Goal: Task Accomplishment & Management: Manage account settings

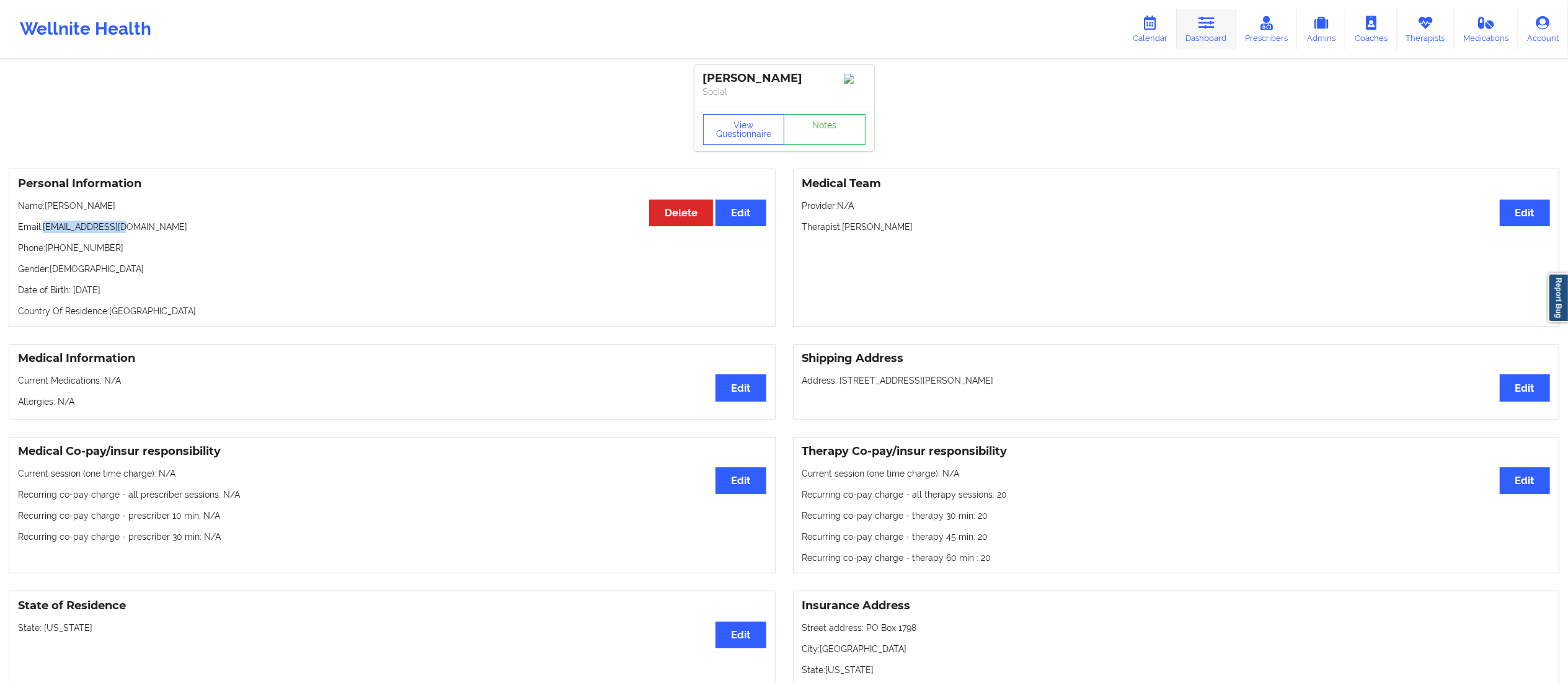
click at [1214, 19] on icon at bounding box center [1207, 23] width 16 height 13
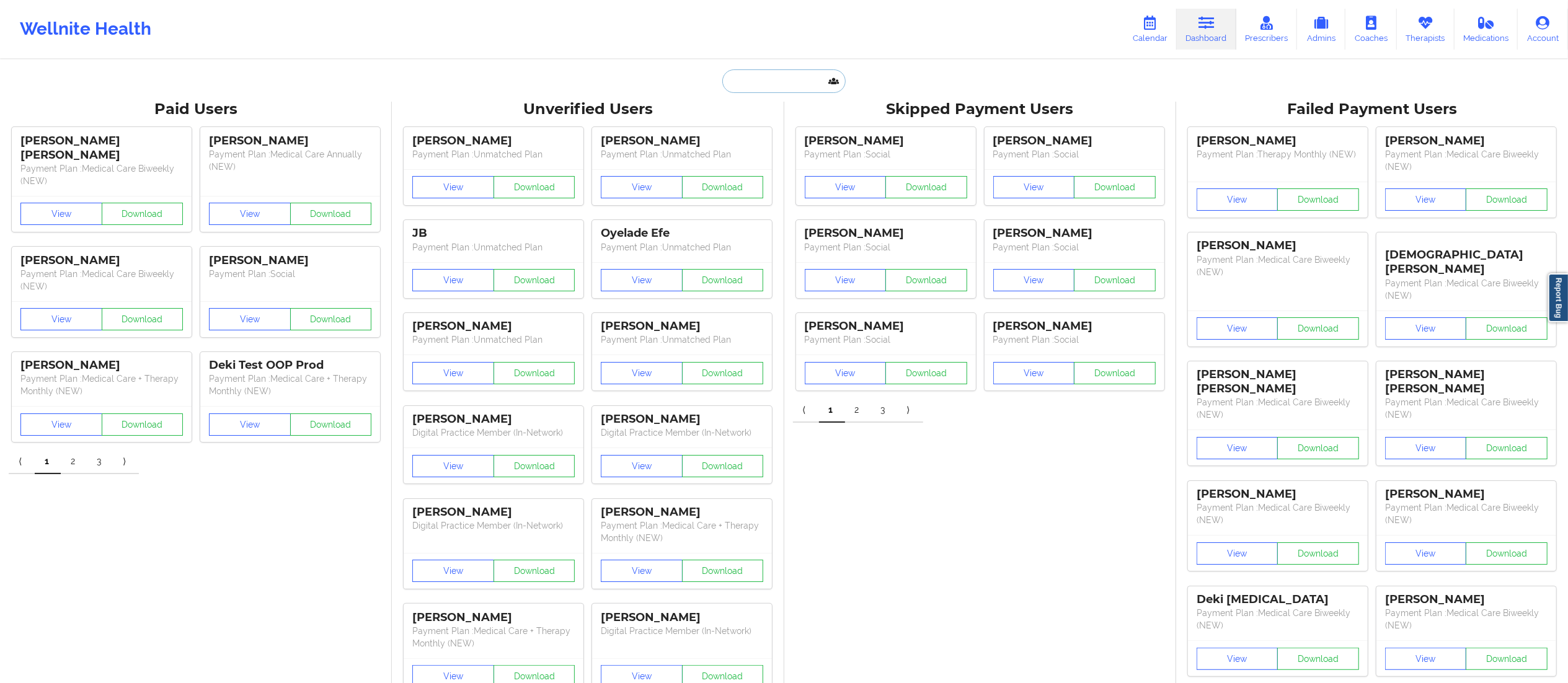
click at [774, 91] on input "text" at bounding box center [783, 81] width 123 height 23
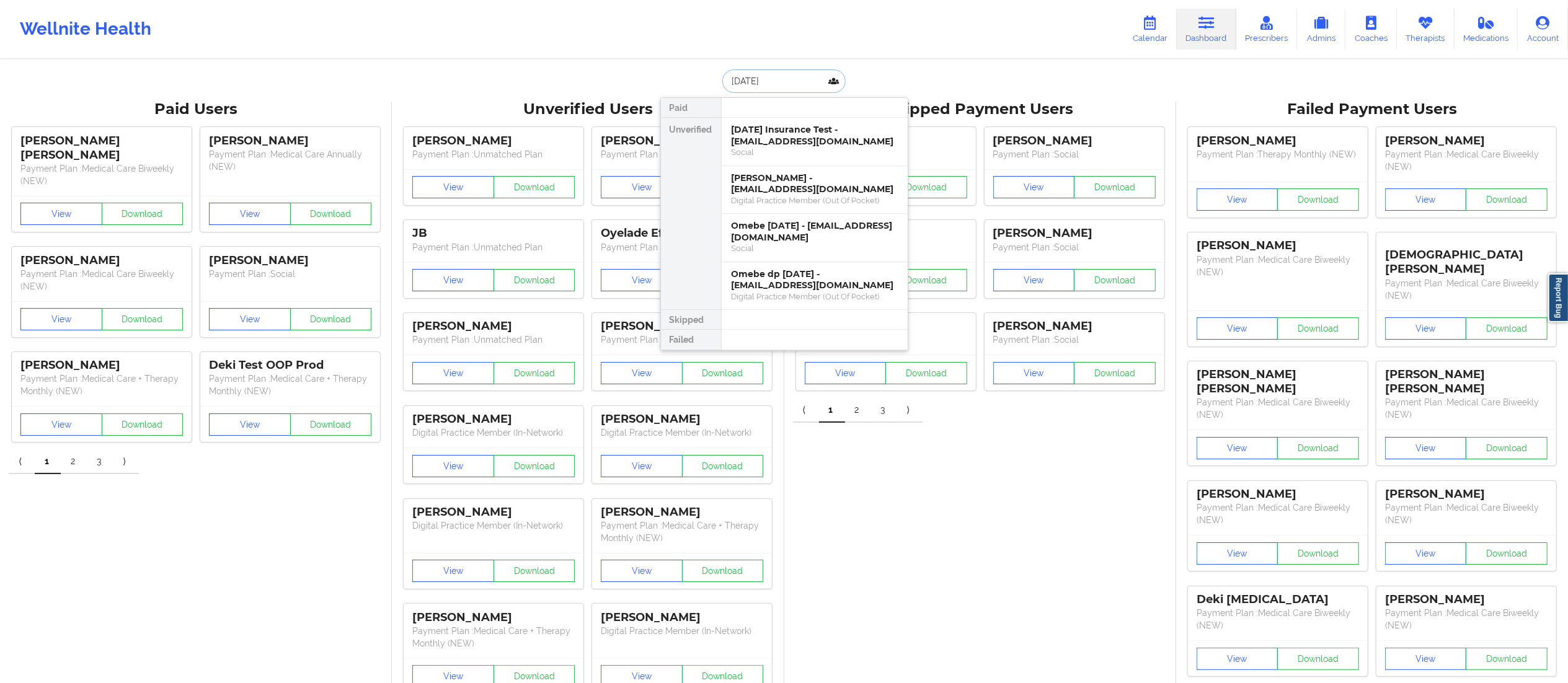
type input "[DATE]"
click at [752, 235] on div "Omebe [DATE] - [EMAIL_ADDRESS][DOMAIN_NAME]" at bounding box center [815, 231] width 166 height 23
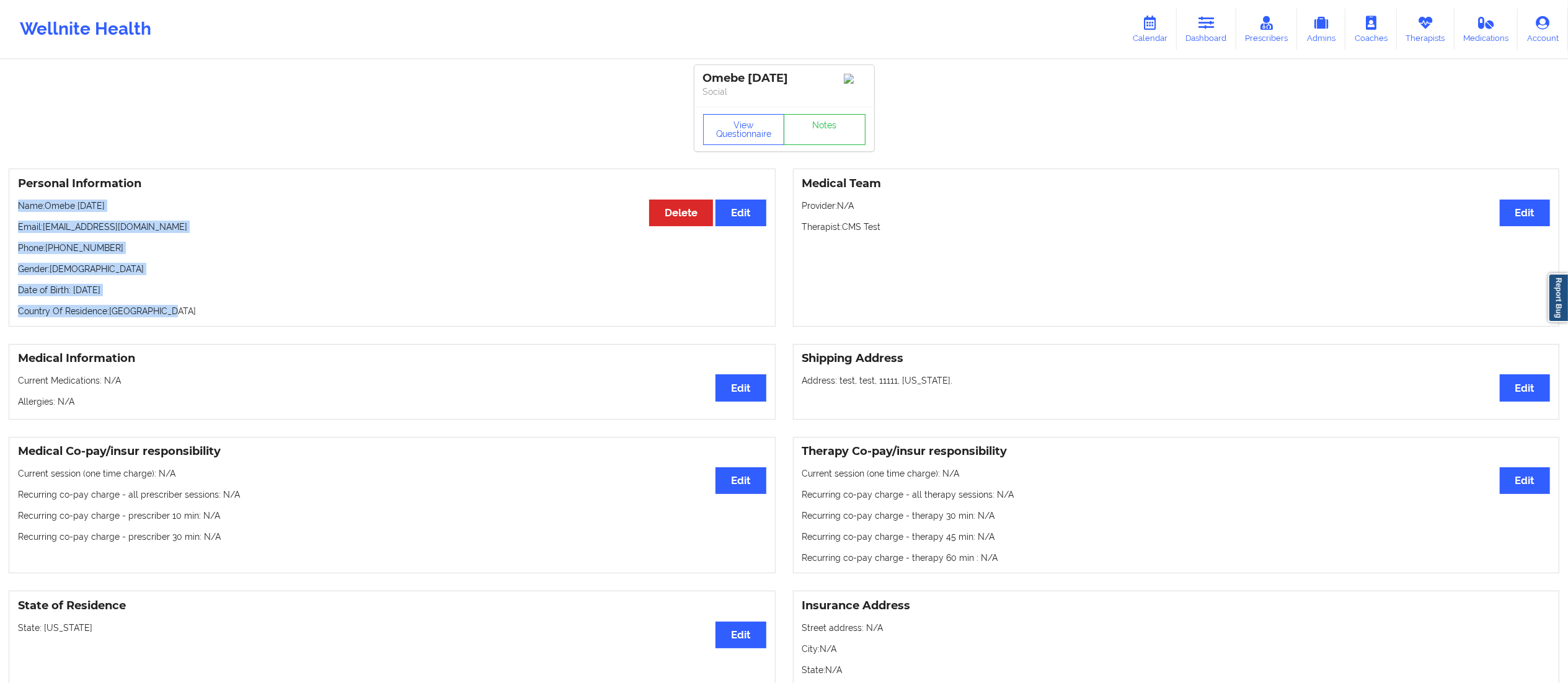
drag, startPoint x: 174, startPoint y: 311, endPoint x: 61, endPoint y: 180, distance: 173.0
click at [17, 202] on div "Personal Information Edit Delete Name: Omebe [DATE] Email: [EMAIL_ADDRESS][DOMA…" at bounding box center [392, 247] width 767 height 158
click at [476, 296] on p "Date of Birth: [DEMOGRAPHIC_DATA]" at bounding box center [392, 290] width 748 height 12
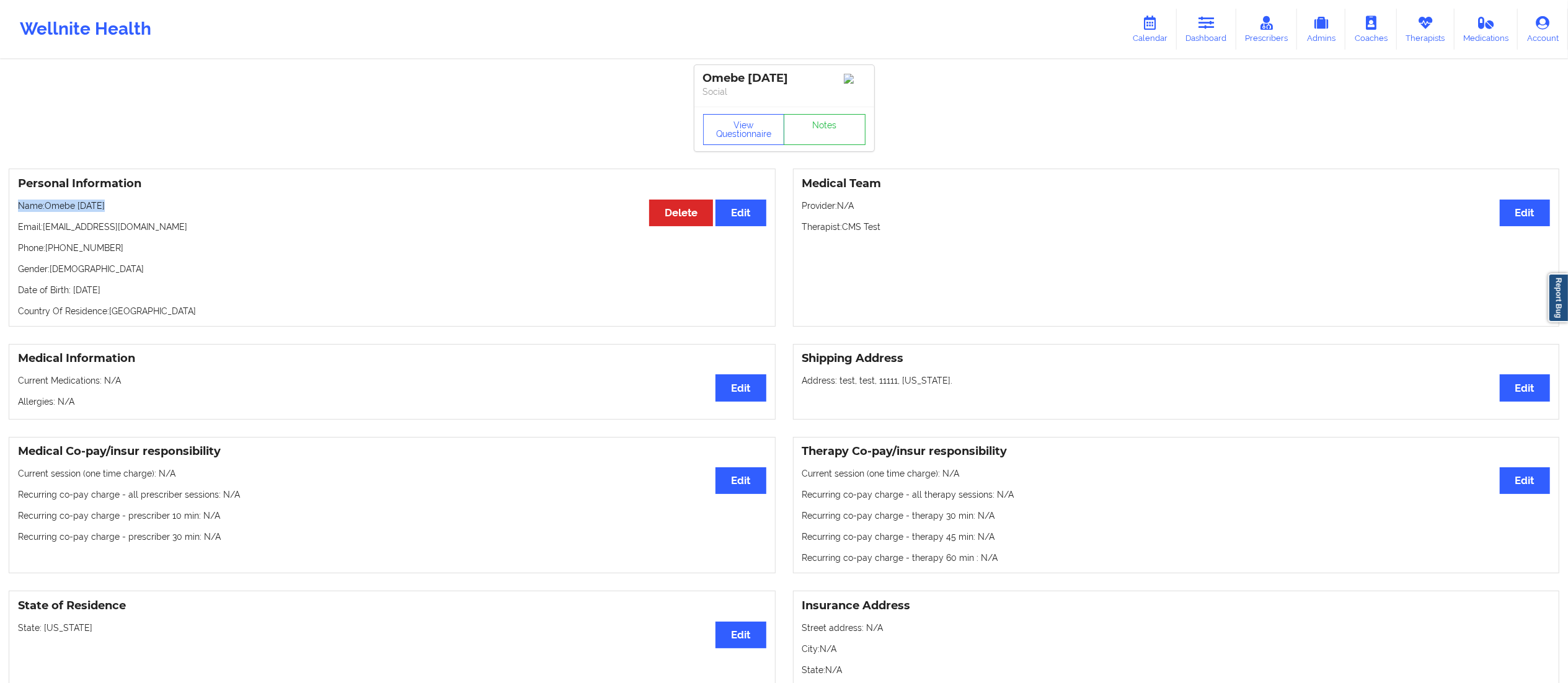
drag, startPoint x: 19, startPoint y: 205, endPoint x: 122, endPoint y: 200, distance: 103.1
click at [124, 200] on div "Personal Information Edit Delete Name: Omebe [DATE] Email: [EMAIL_ADDRESS][DOMA…" at bounding box center [392, 247] width 767 height 158
drag, startPoint x: 22, startPoint y: 227, endPoint x: 150, endPoint y: 226, distance: 128.0
click at [150, 226] on p "Email: [EMAIL_ADDRESS][DOMAIN_NAME]" at bounding box center [392, 227] width 748 height 12
drag, startPoint x: 28, startPoint y: 257, endPoint x: 194, endPoint y: 254, distance: 166.0
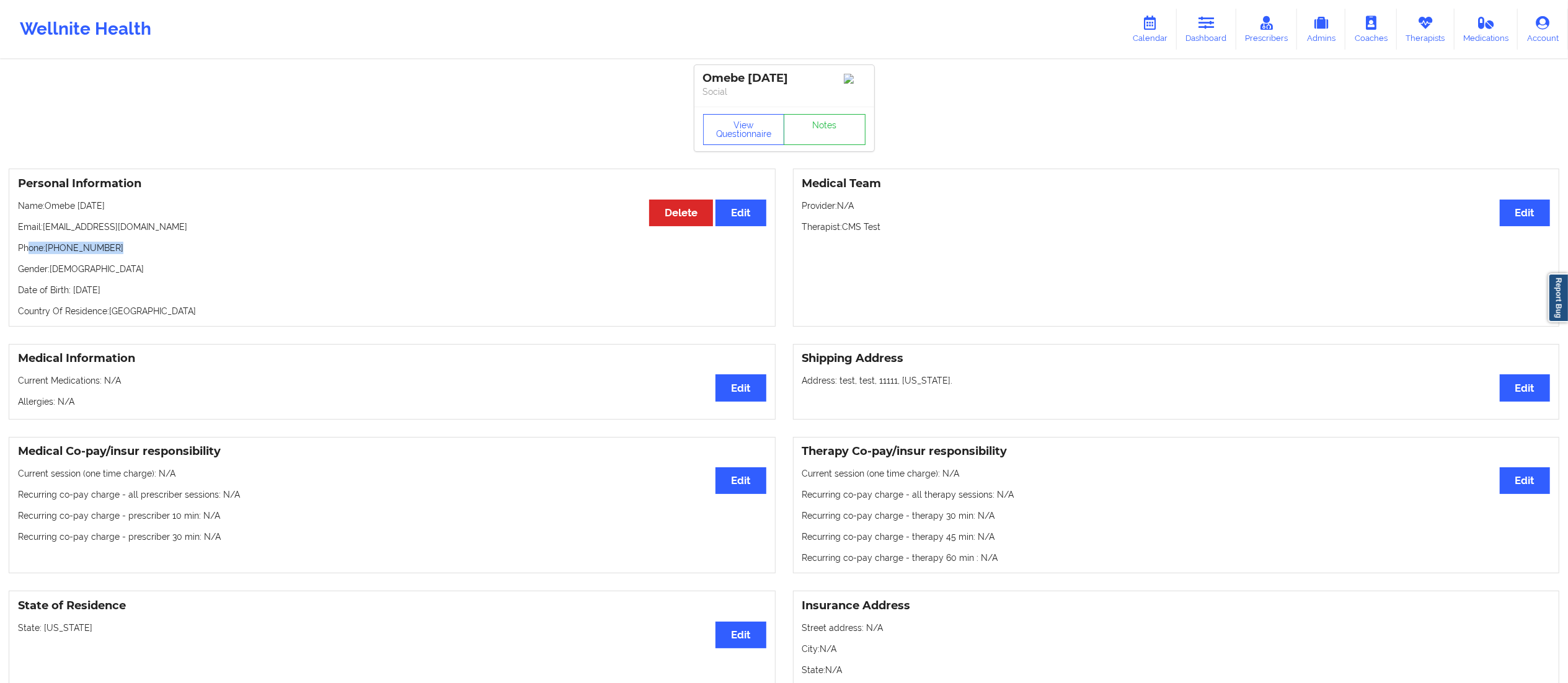
click at [194, 254] on p "Phone: [PHONE_NUMBER]" at bounding box center [392, 248] width 748 height 12
drag, startPoint x: 22, startPoint y: 280, endPoint x: 80, endPoint y: 275, distance: 58.2
click at [80, 275] on div "Personal Information Edit Delete Name: Omebe [DATE] Email: [EMAIL_ADDRESS][DOMA…" at bounding box center [392, 247] width 767 height 158
drag, startPoint x: 30, startPoint y: 294, endPoint x: 139, endPoint y: 294, distance: 109.0
click at [139, 294] on p "Date of Birth: [DEMOGRAPHIC_DATA]" at bounding box center [392, 290] width 748 height 12
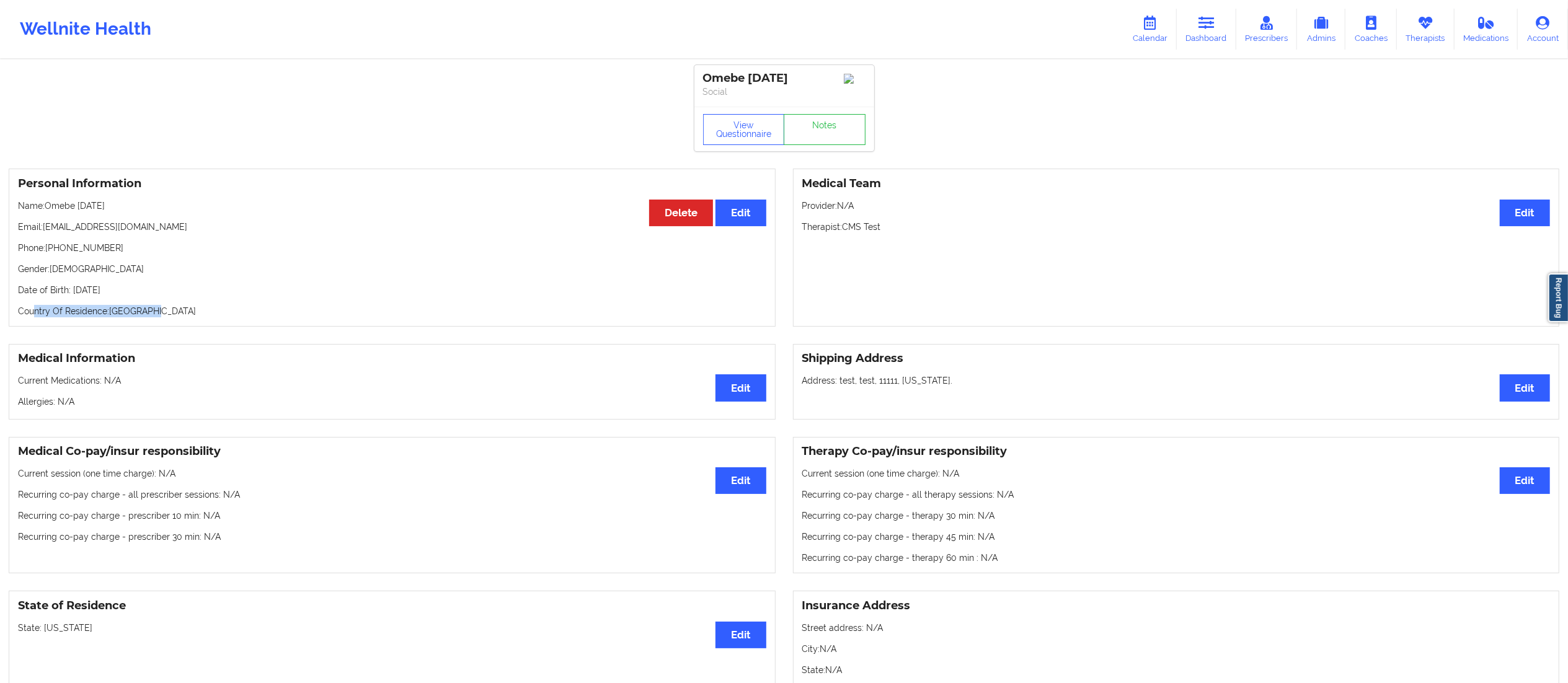
drag, startPoint x: 33, startPoint y: 312, endPoint x: 165, endPoint y: 308, distance: 132.1
click at [158, 308] on p "Country Of Residence: [DEMOGRAPHIC_DATA]" at bounding box center [392, 311] width 748 height 12
drag, startPoint x: 804, startPoint y: 227, endPoint x: 953, endPoint y: 238, distance: 149.4
click at [958, 240] on div "Medical Team Edit Provider: N/A Therapist: CMS Test" at bounding box center [1176, 247] width 767 height 158
drag, startPoint x: 804, startPoint y: 213, endPoint x: 858, endPoint y: 210, distance: 54.1
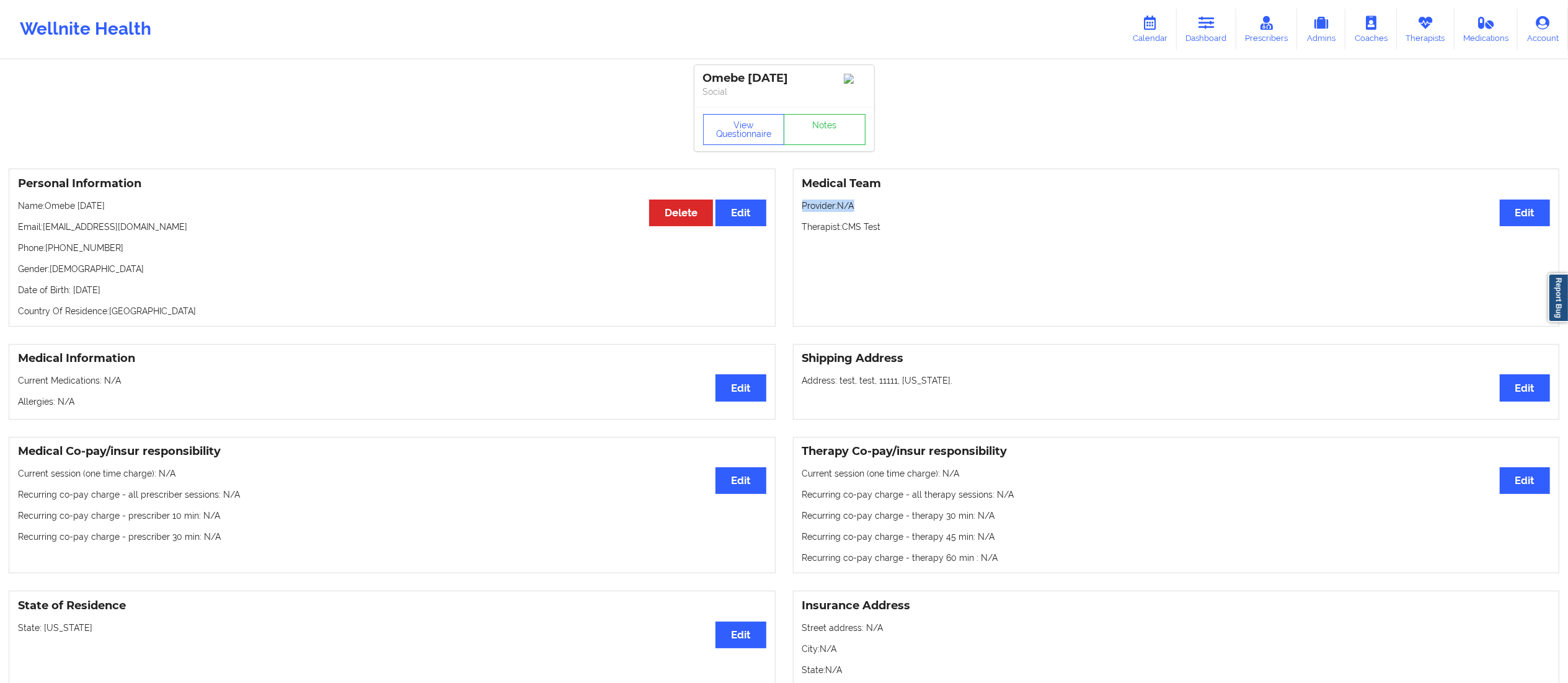
click at [858, 210] on p "Provider: N/A" at bounding box center [1176, 206] width 748 height 12
drag, startPoint x: 698, startPoint y: 89, endPoint x: 757, endPoint y: 89, distance: 59.0
click at [757, 89] on div "Omebe [DATE] Social" at bounding box center [784, 86] width 180 height 42
click at [736, 88] on p "Social" at bounding box center [784, 92] width 162 height 12
drag, startPoint x: 695, startPoint y: 93, endPoint x: 729, endPoint y: 92, distance: 34.0
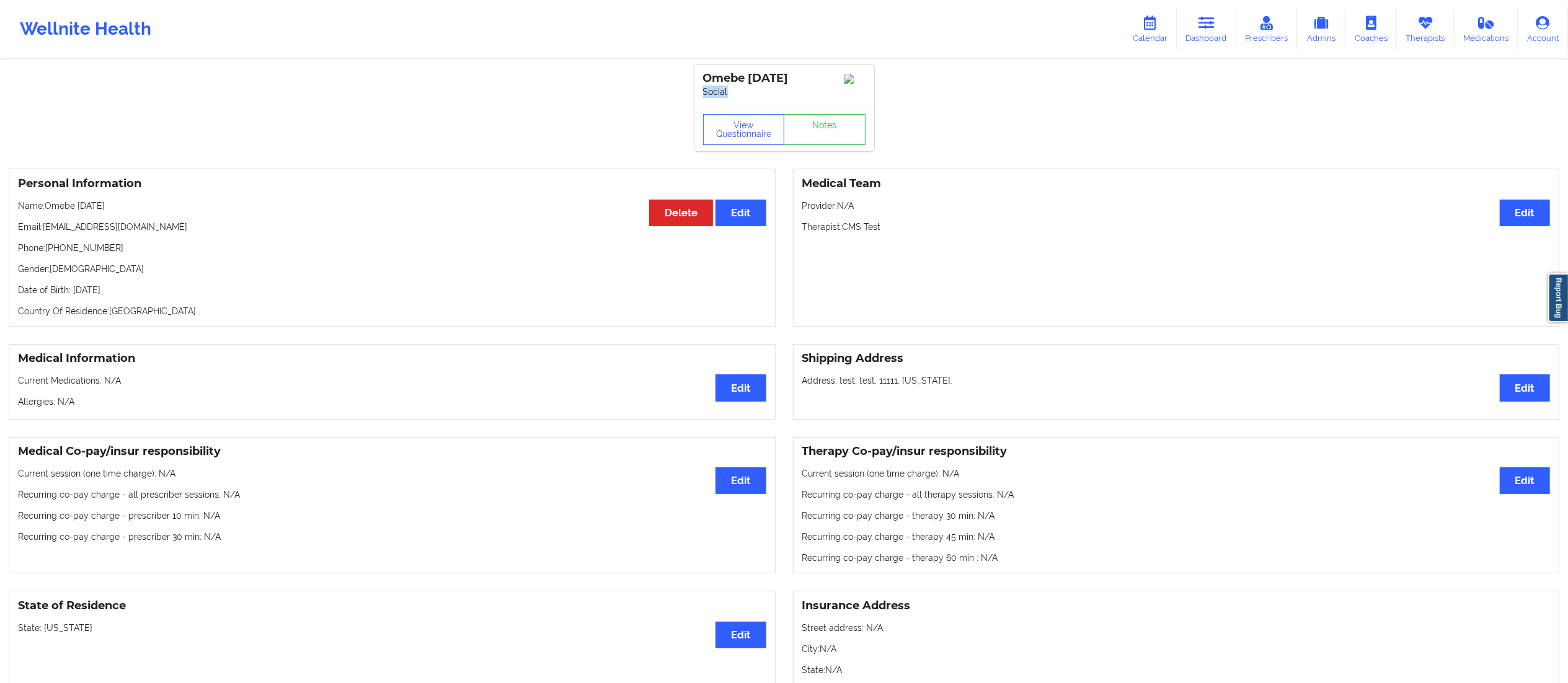
click at [729, 92] on div "Omebe [DATE] Social" at bounding box center [784, 86] width 180 height 42
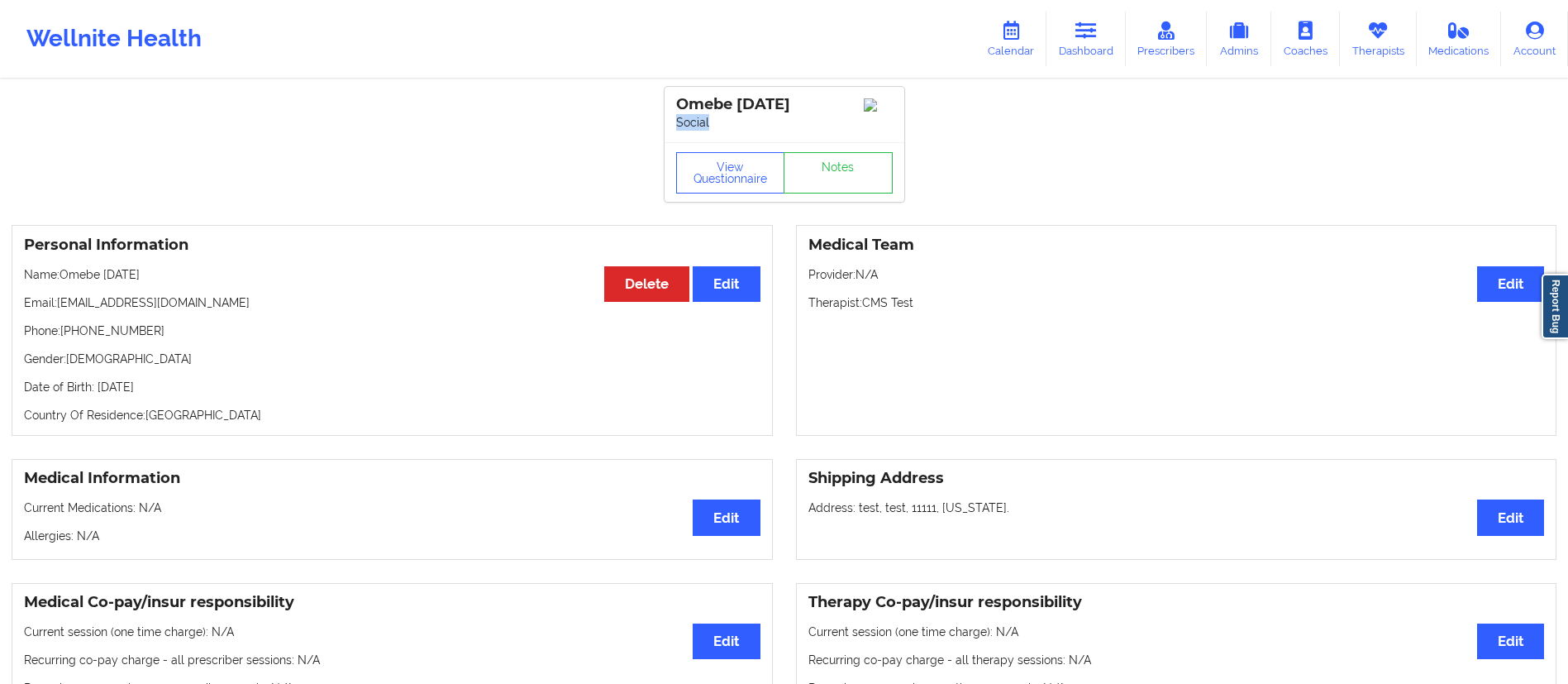
click at [738, 126] on p "Social" at bounding box center [784, 122] width 216 height 16
drag, startPoint x: 675, startPoint y: 114, endPoint x: 732, endPoint y: 121, distance: 57.4
click at [732, 121] on p "Social" at bounding box center [784, 122] width 216 height 16
drag, startPoint x: 673, startPoint y: 121, endPoint x: 732, endPoint y: 123, distance: 59.0
click at [732, 123] on div "Omebe [DATE] Social" at bounding box center [784, 114] width 240 height 55
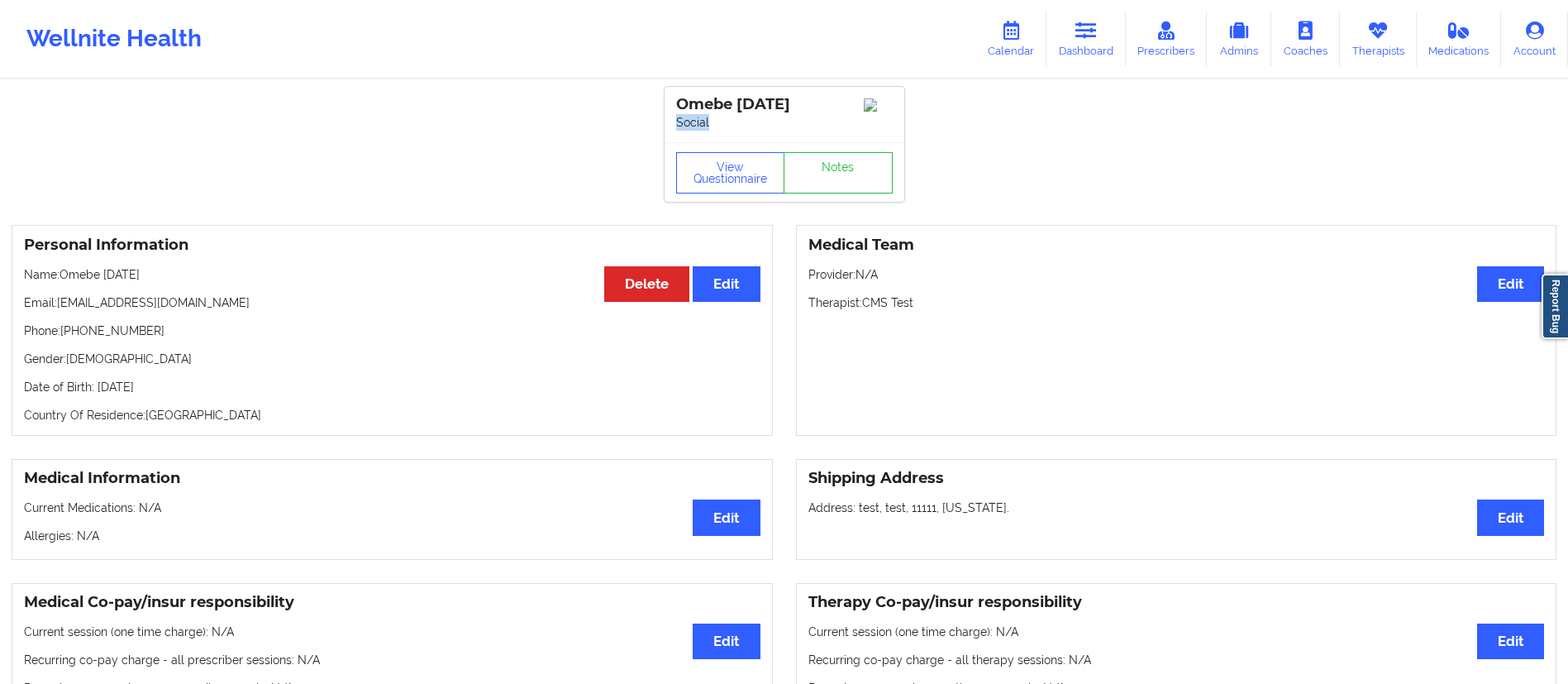
click at [752, 128] on p "Social" at bounding box center [784, 122] width 216 height 16
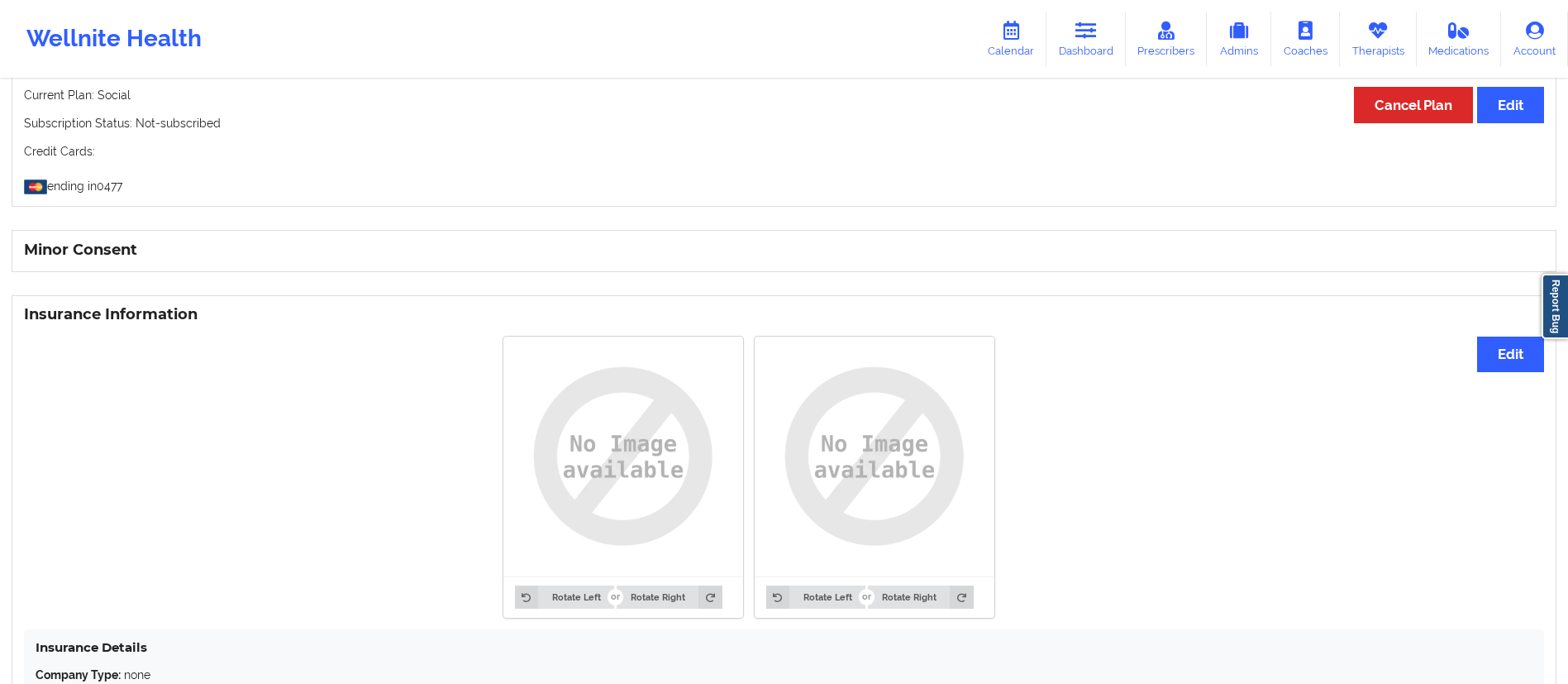
scroll to position [1026, 0]
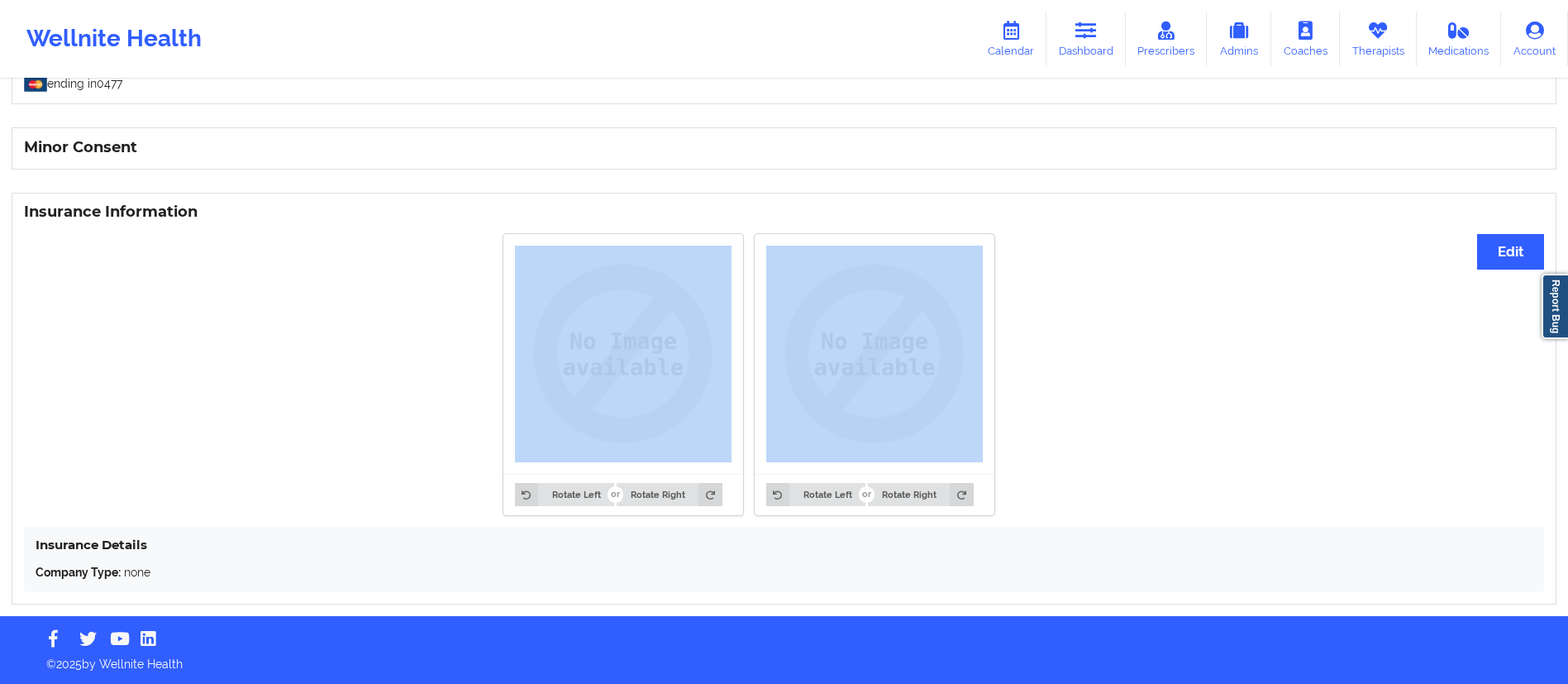
drag, startPoint x: 549, startPoint y: 230, endPoint x: 928, endPoint y: 433, distance: 429.9
click at [963, 455] on div "Rotate Left Rotate Right Rotate Left Rotate Right" at bounding box center [748, 374] width 1449 height 301
click at [364, 409] on div "Rotate Left Rotate Right Rotate Left Rotate Right" at bounding box center [748, 374] width 1449 height 301
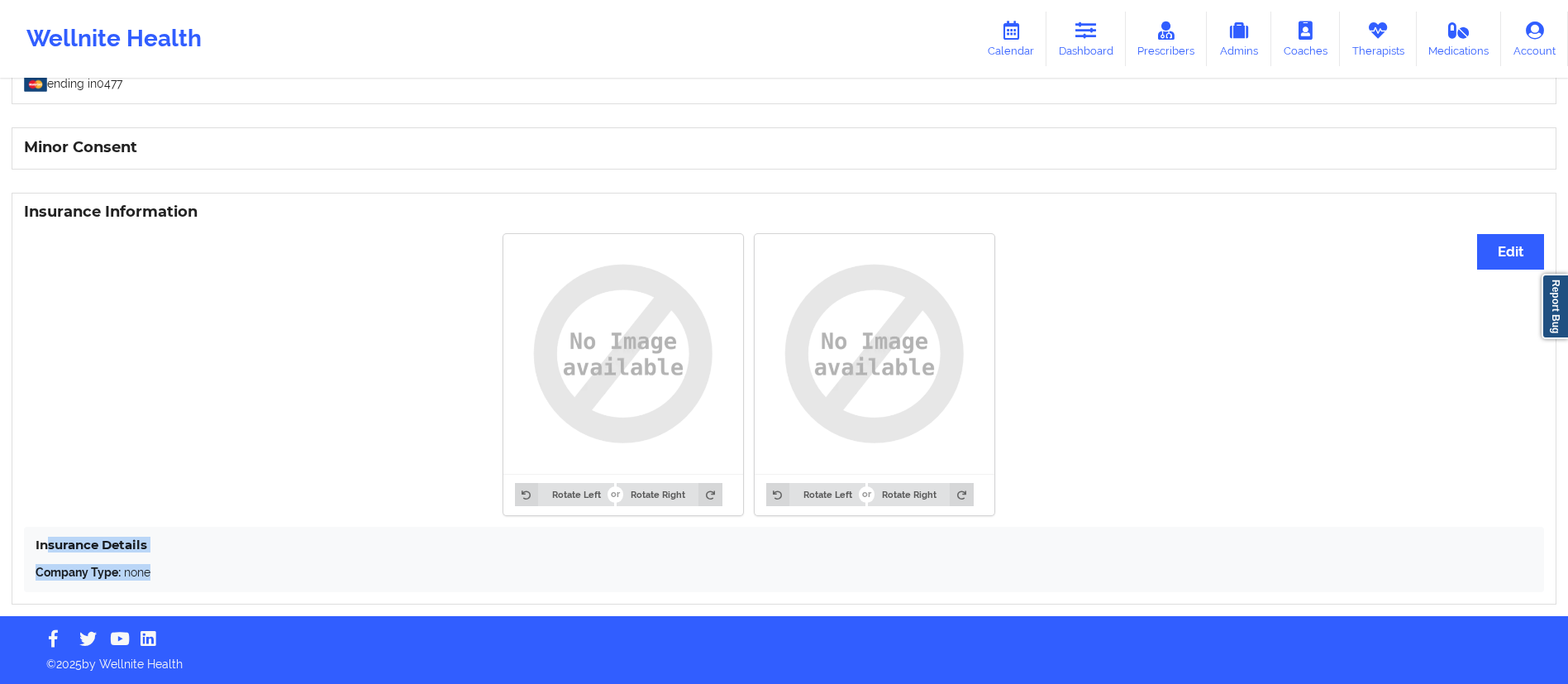
drag, startPoint x: 46, startPoint y: 548, endPoint x: 202, endPoint y: 582, distance: 159.7
click at [202, 582] on div "Insurance Details Company Type: none" at bounding box center [784, 559] width 1520 height 65
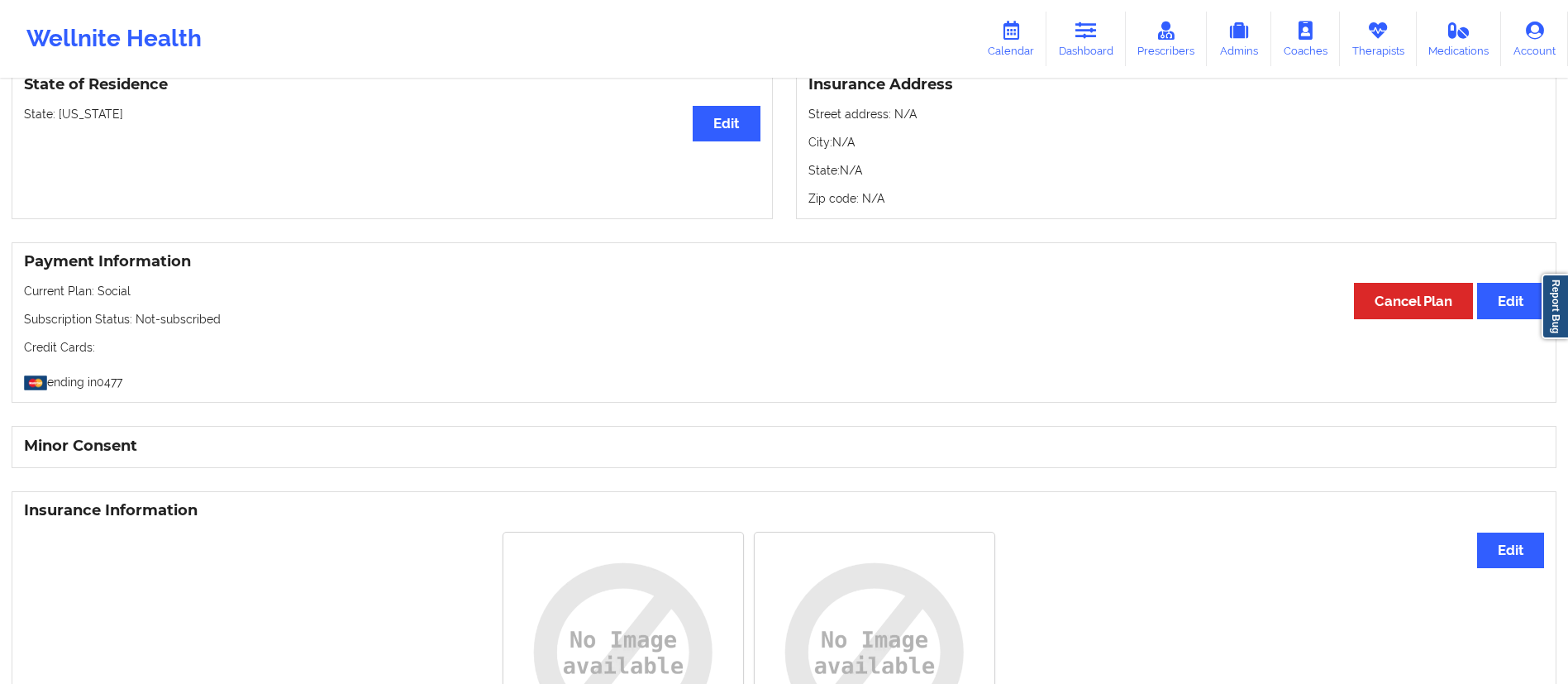
scroll to position [712, 0]
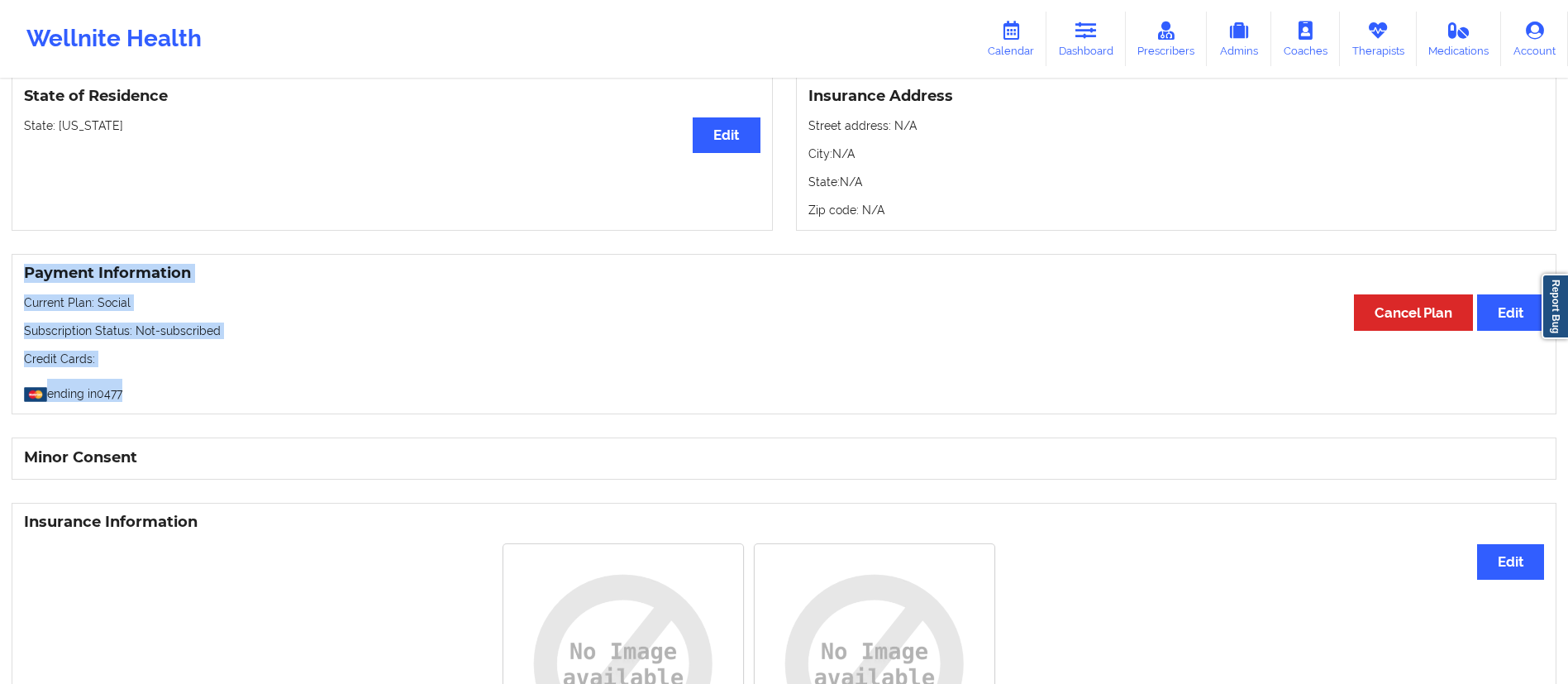
drag, startPoint x: 151, startPoint y: 395, endPoint x: 15, endPoint y: 284, distance: 175.5
click at [15, 284] on div "Payment Information Edit Cancel Plan Current Plan: Social Subscription Status: …" at bounding box center [784, 334] width 1545 height 161
click at [234, 379] on div "Payment Information Edit Cancel Plan Current Plan: Social Subscription Status: …" at bounding box center [784, 334] width 1545 height 161
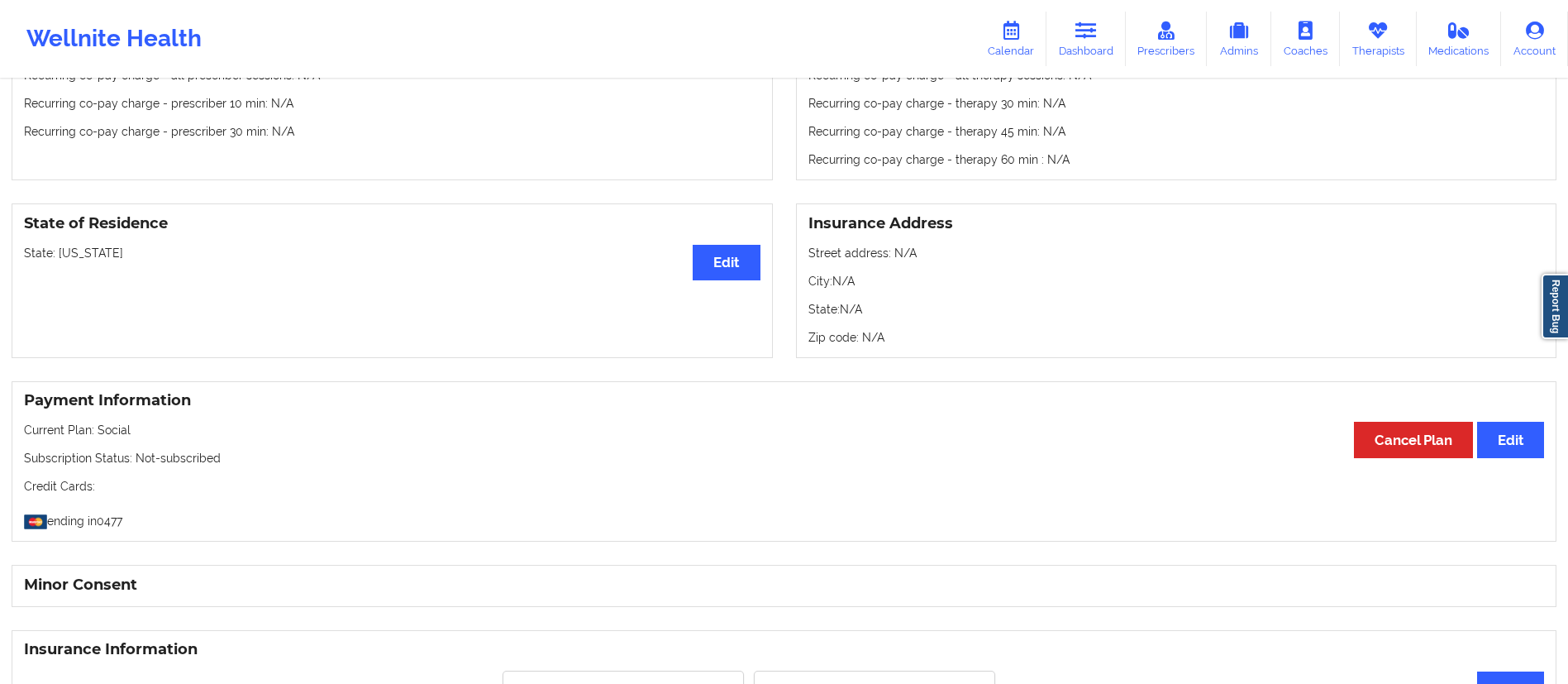
scroll to position [580, 0]
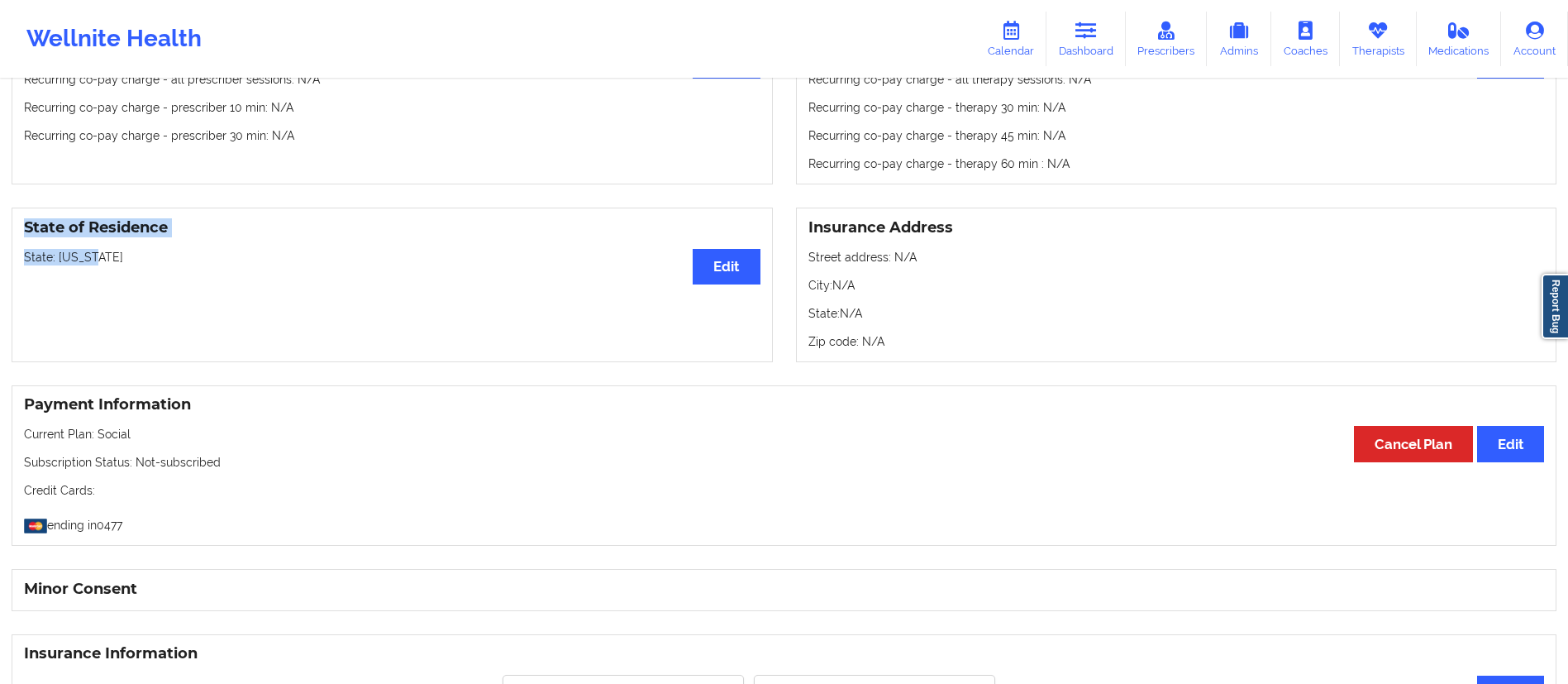
drag, startPoint x: 126, startPoint y: 265, endPoint x: 1, endPoint y: 224, distance: 131.6
click at [1, 224] on div "State of Residence Edit State: [US_STATE]" at bounding box center [392, 284] width 784 height 155
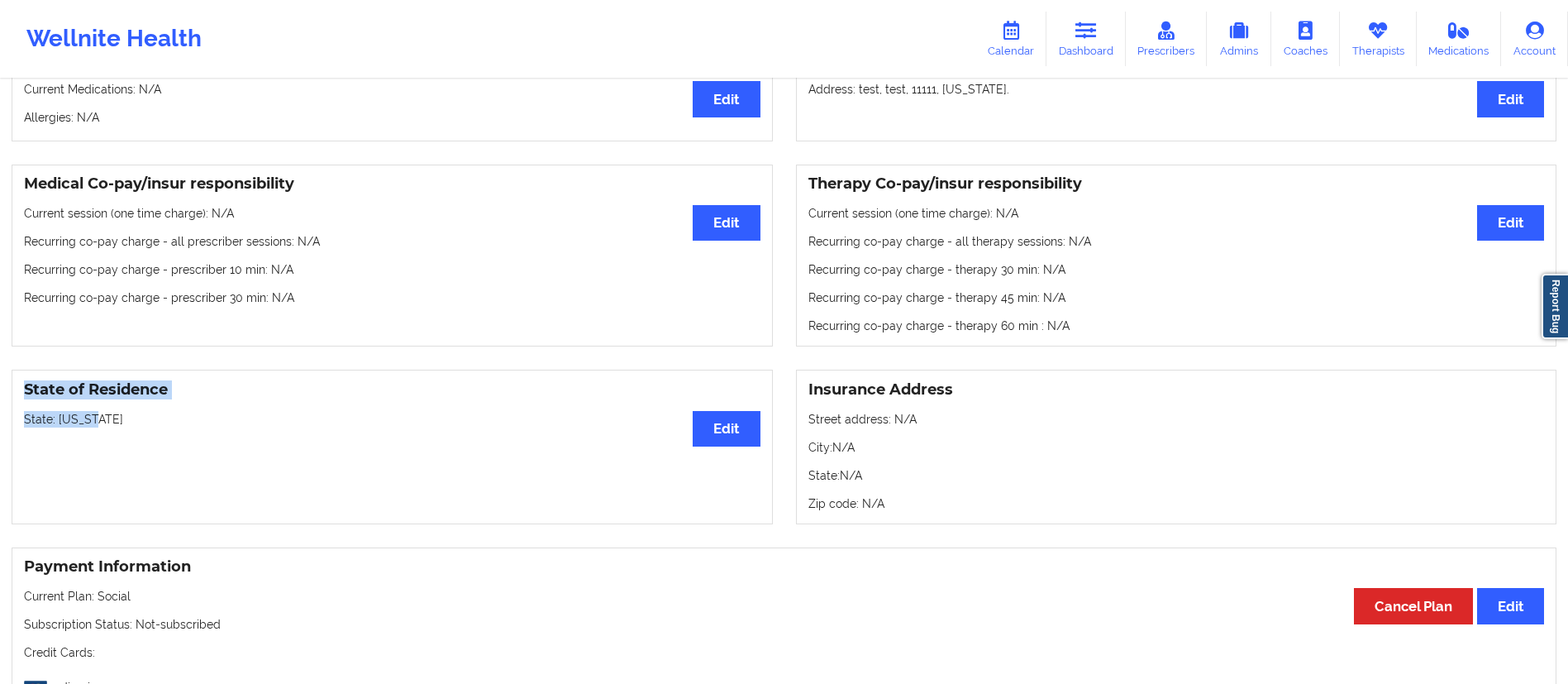
scroll to position [417, 0]
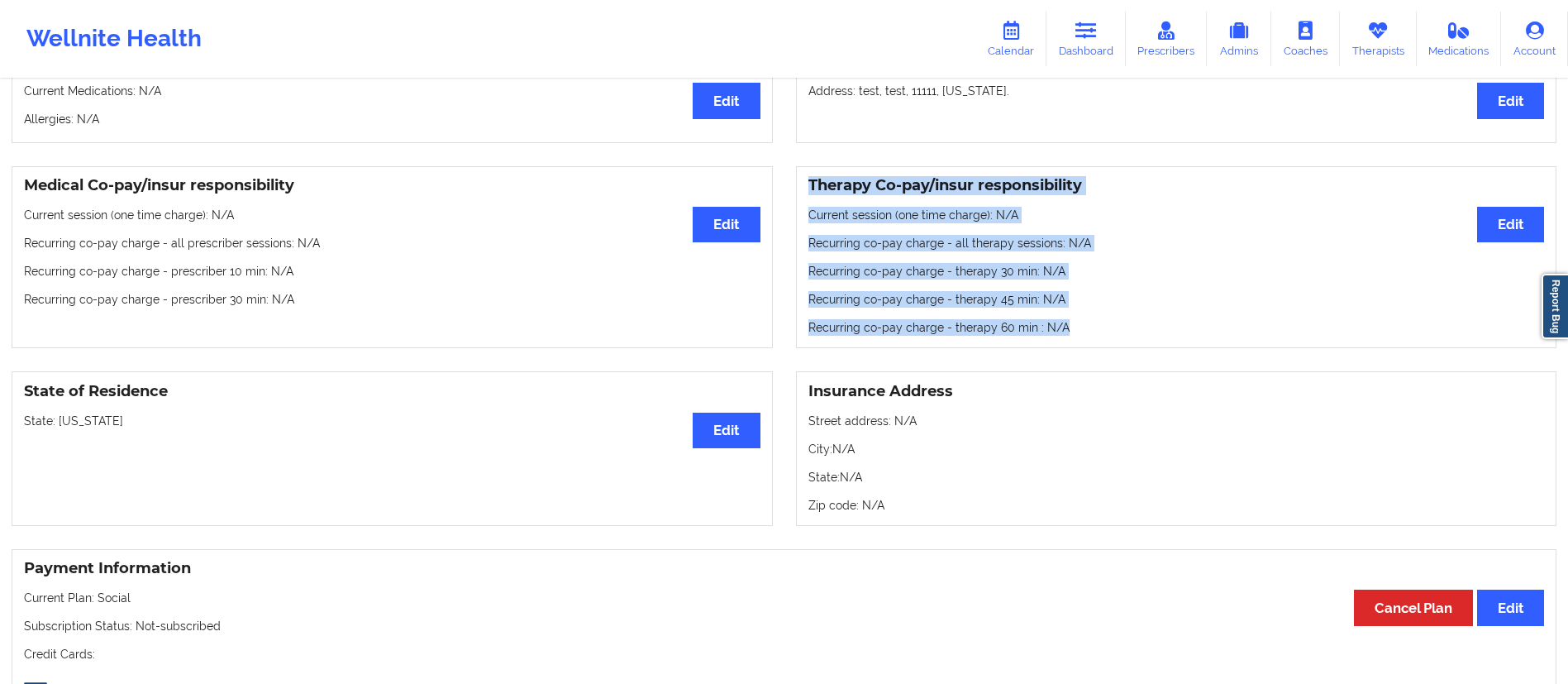
drag, startPoint x: 1086, startPoint y: 334, endPoint x: 812, endPoint y: 187, distance: 310.9
click at [812, 187] on div "Therapy Co-pay/insur responsibility Edit Current session (one time charge): N/A…" at bounding box center [1176, 258] width 761 height 182
click at [1071, 328] on p "Recurring co-pay charge - therapy 60 min : N/A" at bounding box center [1176, 327] width 737 height 16
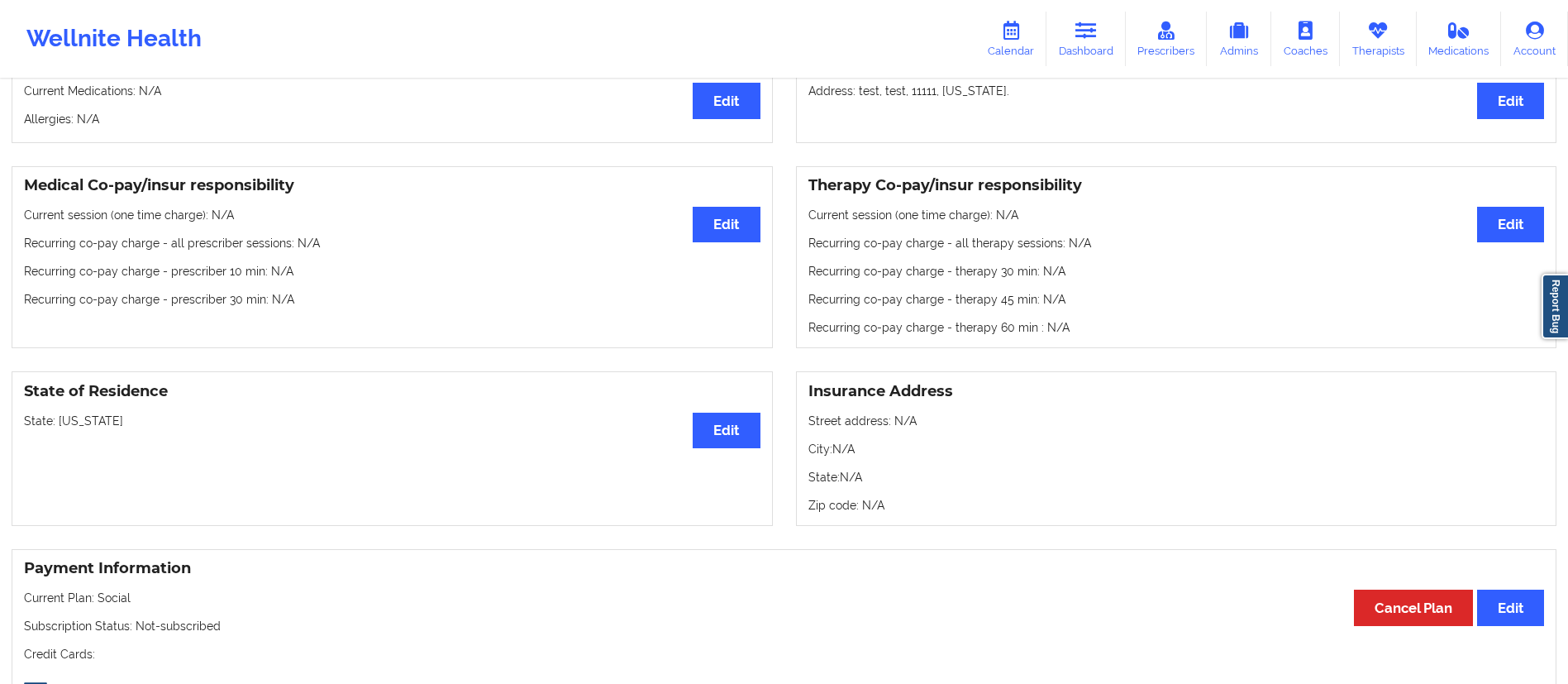
click at [1016, 375] on div "State of Residence Edit State: [US_STATE] Insurance Address Street address: N/A…" at bounding box center [784, 448] width 1568 height 178
drag, startPoint x: 905, startPoint y: 512, endPoint x: 805, endPoint y: 406, distance: 145.7
click at [805, 406] on div "Insurance Address Street address: N/A City: N/A State: N/A Zip code: N/A" at bounding box center [1176, 448] width 761 height 155
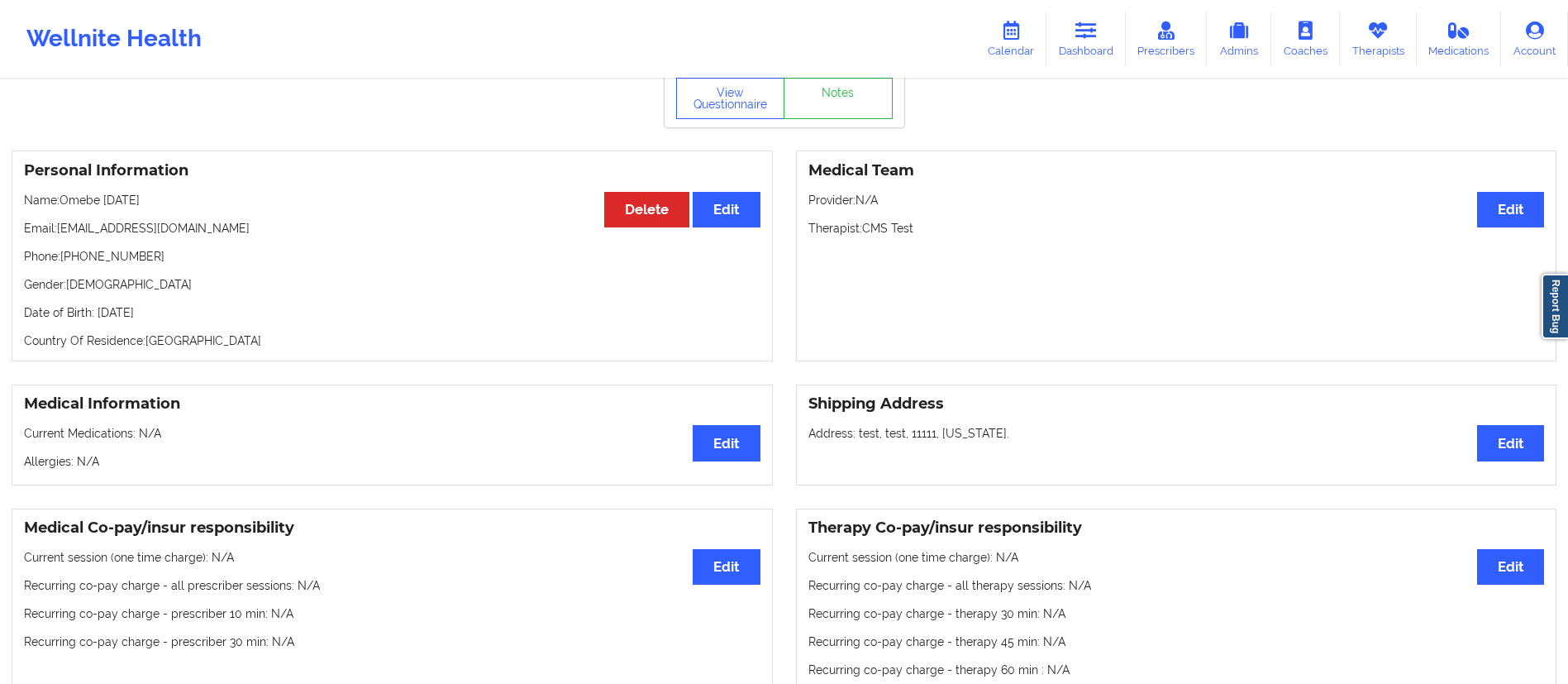
scroll to position [72, 0]
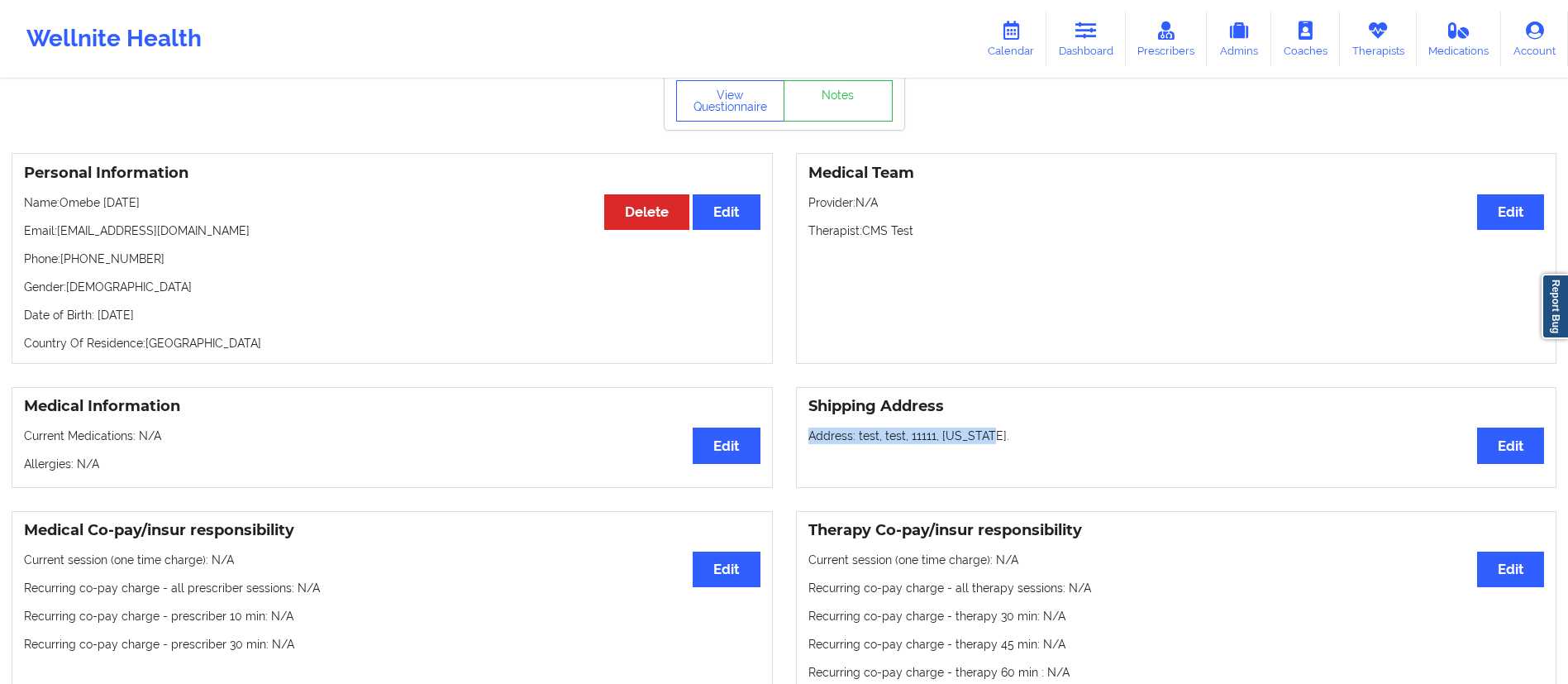
drag, startPoint x: 1001, startPoint y: 441, endPoint x: 807, endPoint y: 427, distance: 194.5
click at [807, 427] on div "Shipping Address Edit Address: [GEOGRAPHIC_DATA][US_STATE]." at bounding box center [1176, 437] width 761 height 101
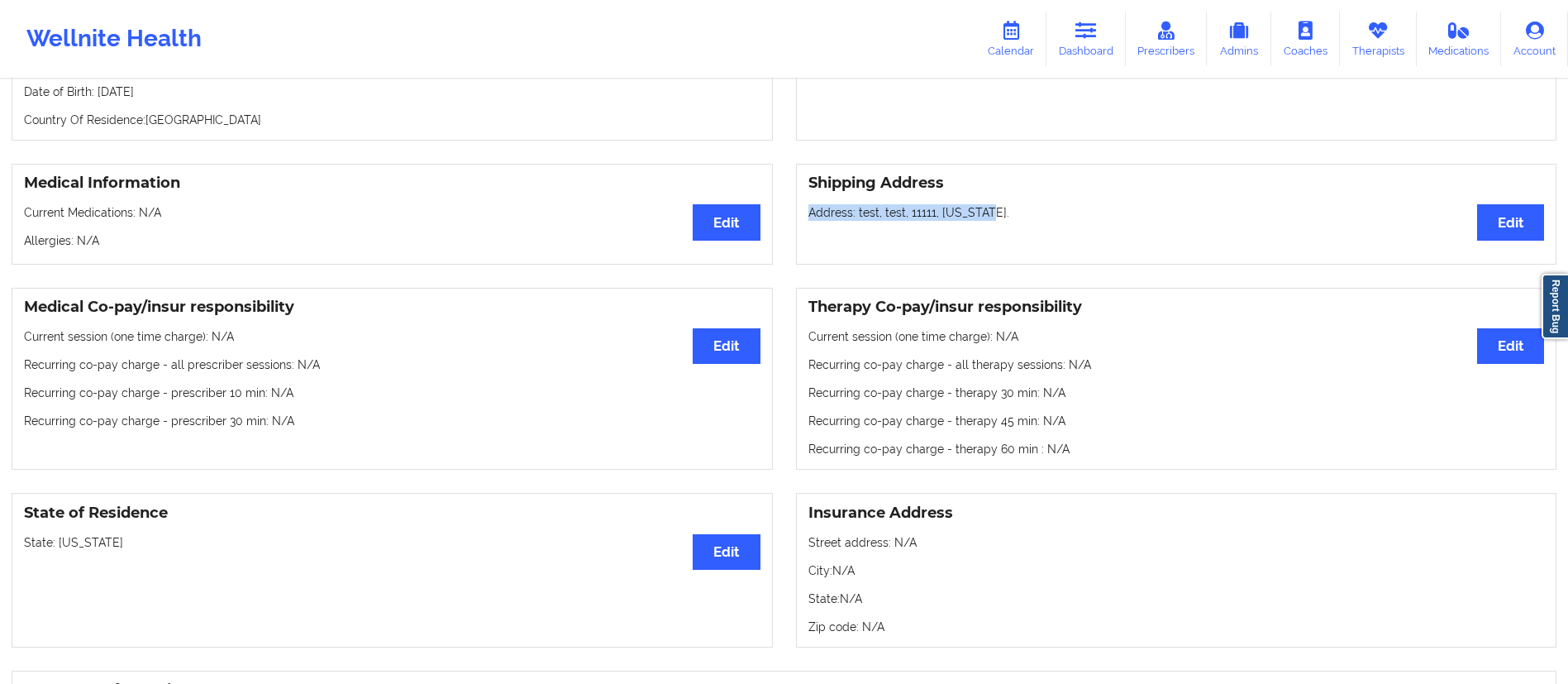
scroll to position [297, 0]
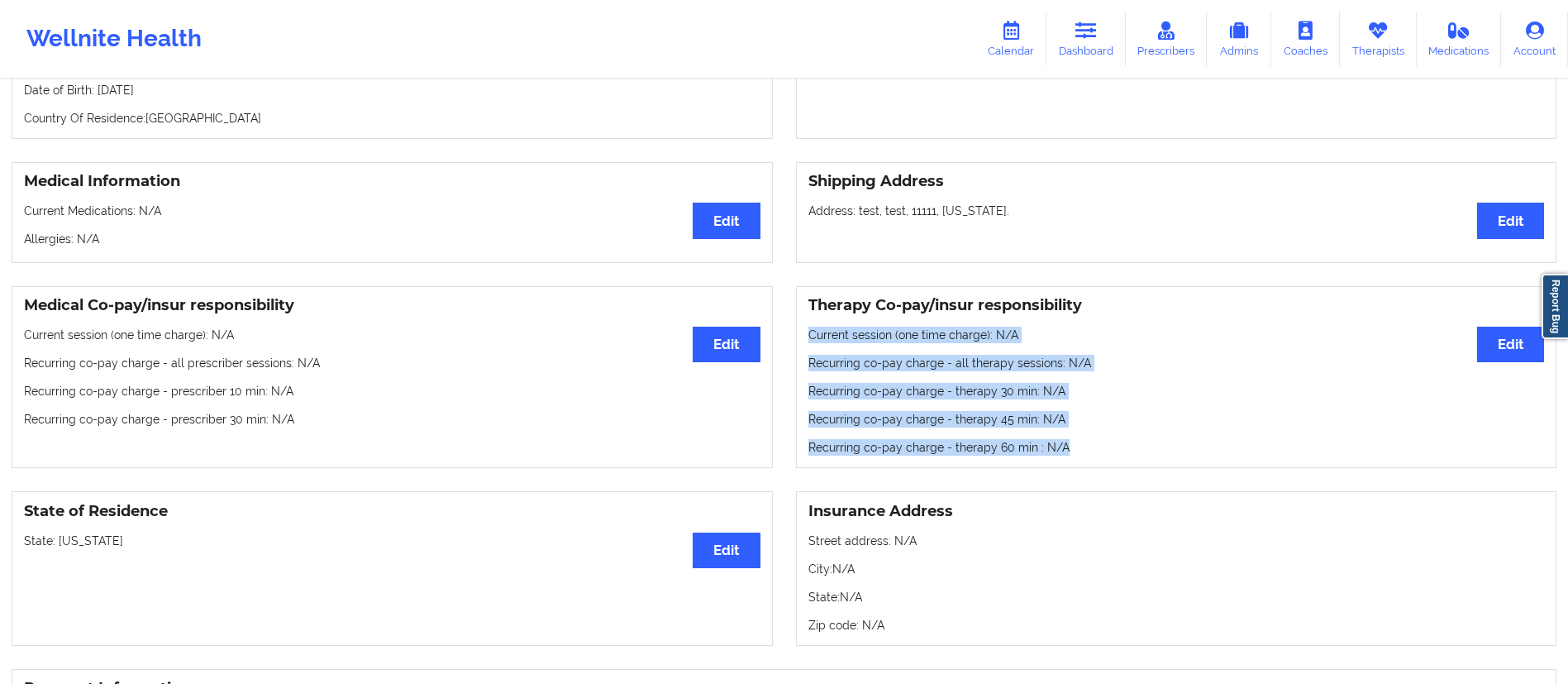
drag, startPoint x: 1070, startPoint y: 443, endPoint x: 810, endPoint y: 331, distance: 283.1
click at [810, 331] on div "Therapy Co-pay/insur responsibility Edit Current session (one time charge): N/A…" at bounding box center [1176, 377] width 761 height 182
click at [1085, 455] on p "Recurring co-pay charge - therapy 60 min : N/A" at bounding box center [1176, 447] width 737 height 16
click at [1085, 454] on p "Recurring co-pay charge - therapy 60 min : N/A" at bounding box center [1176, 447] width 737 height 16
drag, startPoint x: 1075, startPoint y: 455, endPoint x: 806, endPoint y: 326, distance: 298.3
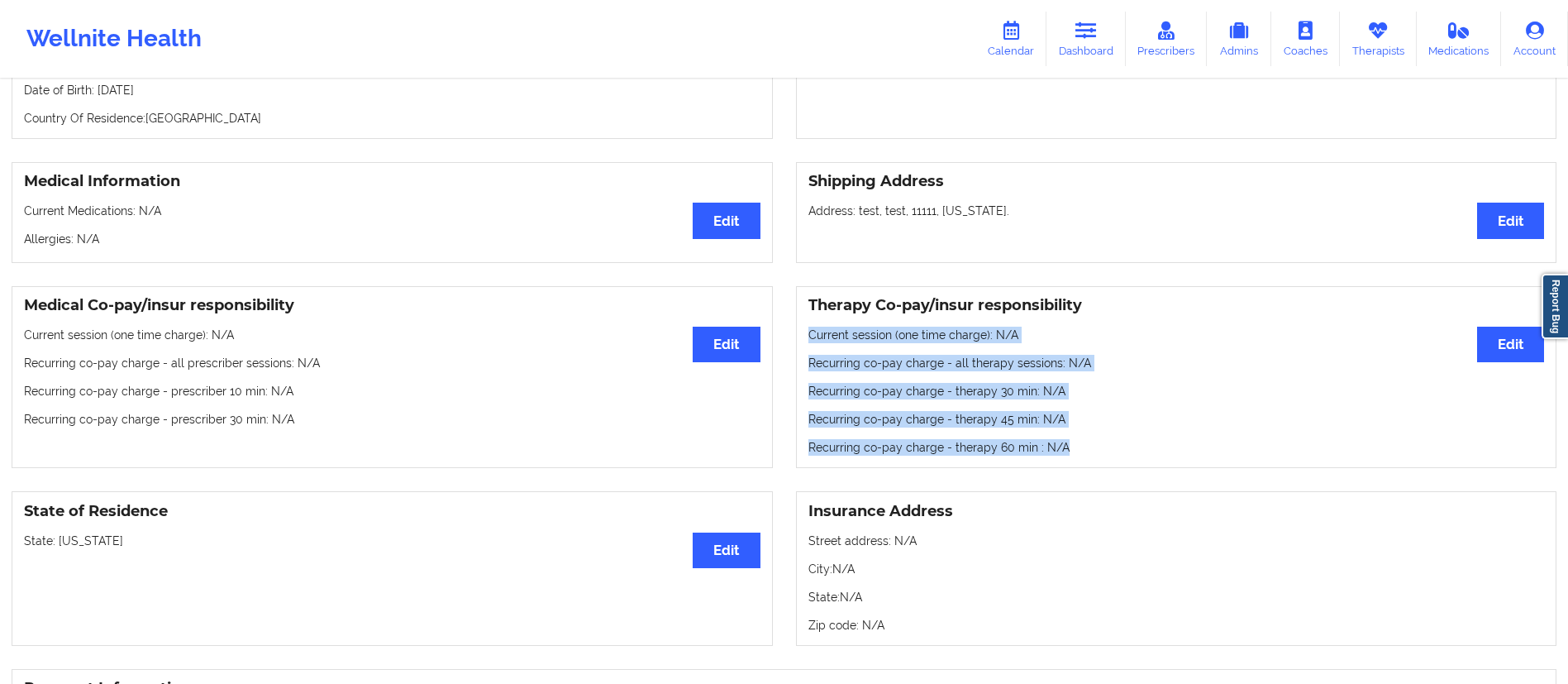
click at [806, 326] on div "Therapy Co-pay/insur responsibility Edit Current session (one time charge): N/A…" at bounding box center [1176, 377] width 761 height 182
click at [1106, 419] on p "Recurring co-pay charge - therapy 45 min : N/A" at bounding box center [1176, 418] width 737 height 16
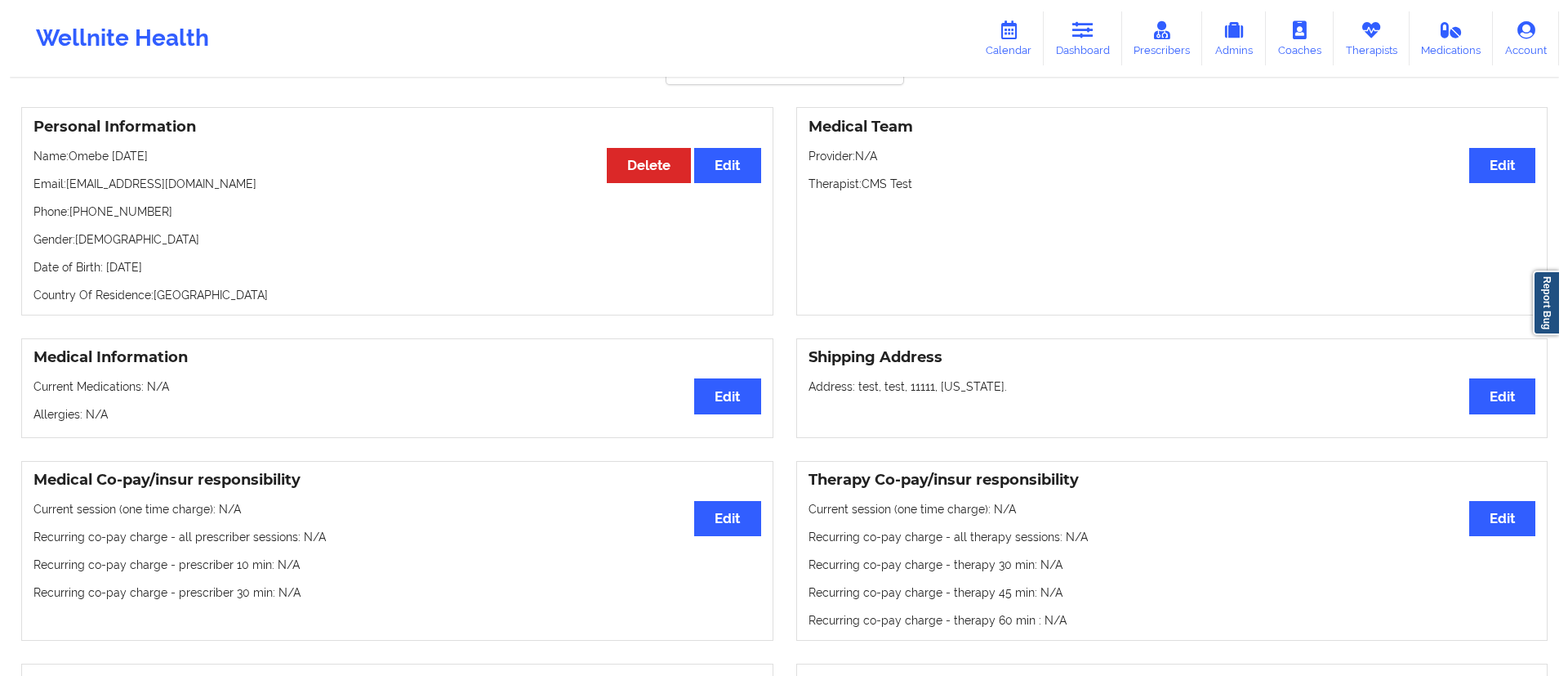
scroll to position [0, 0]
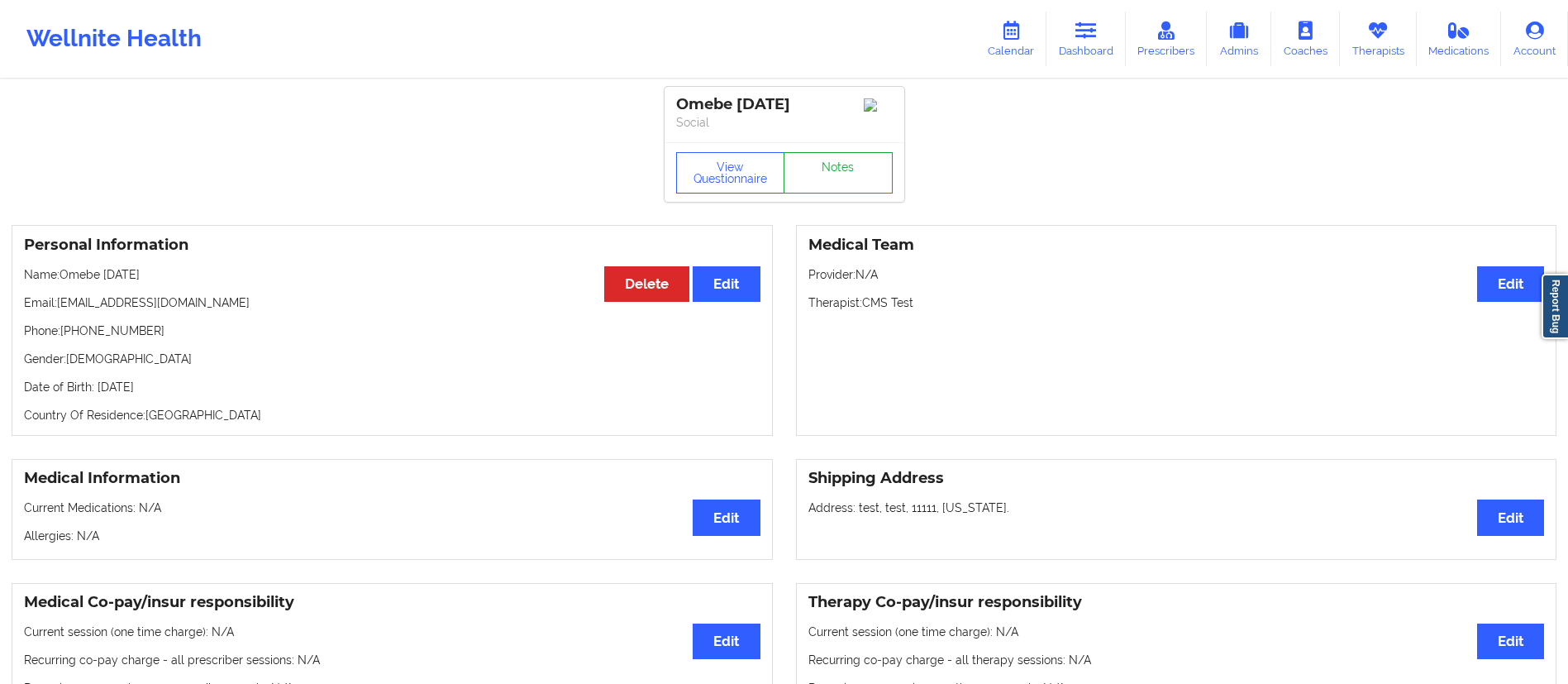
click at [823, 178] on link "Notes" at bounding box center [838, 173] width 109 height 41
drag, startPoint x: 673, startPoint y: 104, endPoint x: 797, endPoint y: 94, distance: 124.4
click at [797, 94] on div "Omebe [DATE] Social" at bounding box center [784, 114] width 240 height 55
drag, startPoint x: 864, startPoint y: 311, endPoint x: 925, endPoint y: 306, distance: 61.2
click at [925, 306] on p "Therapist: CMS Test" at bounding box center [1176, 302] width 737 height 16
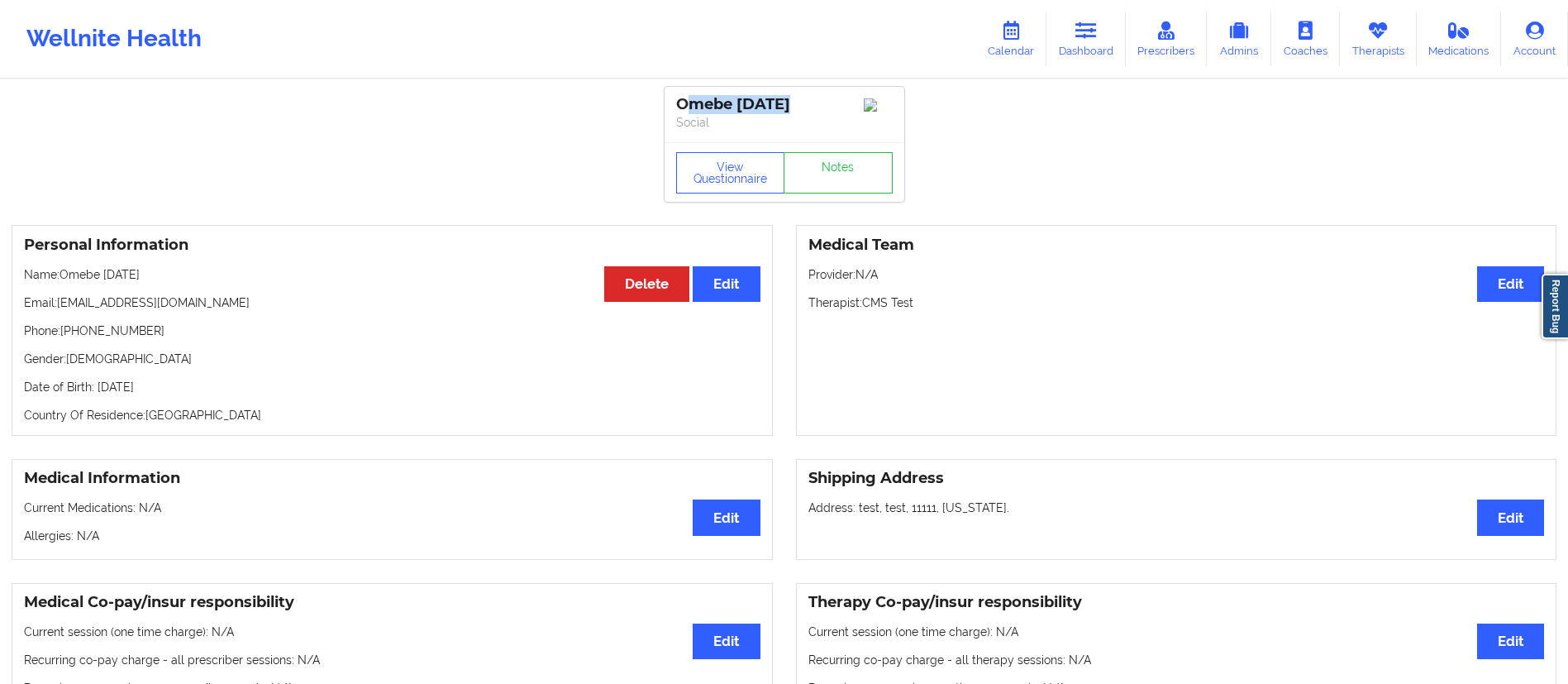
drag, startPoint x: 696, startPoint y: 93, endPoint x: 798, endPoint y: 99, distance: 102.2
click at [798, 99] on div "Omebe [DATE] Social" at bounding box center [784, 114] width 240 height 55
drag, startPoint x: 126, startPoint y: 312, endPoint x: 223, endPoint y: 305, distance: 97.3
click at [223, 305] on p "Email: [EMAIL_ADDRESS][DOMAIN_NAME]" at bounding box center [392, 302] width 737 height 16
click at [859, 187] on link "Notes" at bounding box center [838, 173] width 109 height 41
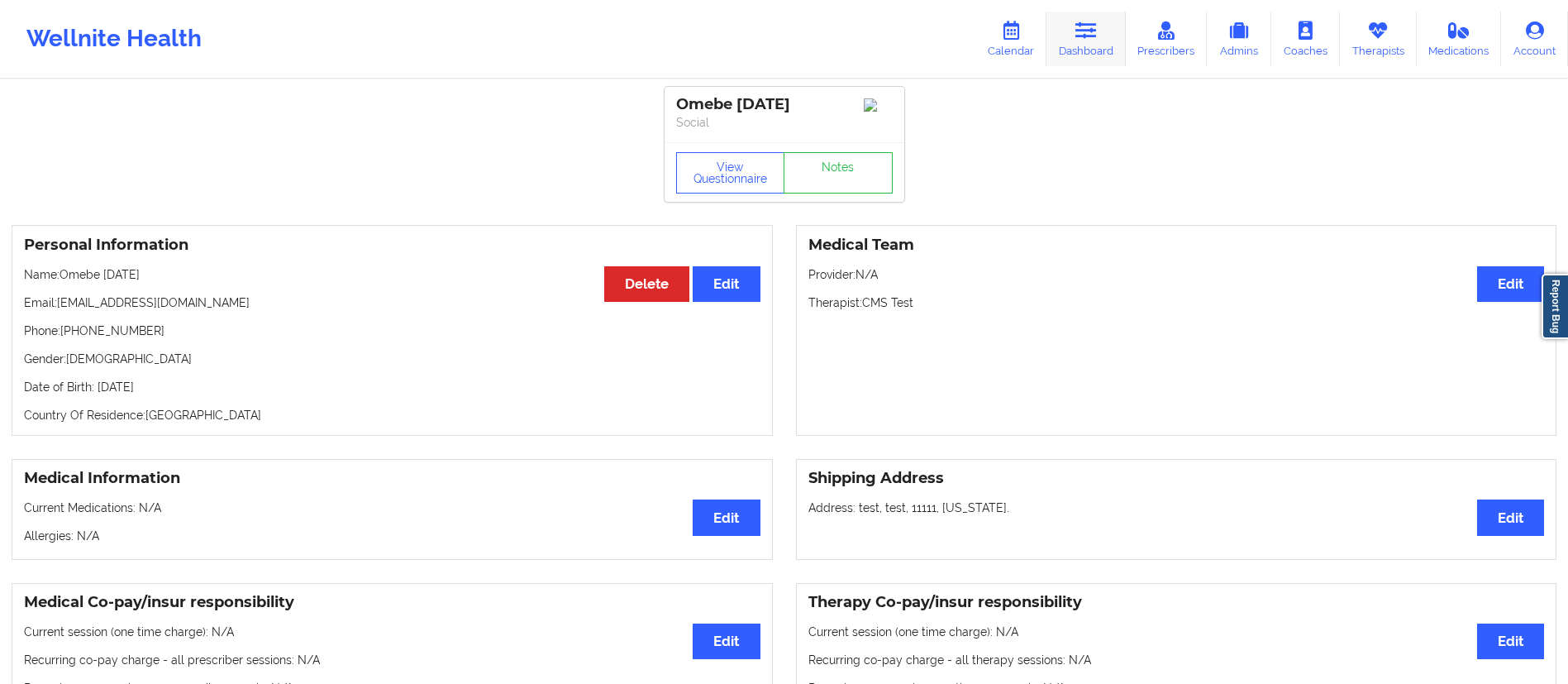
click at [1109, 38] on link "Dashboard" at bounding box center [1085, 38] width 80 height 55
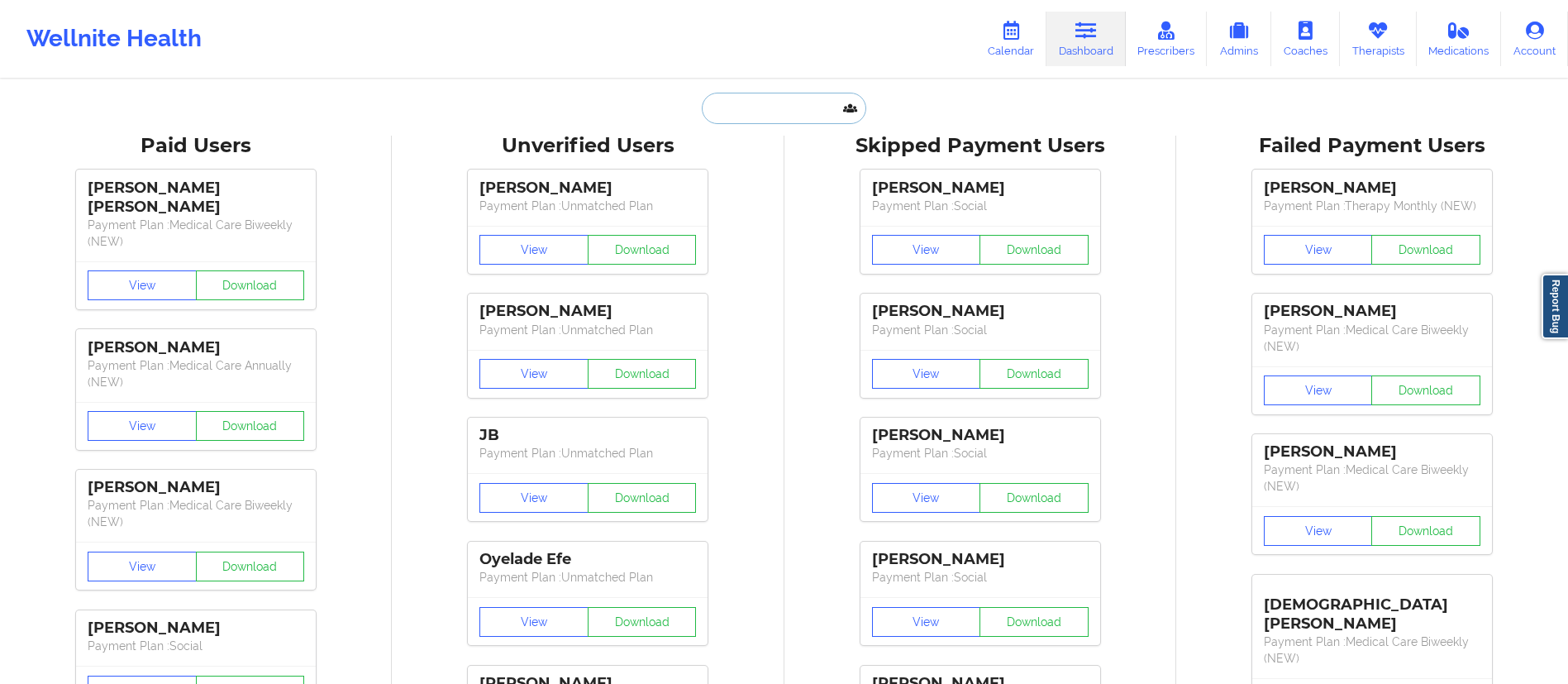
click at [815, 105] on input "text" at bounding box center [783, 108] width 164 height 31
paste input "[PERSON_NAME]"
type input "[PERSON_NAME]"
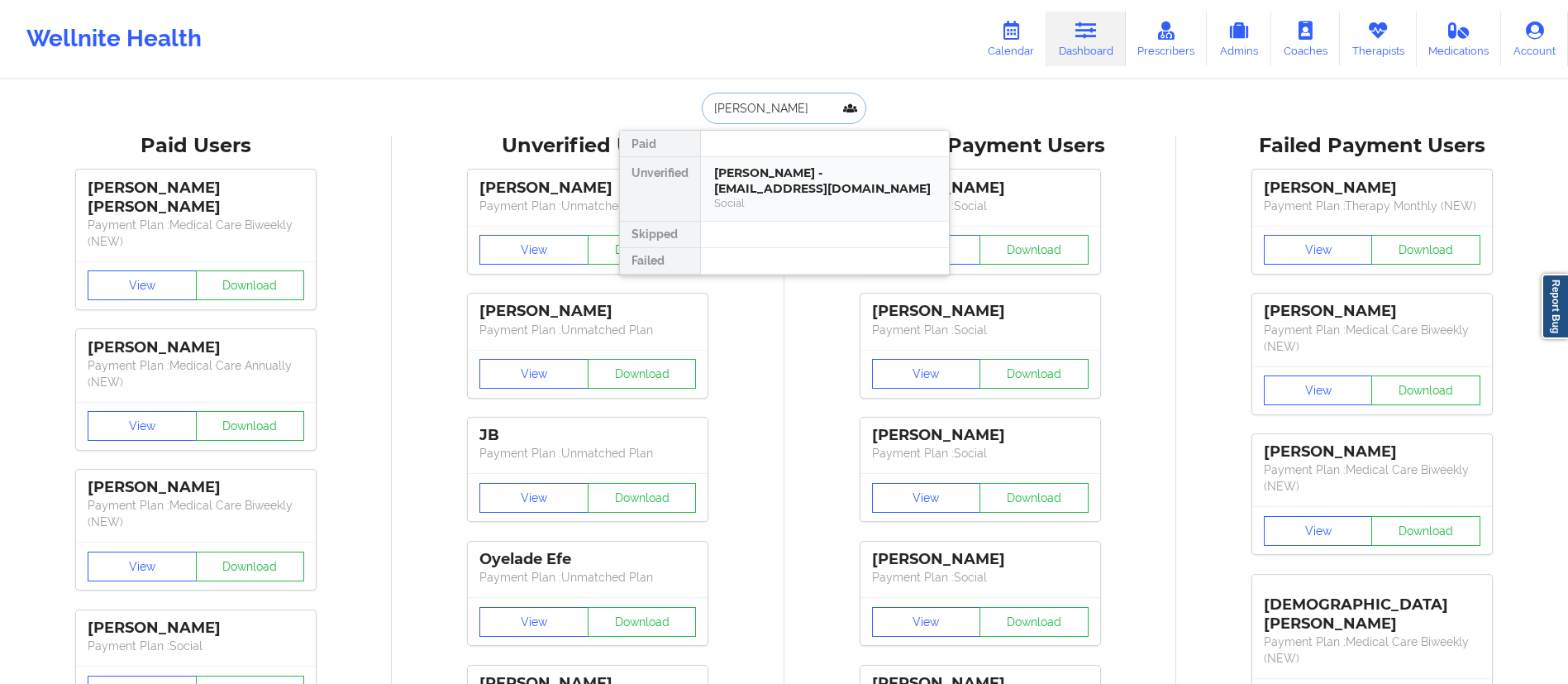
click at [789, 207] on div "Social" at bounding box center [825, 203] width 222 height 14
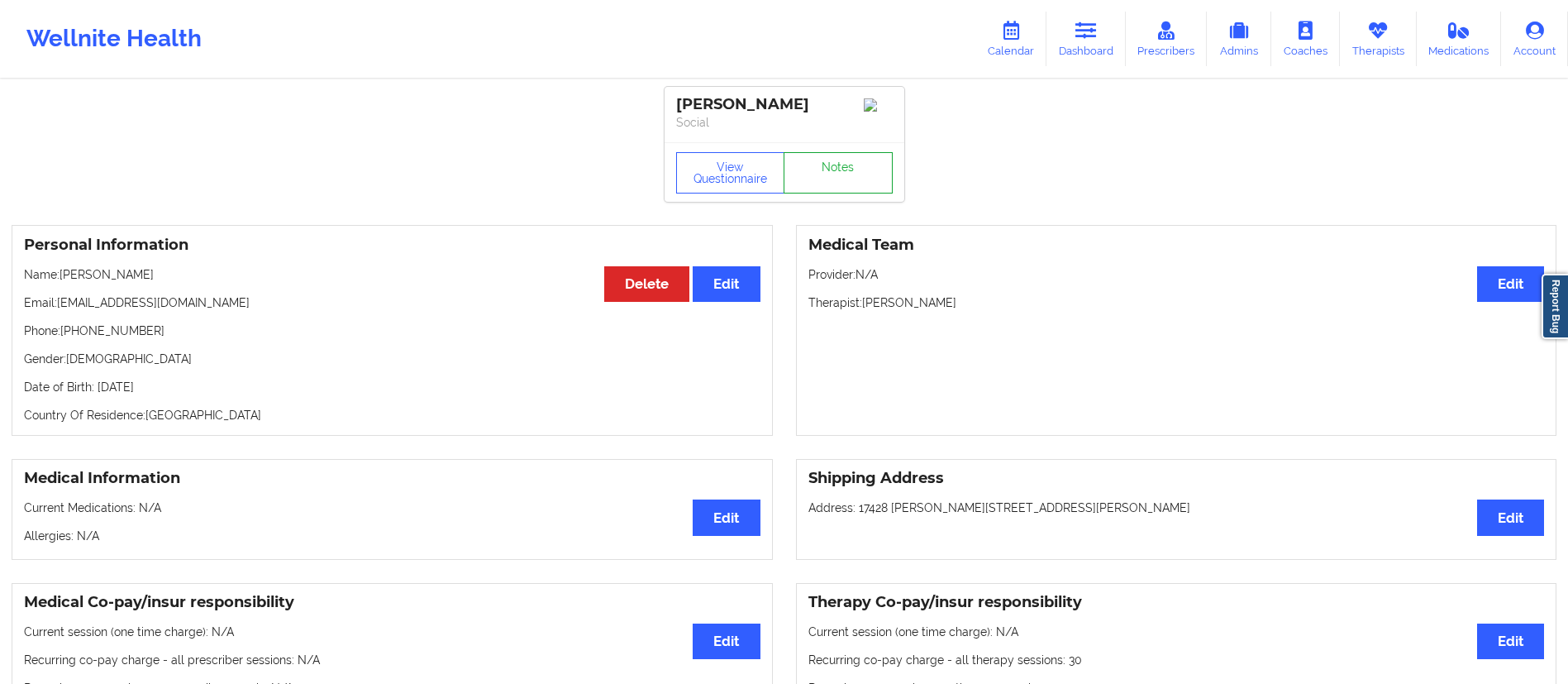
click at [839, 170] on link "Notes" at bounding box center [838, 173] width 109 height 41
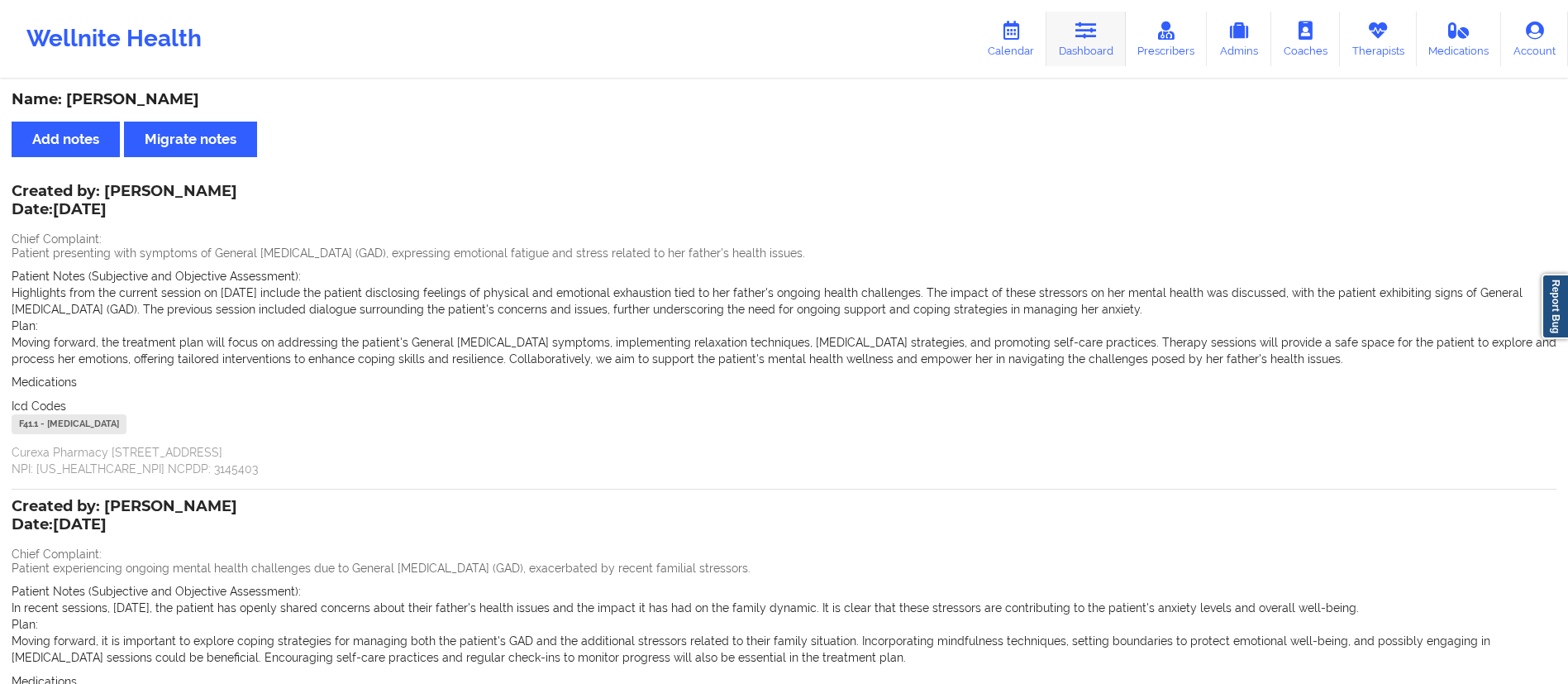
click at [1089, 48] on link "Dashboard" at bounding box center [1085, 38] width 80 height 55
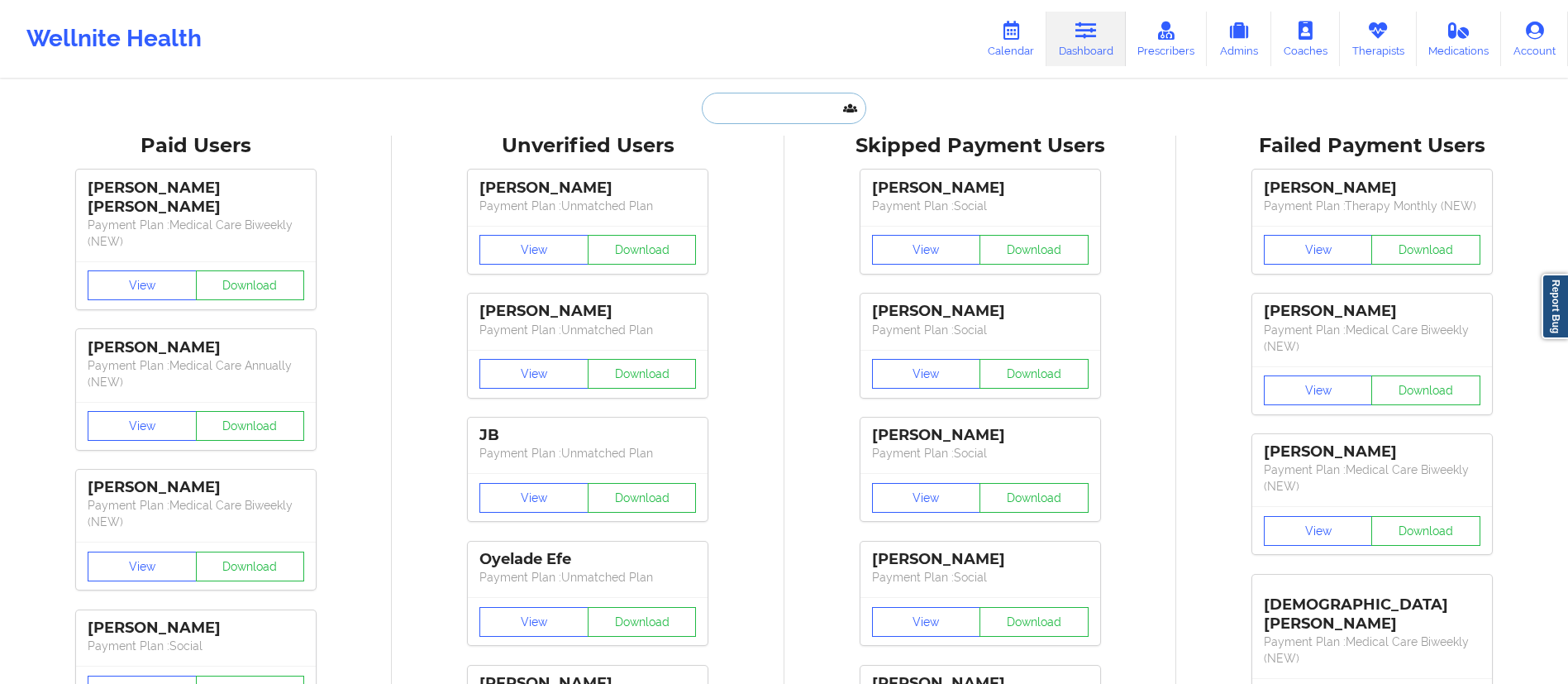
click at [772, 118] on input "text" at bounding box center [783, 108] width 164 height 31
paste input "[PERSON_NAME]"
type input "[PERSON_NAME]"
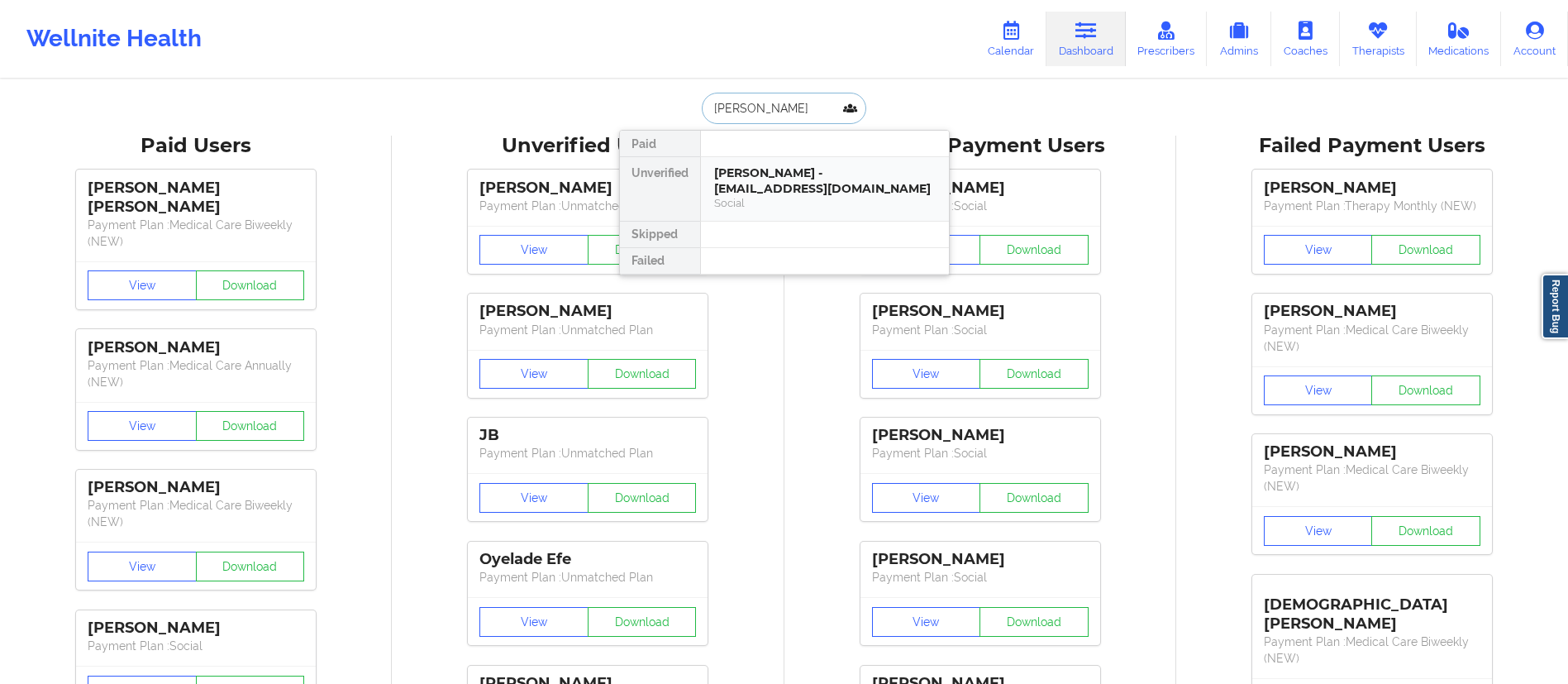
click at [800, 178] on div "[PERSON_NAME] - [EMAIL_ADDRESS][DOMAIN_NAME]" at bounding box center [825, 181] width 222 height 30
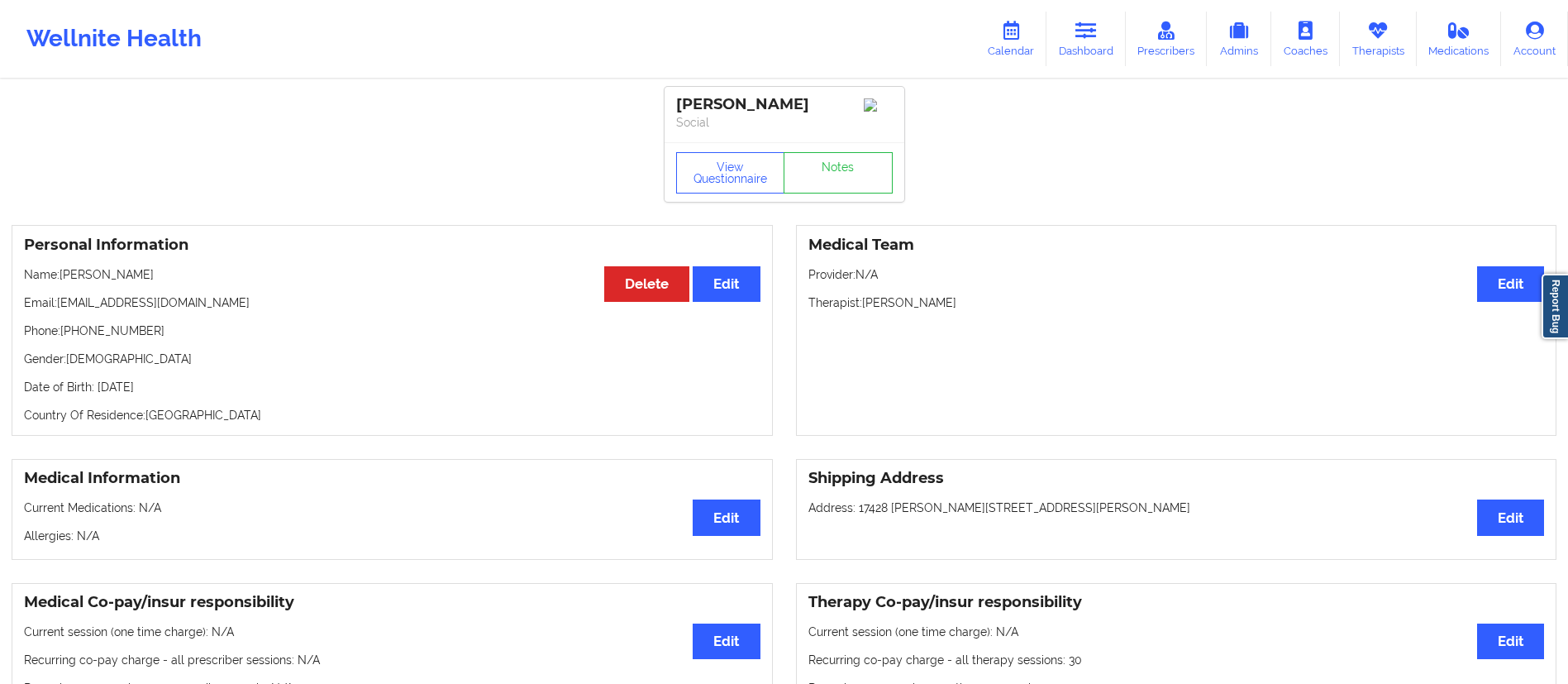
drag, startPoint x: 676, startPoint y: 103, endPoint x: 853, endPoint y: 101, distance: 177.0
click at [853, 101] on div "[PERSON_NAME]" at bounding box center [784, 104] width 216 height 19
copy div "[PERSON_NAME]"
click at [726, 386] on p "Date of Birth: [DEMOGRAPHIC_DATA]" at bounding box center [392, 386] width 737 height 16
click at [725, 174] on button "View Questionnaire" at bounding box center [730, 173] width 109 height 41
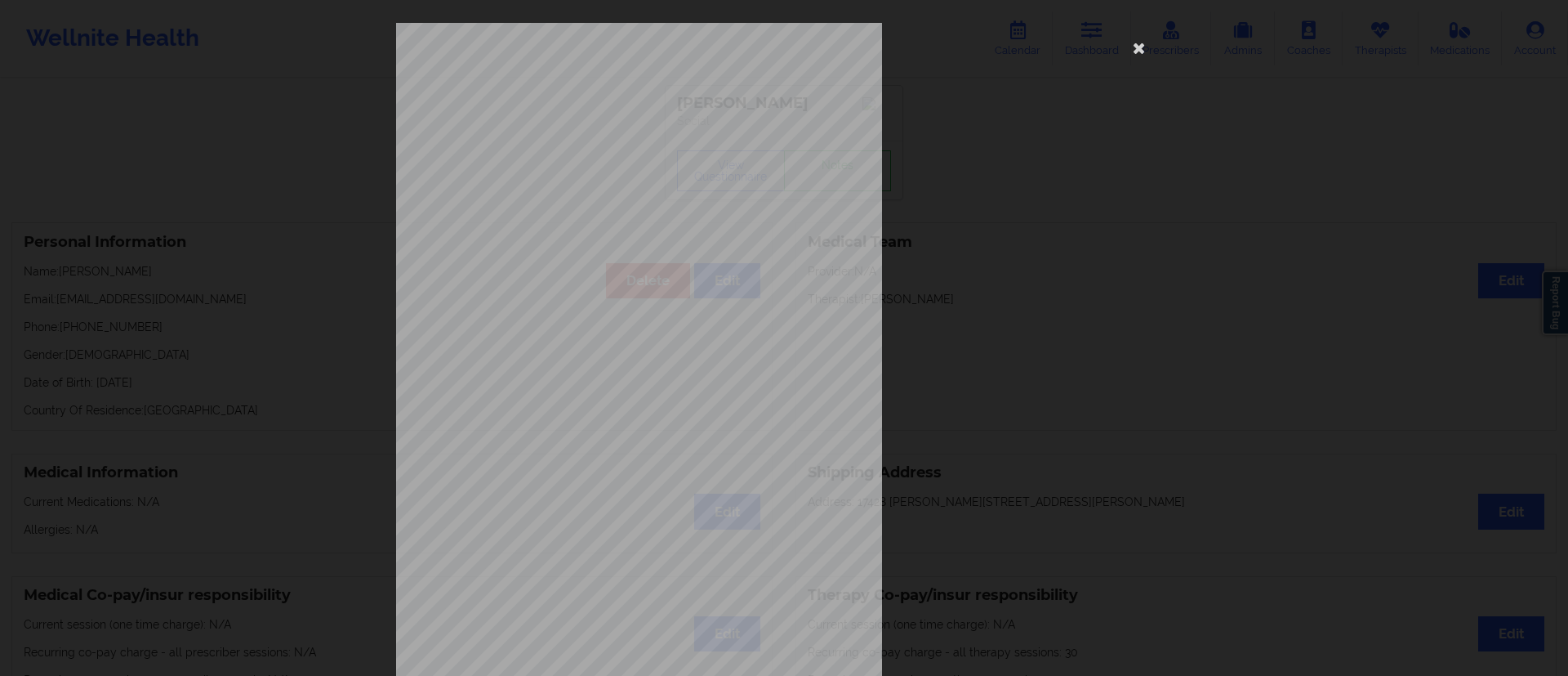
scroll to position [103, 0]
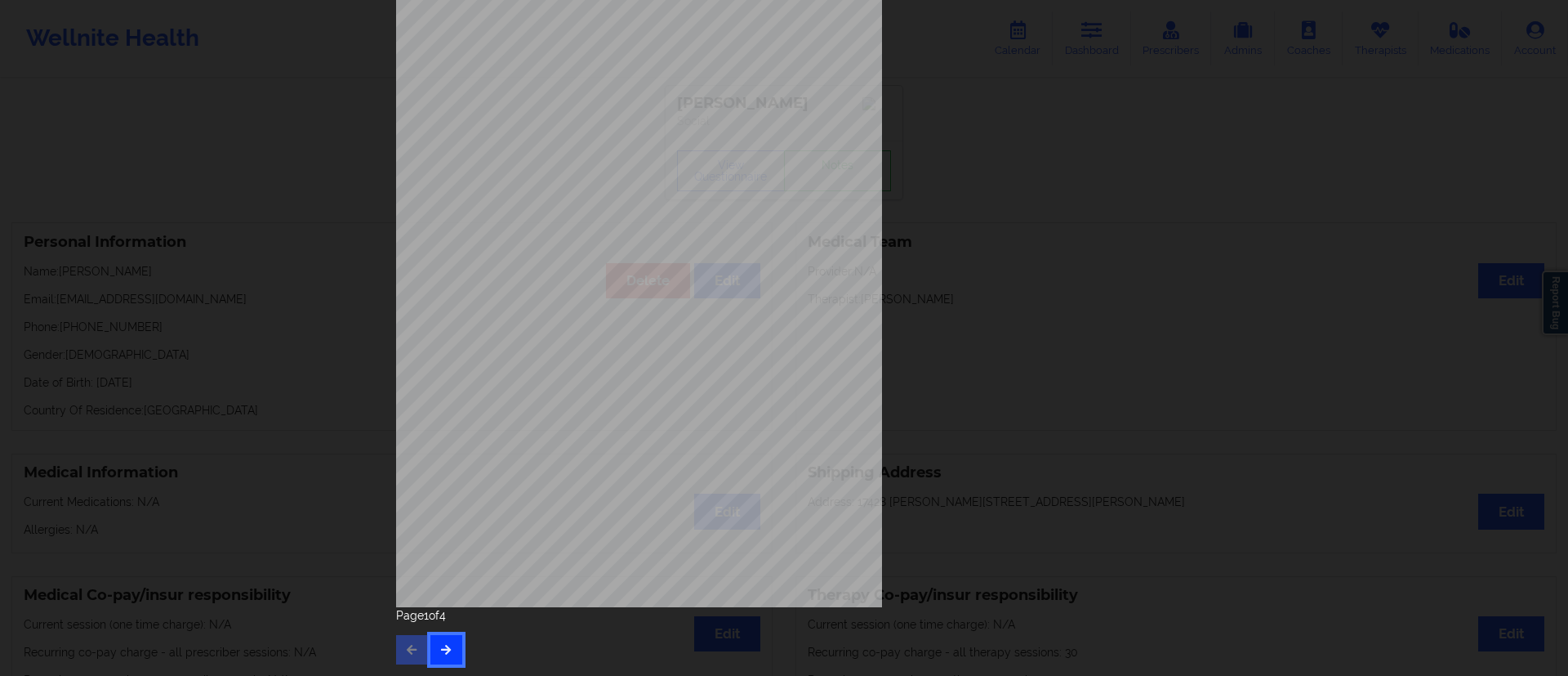
click at [448, 656] on button "button" at bounding box center [446, 649] width 32 height 29
click at [445, 645] on icon "button" at bounding box center [446, 648] width 14 height 10
click at [414, 651] on button "button" at bounding box center [412, 649] width 32 height 29
click at [413, 647] on icon "button" at bounding box center [413, 648] width 14 height 10
click at [437, 657] on button "button" at bounding box center [446, 649] width 32 height 29
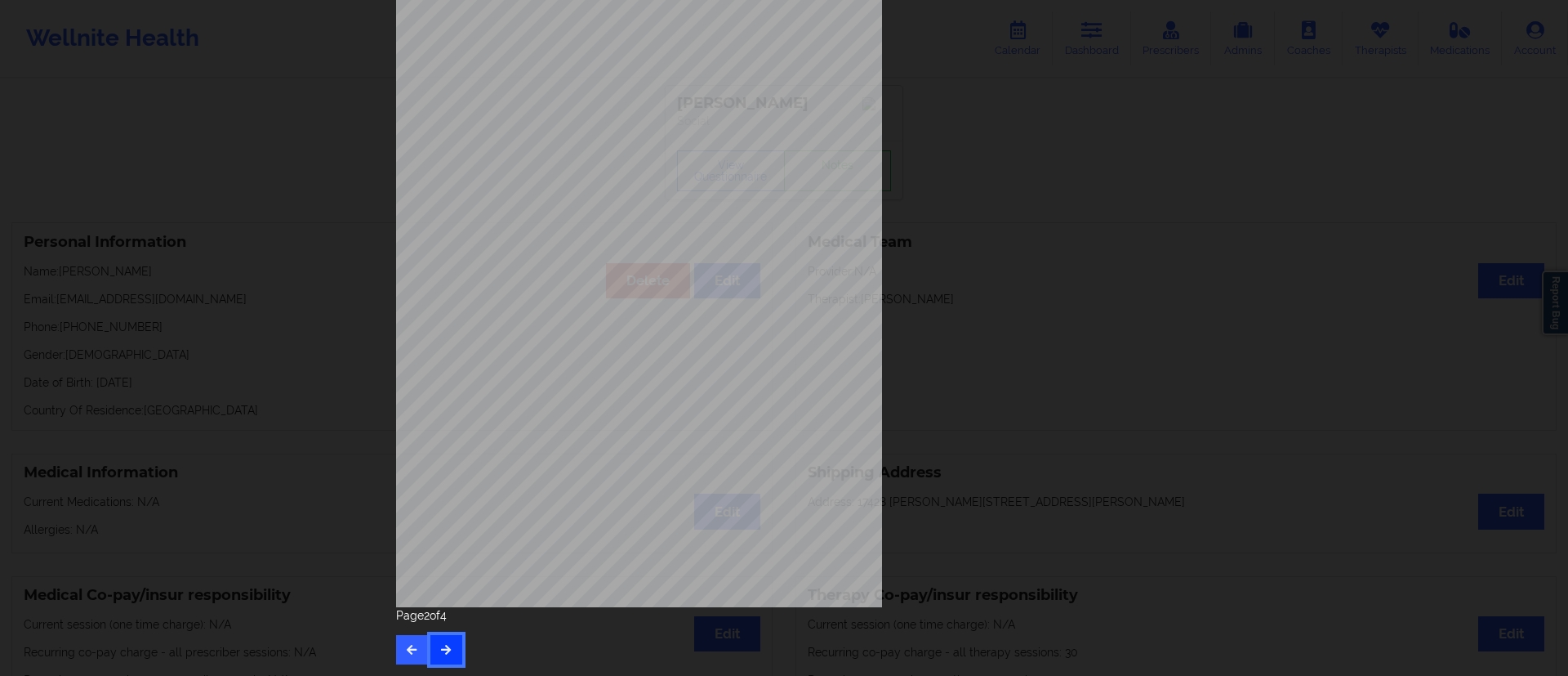
click at [445, 650] on icon "button" at bounding box center [446, 648] width 14 height 10
click at [439, 652] on icon "button" at bounding box center [446, 648] width 14 height 10
click at [410, 650] on icon "button" at bounding box center [413, 648] width 14 height 10
click at [418, 648] on button "button" at bounding box center [412, 649] width 32 height 29
click at [411, 653] on icon "button" at bounding box center [413, 648] width 14 height 10
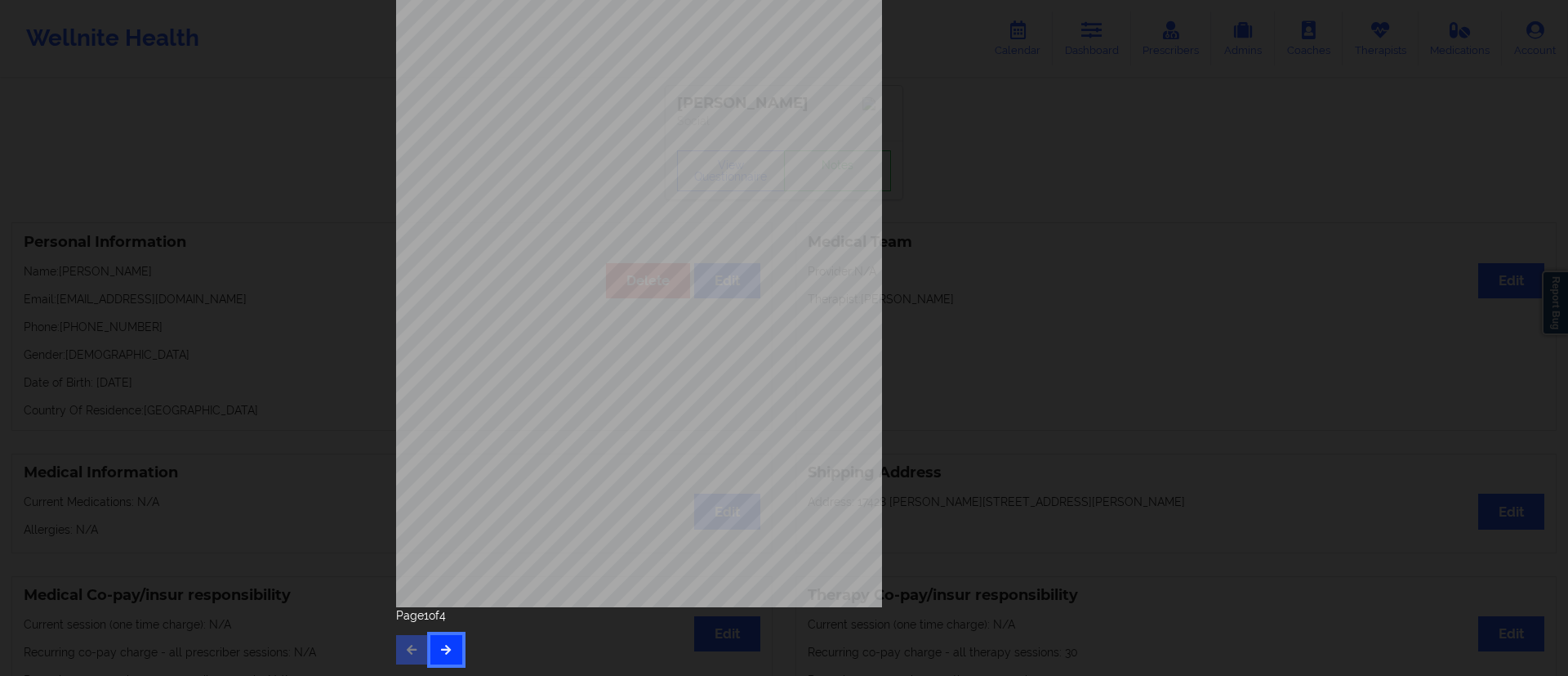
click at [439, 647] on icon "button" at bounding box center [446, 648] width 14 height 10
click at [439, 645] on icon "button" at bounding box center [446, 648] width 14 height 10
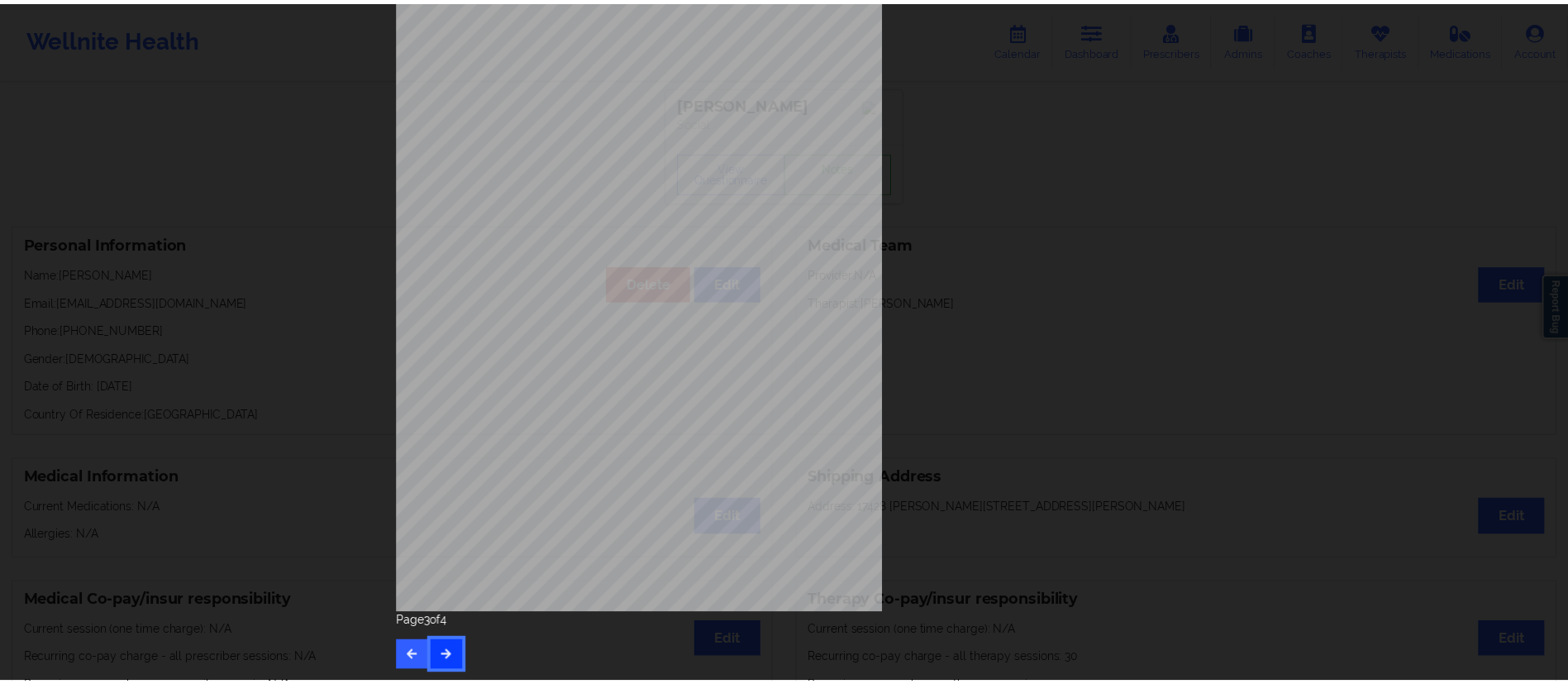
scroll to position [0, 0]
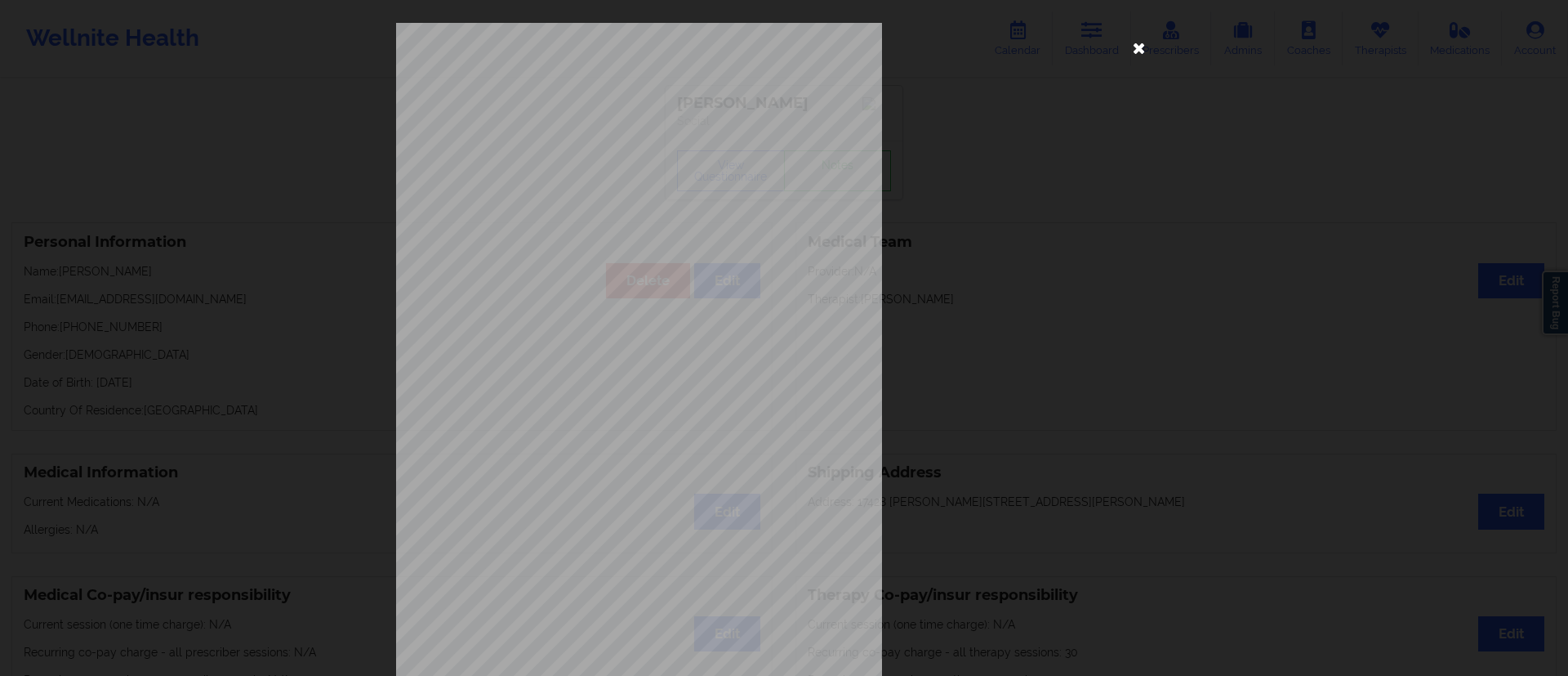
click at [1133, 50] on icon at bounding box center [1140, 48] width 27 height 27
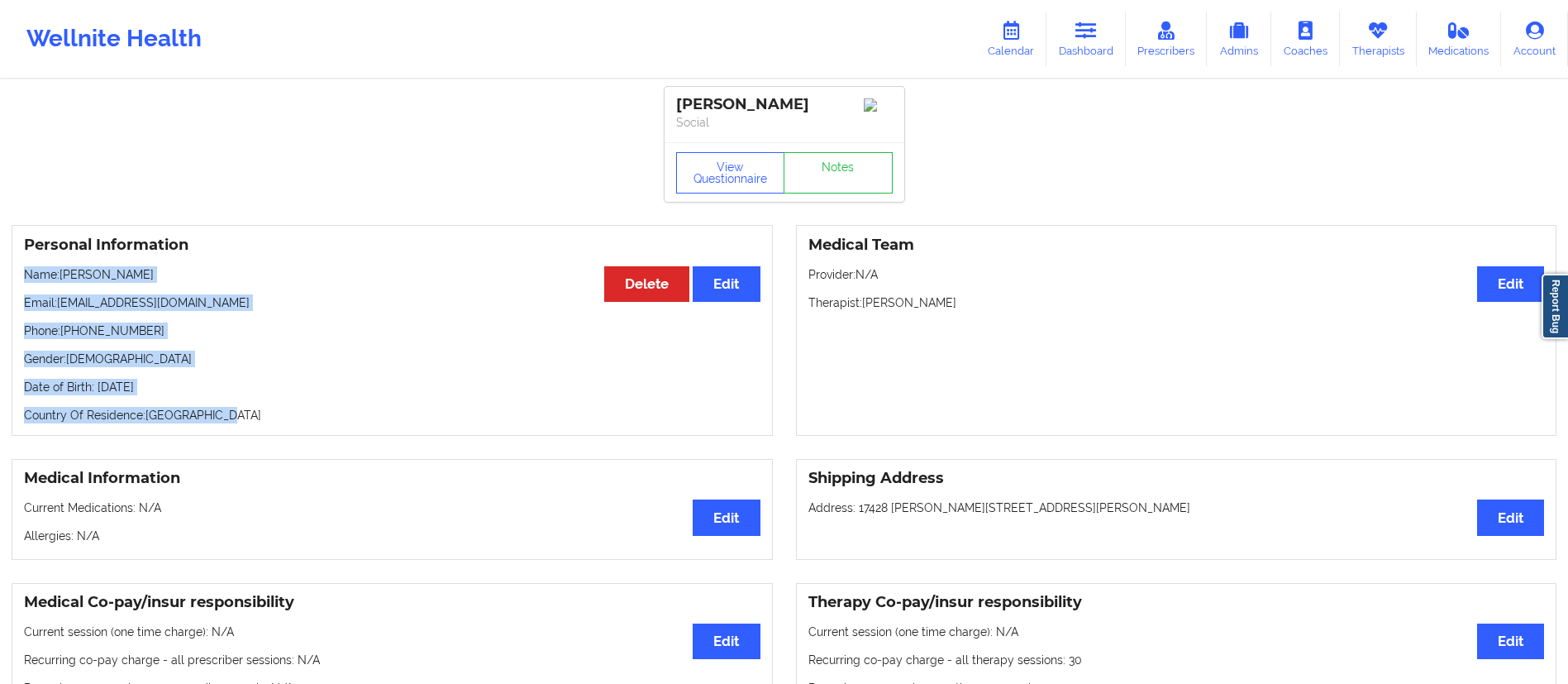
drag, startPoint x: 231, startPoint y: 418, endPoint x: 22, endPoint y: 278, distance: 251.6
click at [22, 278] on div "Personal Information Edit Delete Name: [PERSON_NAME] Email: [EMAIL_ADDRESS][DOM…" at bounding box center [392, 330] width 761 height 211
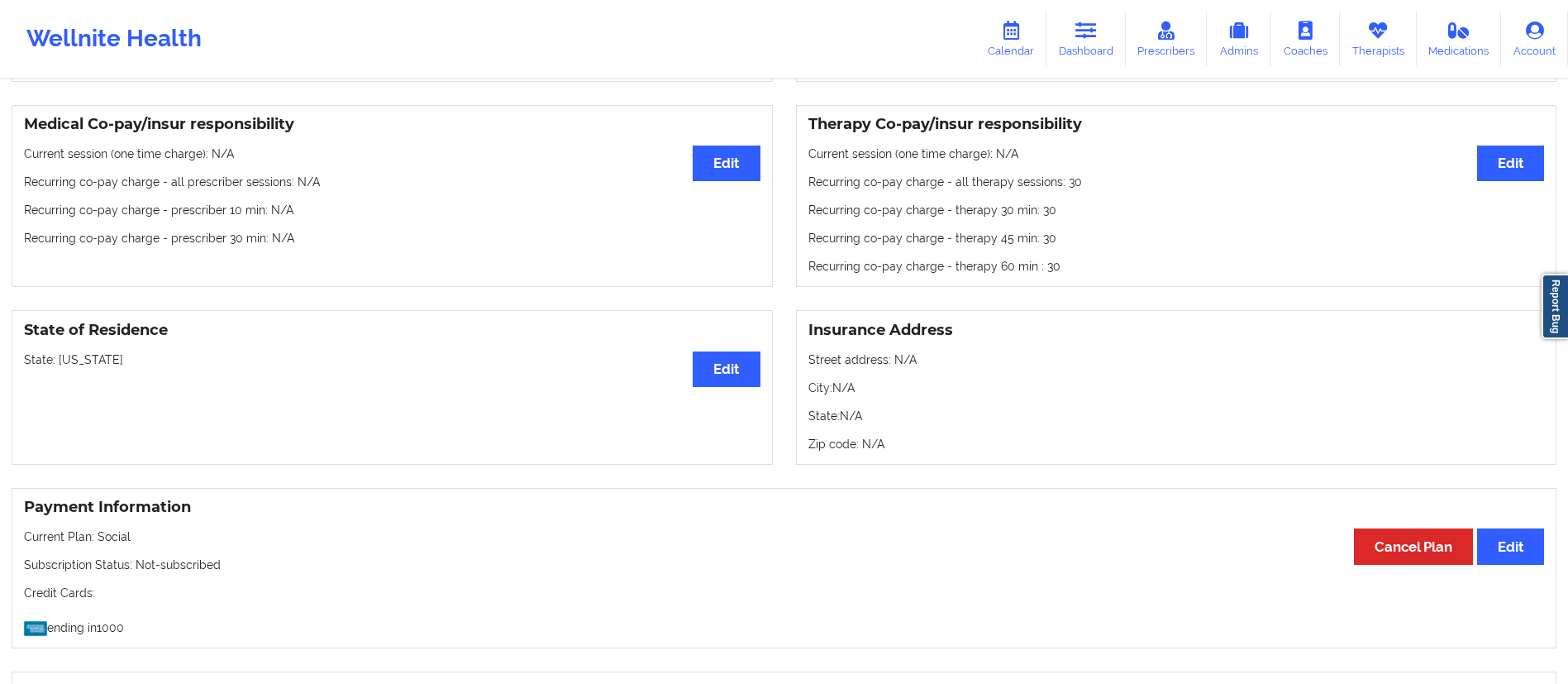
scroll to position [510, 0]
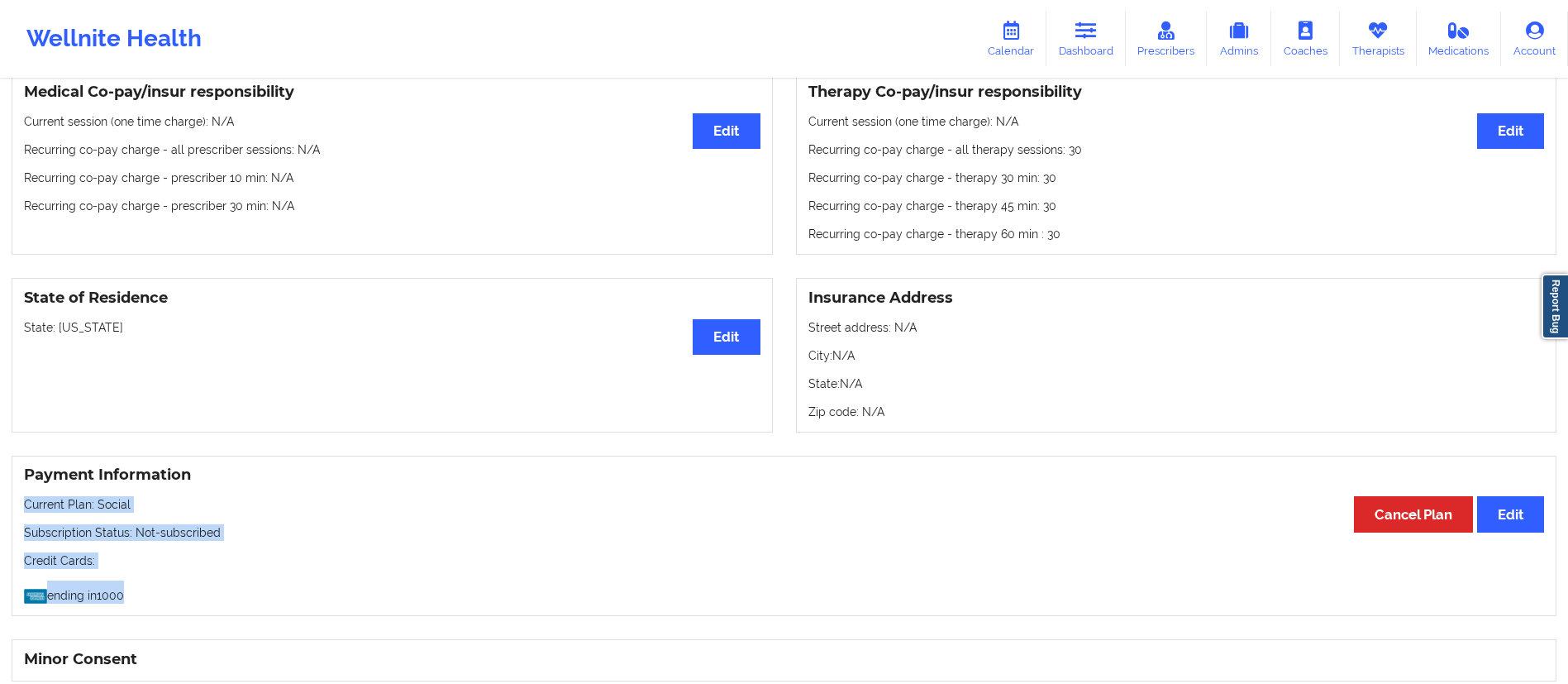
drag, startPoint x: 152, startPoint y: 604, endPoint x: 12, endPoint y: 498, distance: 175.6
click at [12, 498] on div "Payment Information Edit Cancel Plan Current Plan: Social Subscription Status: …" at bounding box center [784, 536] width 1545 height 161
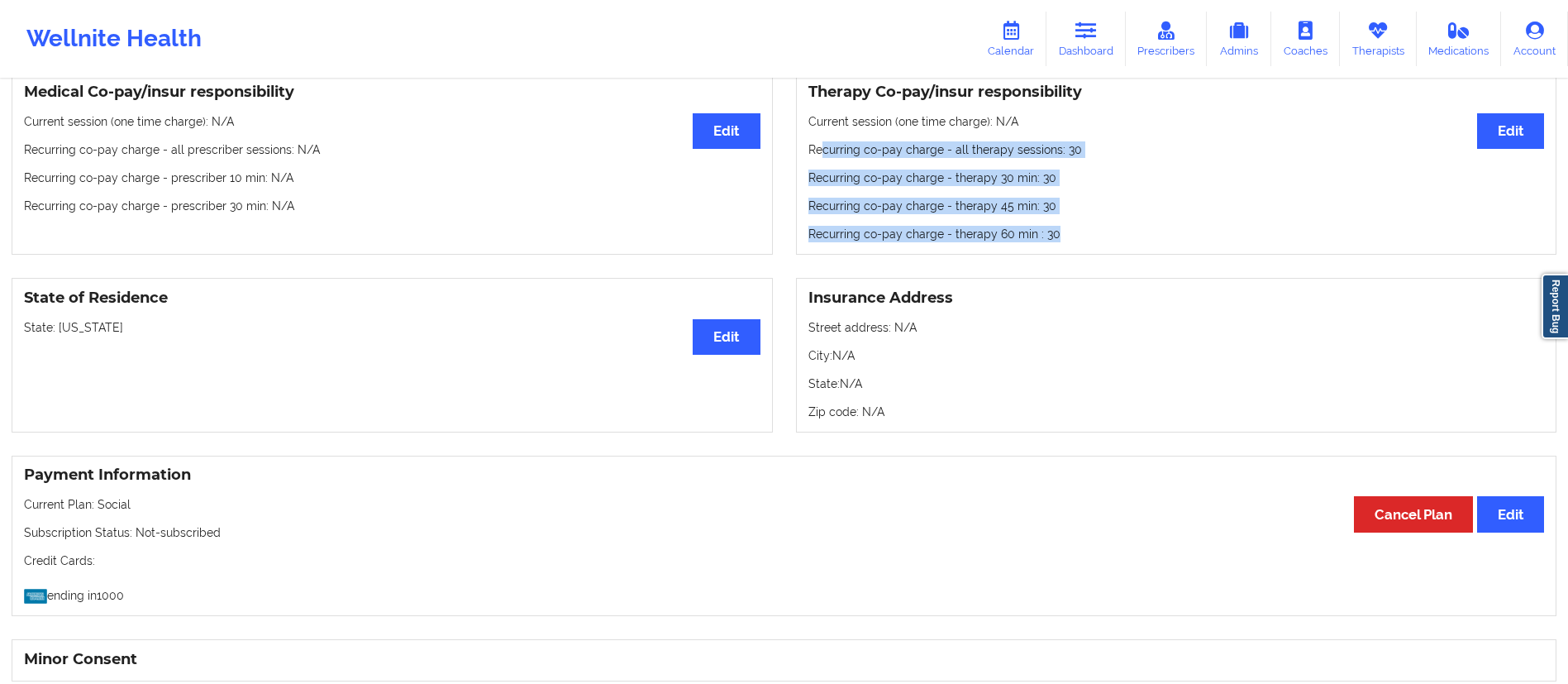
drag, startPoint x: 1065, startPoint y: 245, endPoint x: 823, endPoint y: 159, distance: 256.8
click at [823, 159] on div "Therapy Co-pay/insur responsibility Edit Current session (one time charge): N/A…" at bounding box center [1176, 164] width 761 height 182
click at [1064, 242] on p "Recurring co-pay charge - therapy 60 min : 30" at bounding box center [1176, 233] width 737 height 16
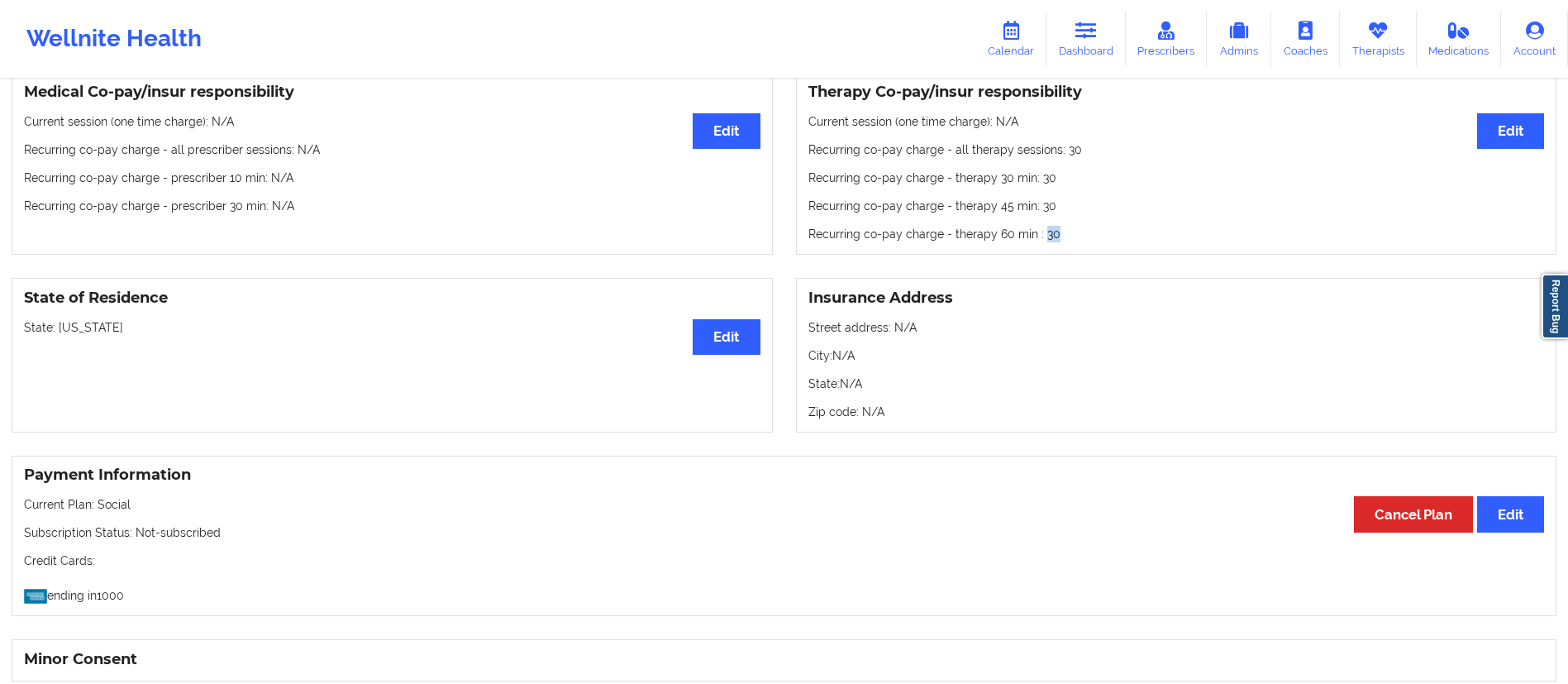
drag, startPoint x: 1062, startPoint y: 240, endPoint x: 1041, endPoint y: 242, distance: 21.1
click at [1041, 242] on p "Recurring co-pay charge - therapy 60 min : 30" at bounding box center [1176, 233] width 737 height 16
click at [1063, 240] on p "Recurring co-pay charge - therapy 60 min : 30" at bounding box center [1176, 233] width 737 height 16
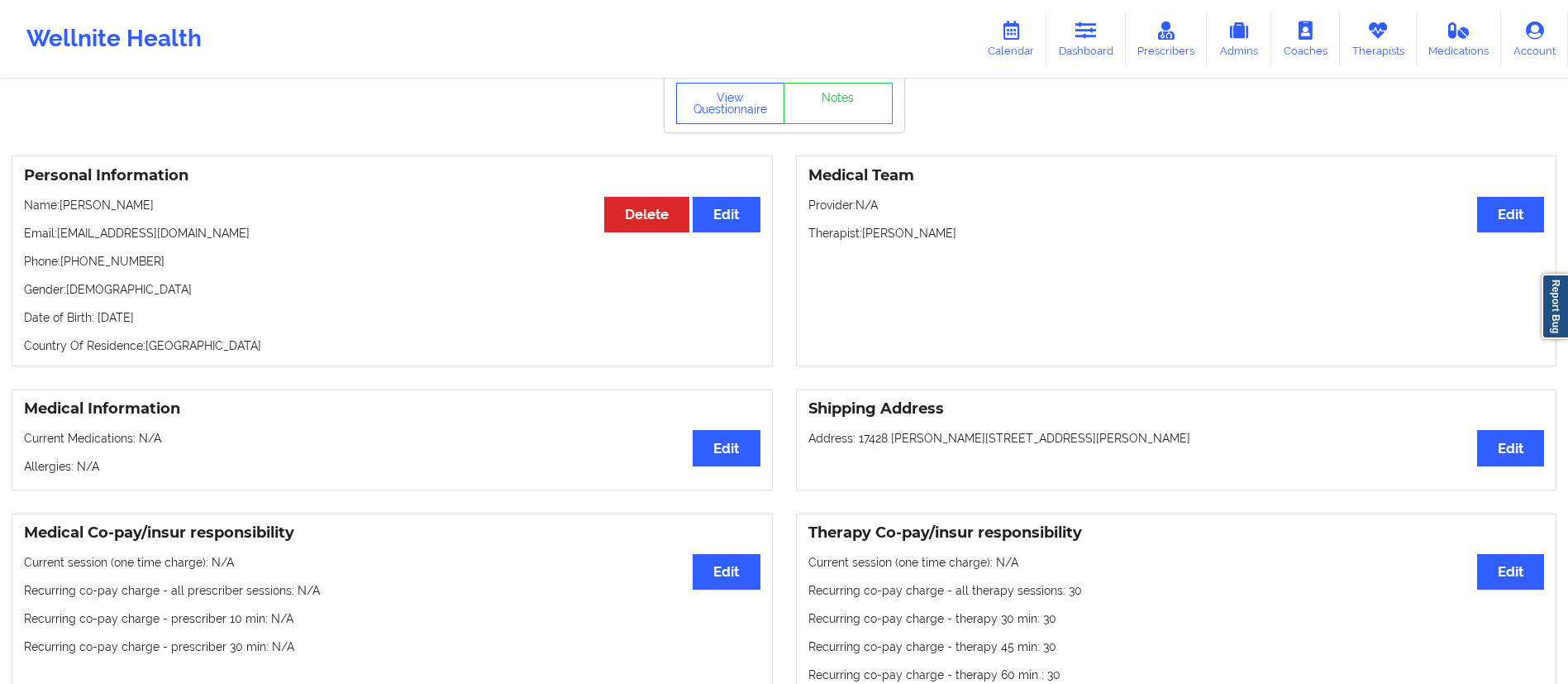
scroll to position [69, 0]
click at [1362, 38] on link "Therapists" at bounding box center [1378, 38] width 77 height 55
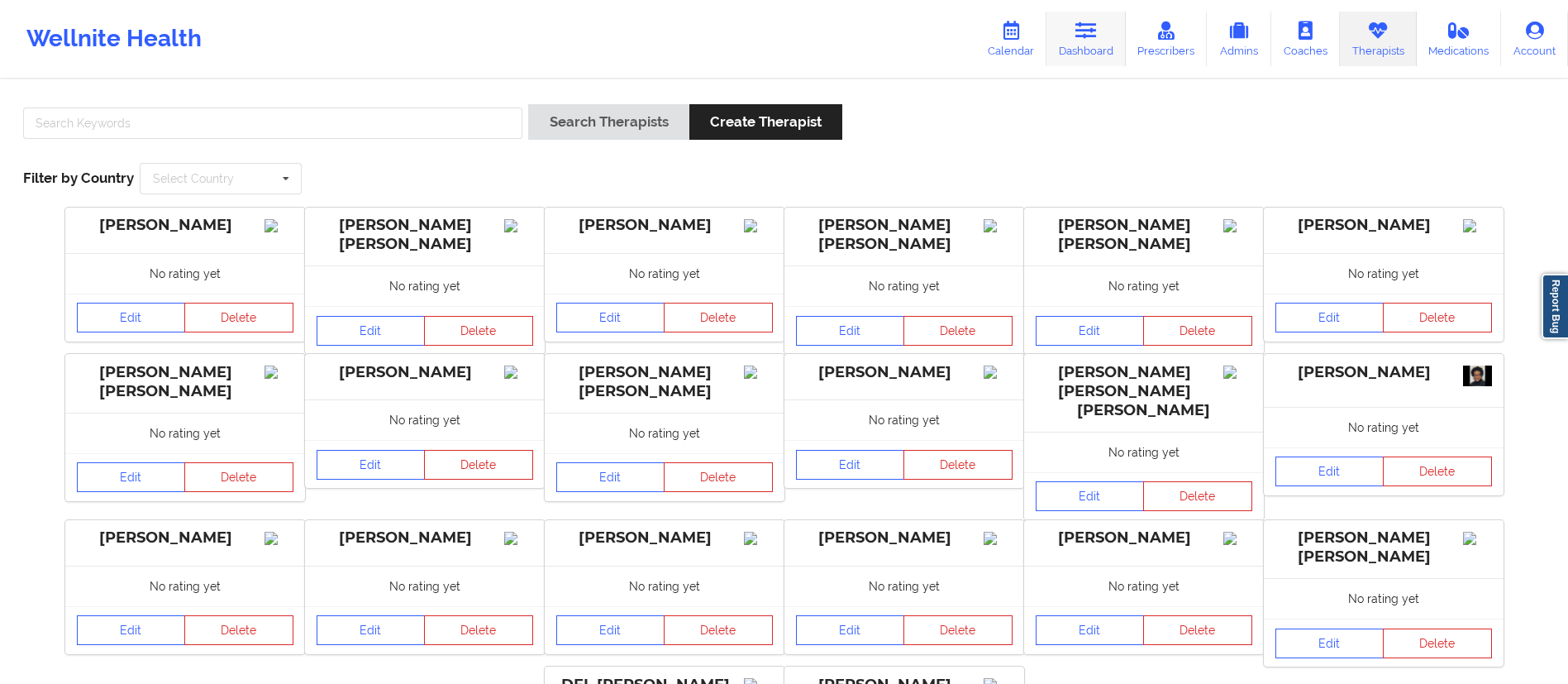
click at [1078, 38] on icon at bounding box center [1086, 30] width 21 height 18
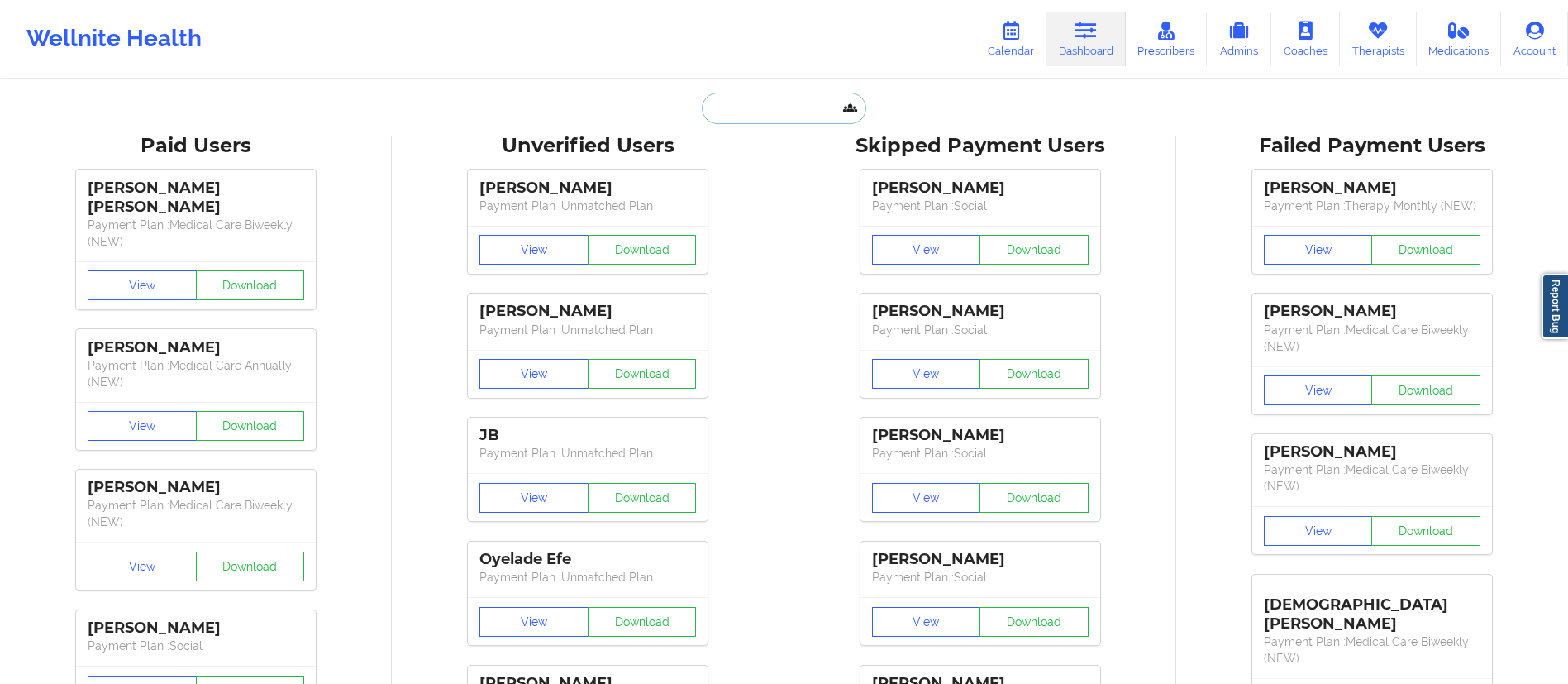
click at [729, 117] on input "text" at bounding box center [783, 108] width 164 height 31
paste input "[EMAIL_ADDRESS][DOMAIN_NAME]"
type input "[EMAIL_ADDRESS][DOMAIN_NAME]"
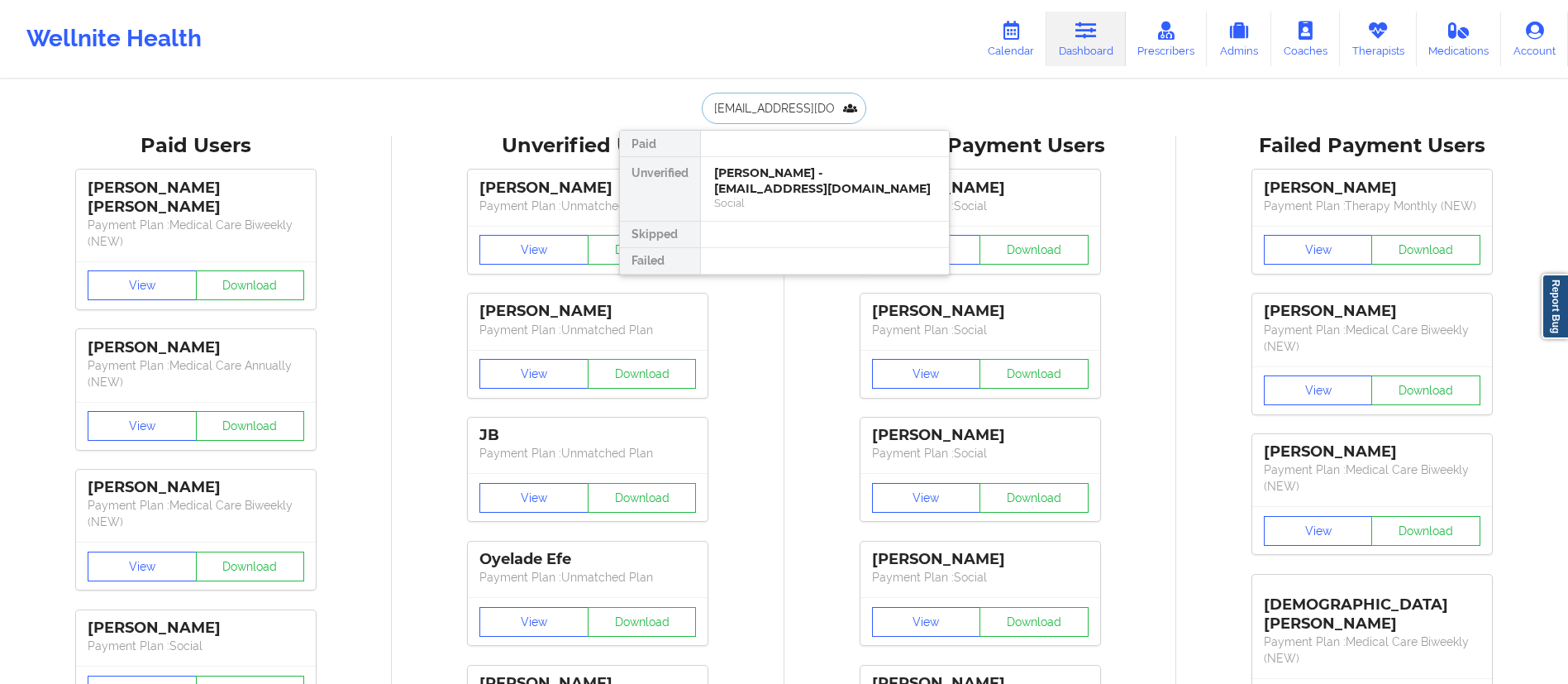
scroll to position [0, 9]
click at [775, 183] on div "[PERSON_NAME] - [EMAIL_ADDRESS][DOMAIN_NAME]" at bounding box center [825, 181] width 222 height 30
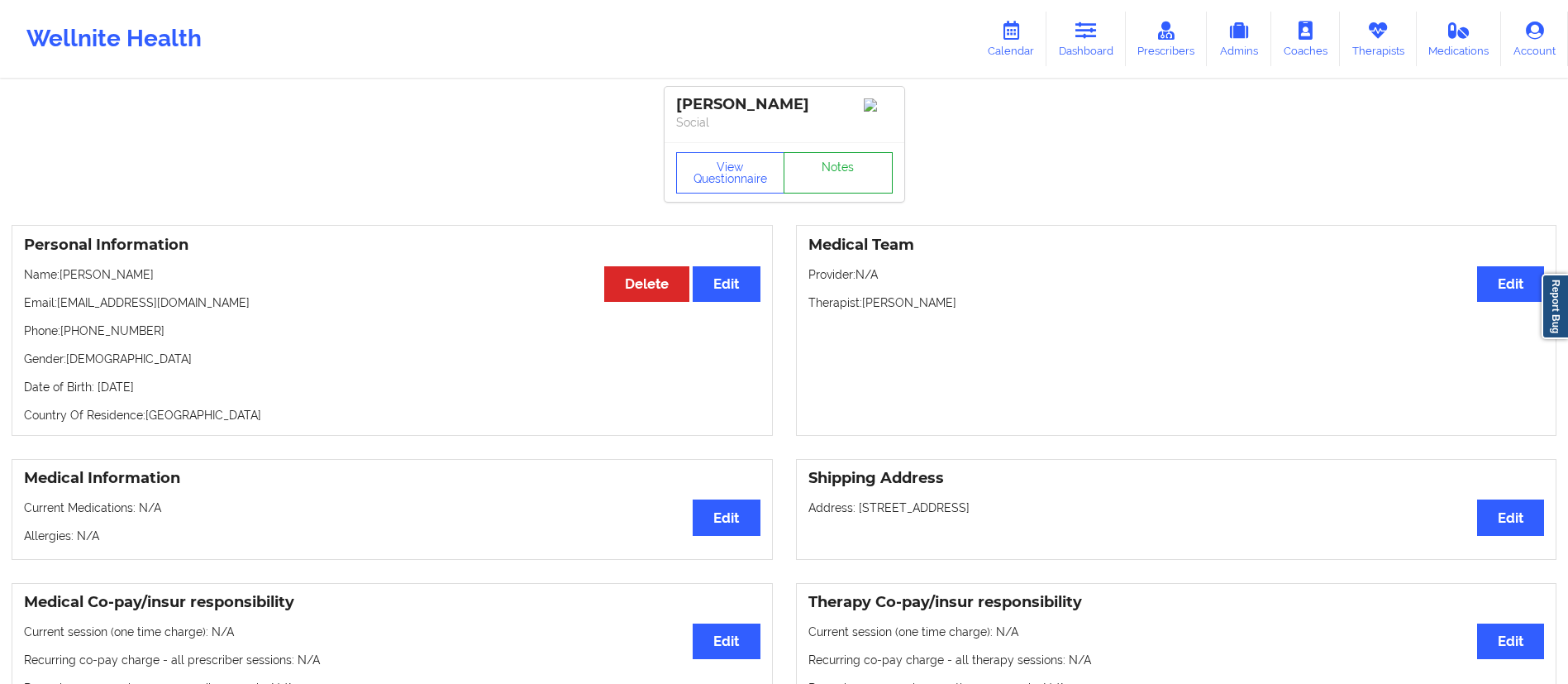
click at [815, 190] on link "Notes" at bounding box center [838, 173] width 109 height 41
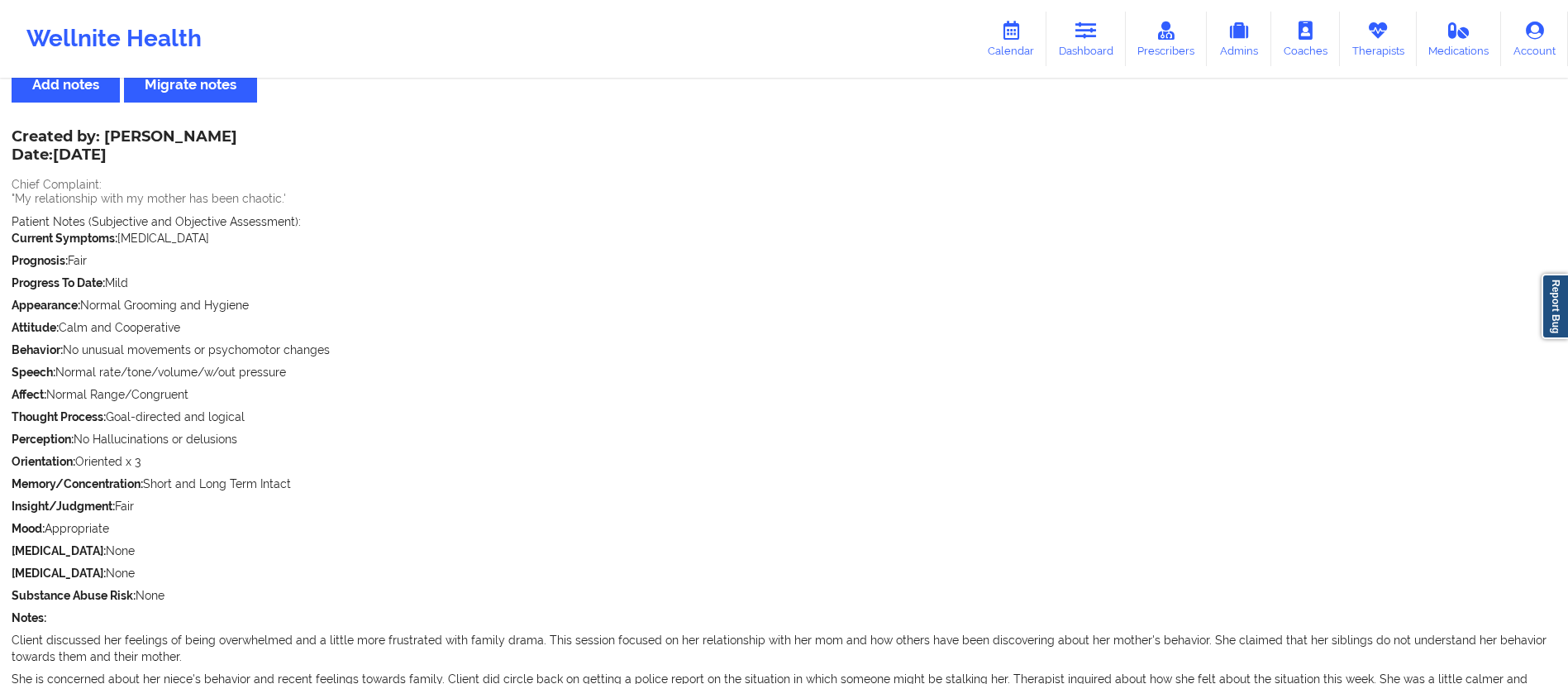
scroll to position [54, 0]
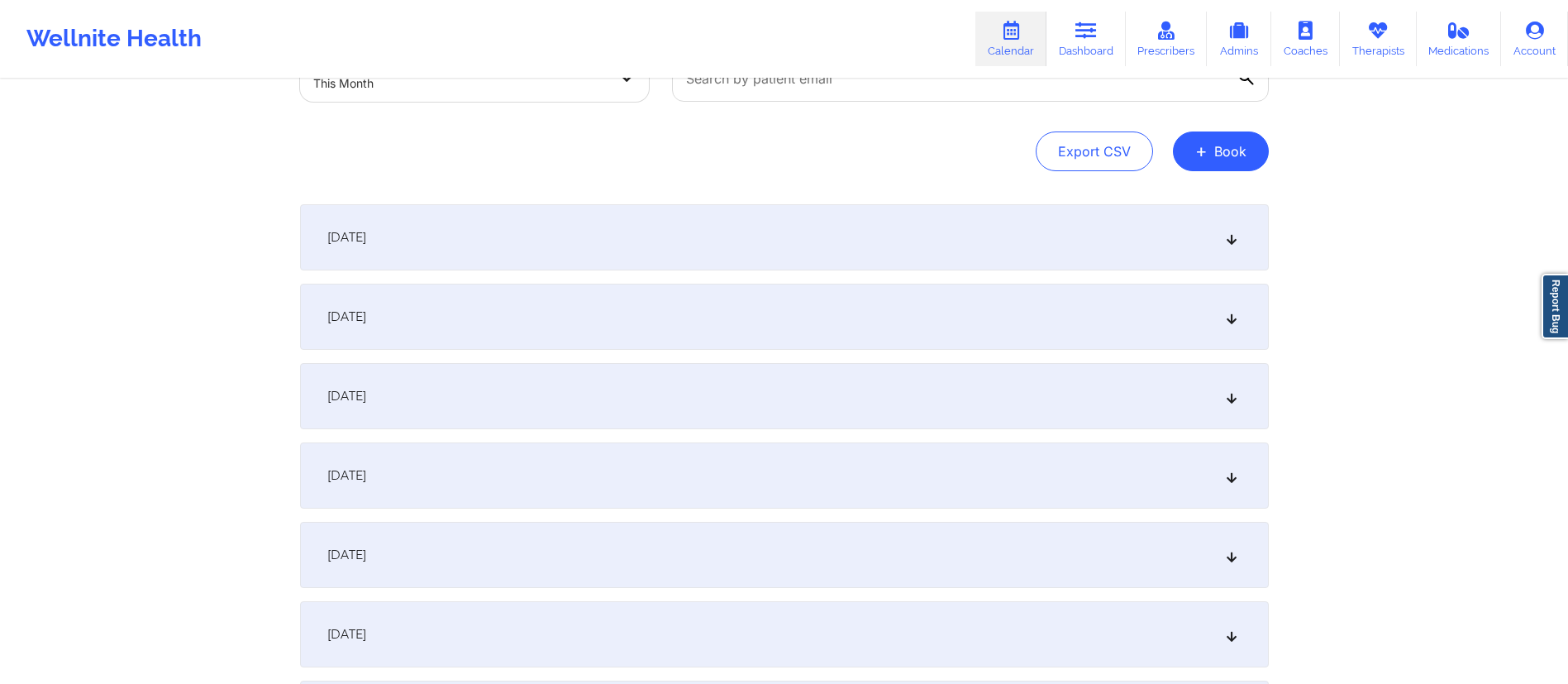
click at [682, 228] on div "October 1, 2025" at bounding box center [784, 237] width 968 height 66
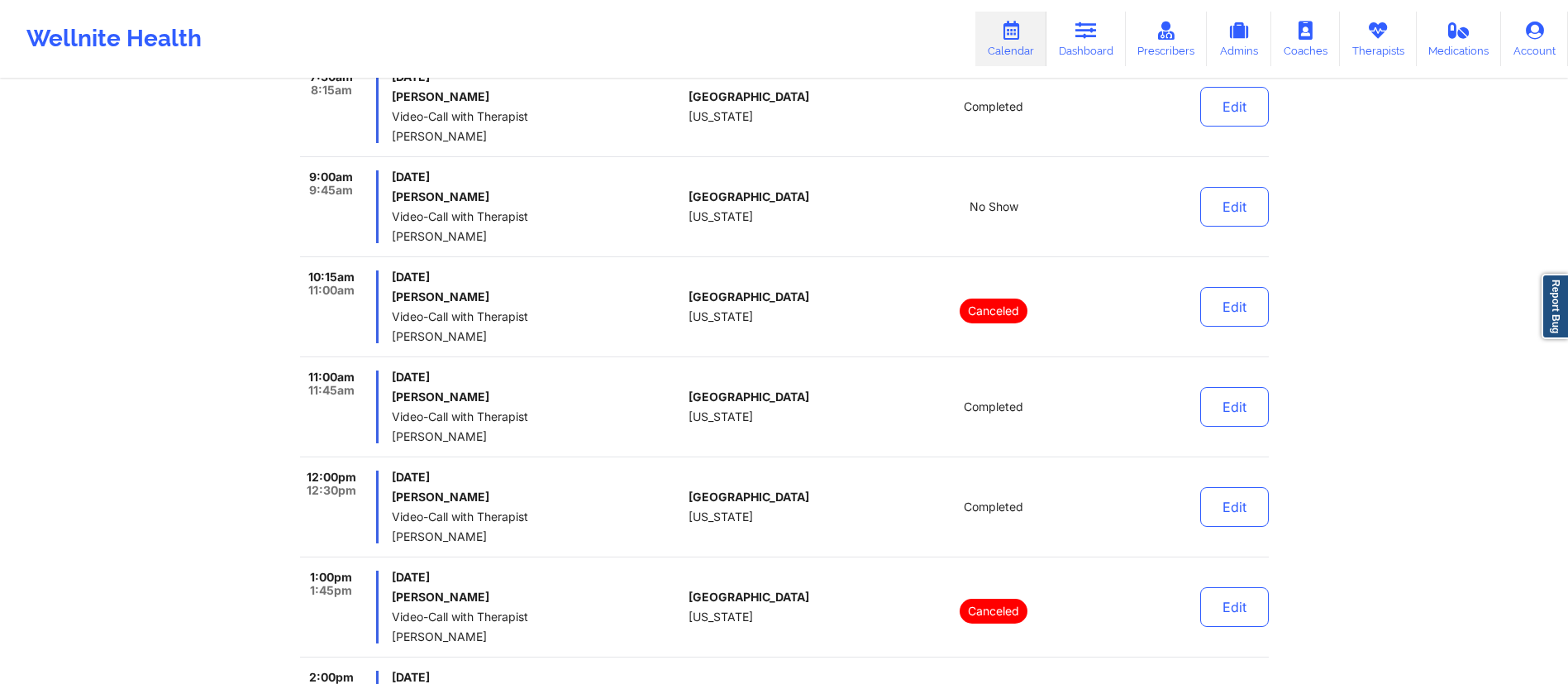
scroll to position [339, 0]
click at [1230, 300] on button "Edit" at bounding box center [1234, 306] width 69 height 39
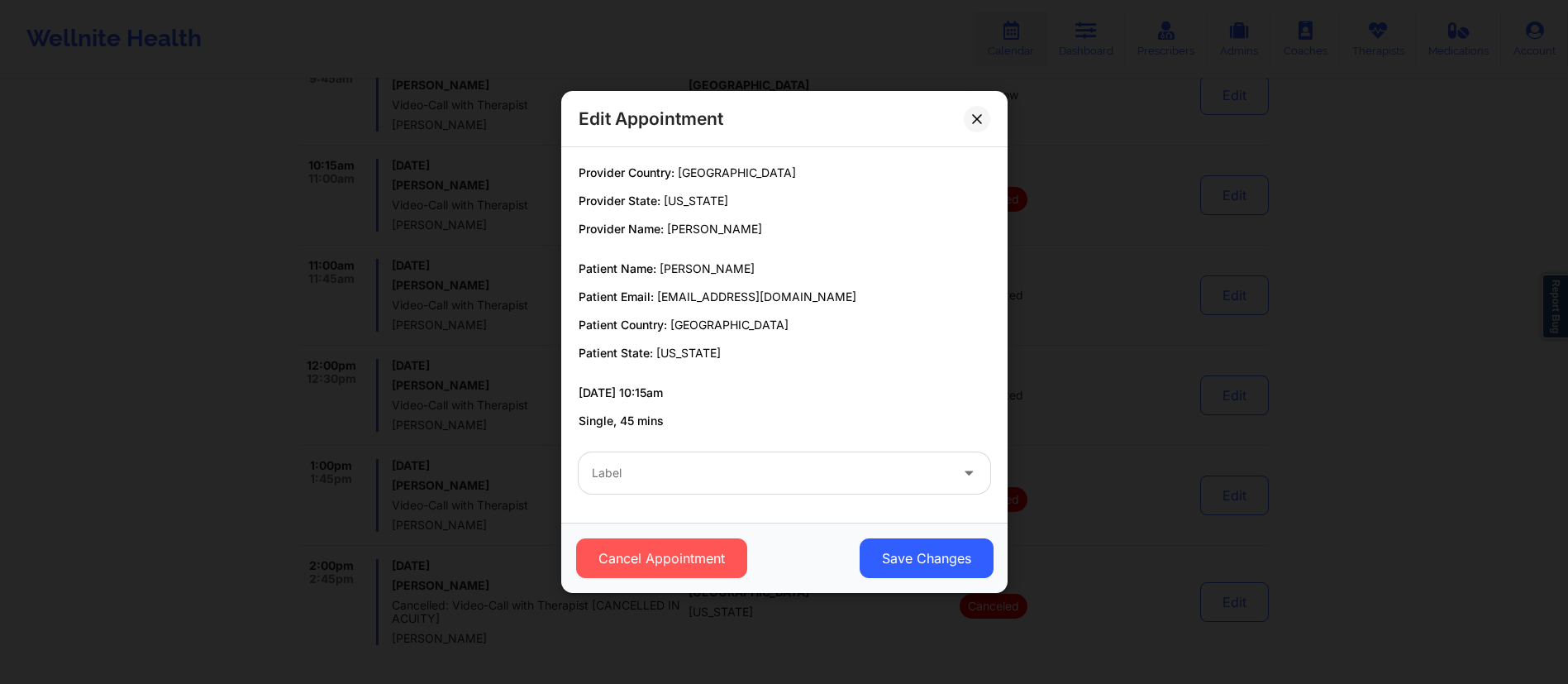
scroll to position [443, 0]
click at [725, 477] on div at bounding box center [770, 473] width 357 height 20
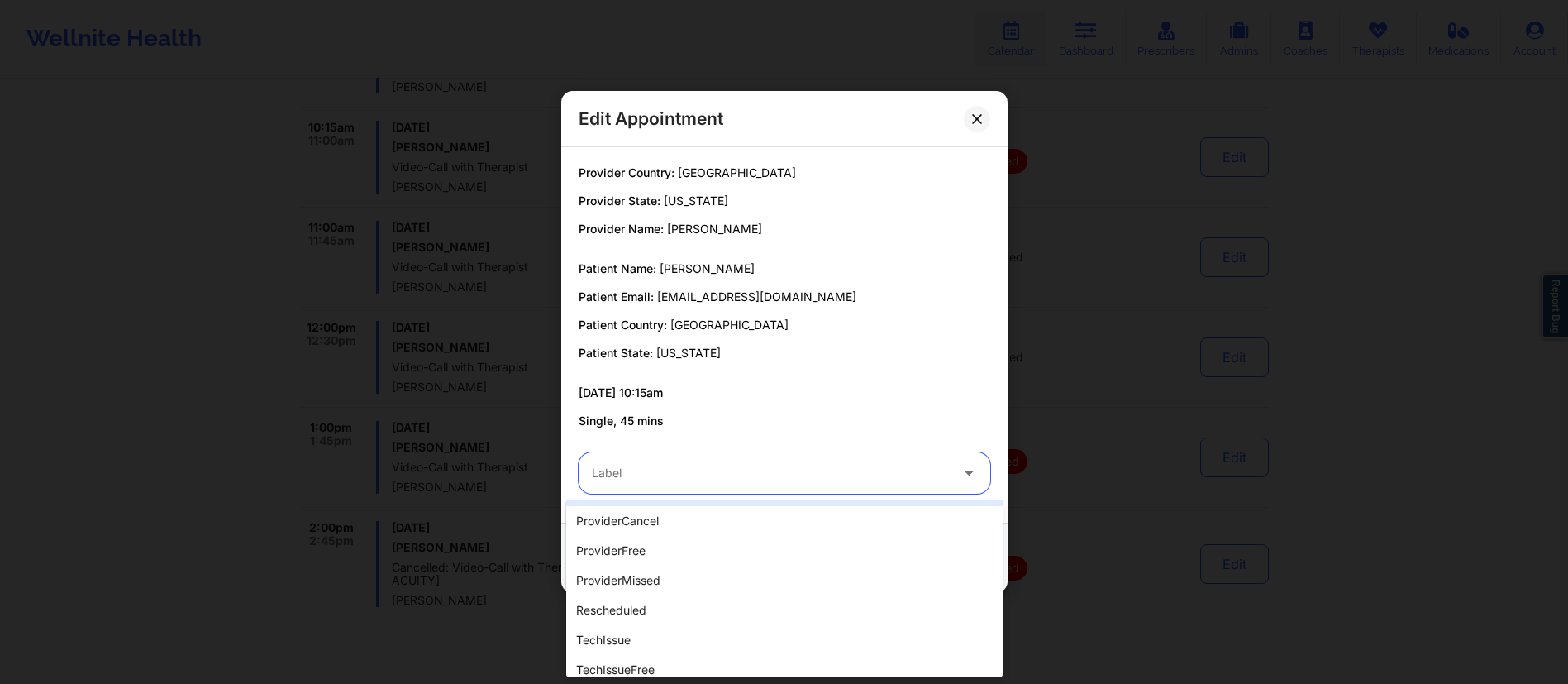
scroll to position [326, 0]
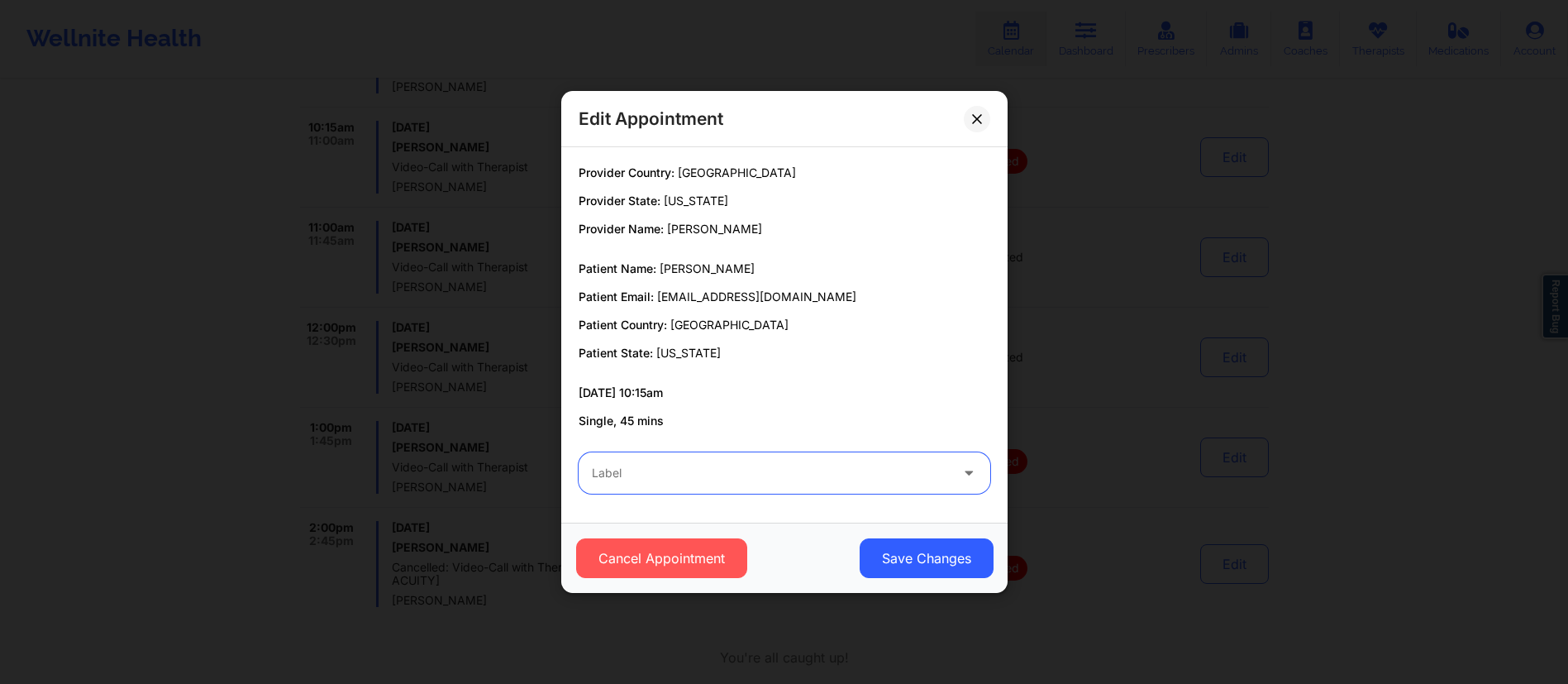
click at [697, 488] on div "Label" at bounding box center [764, 473] width 372 height 41
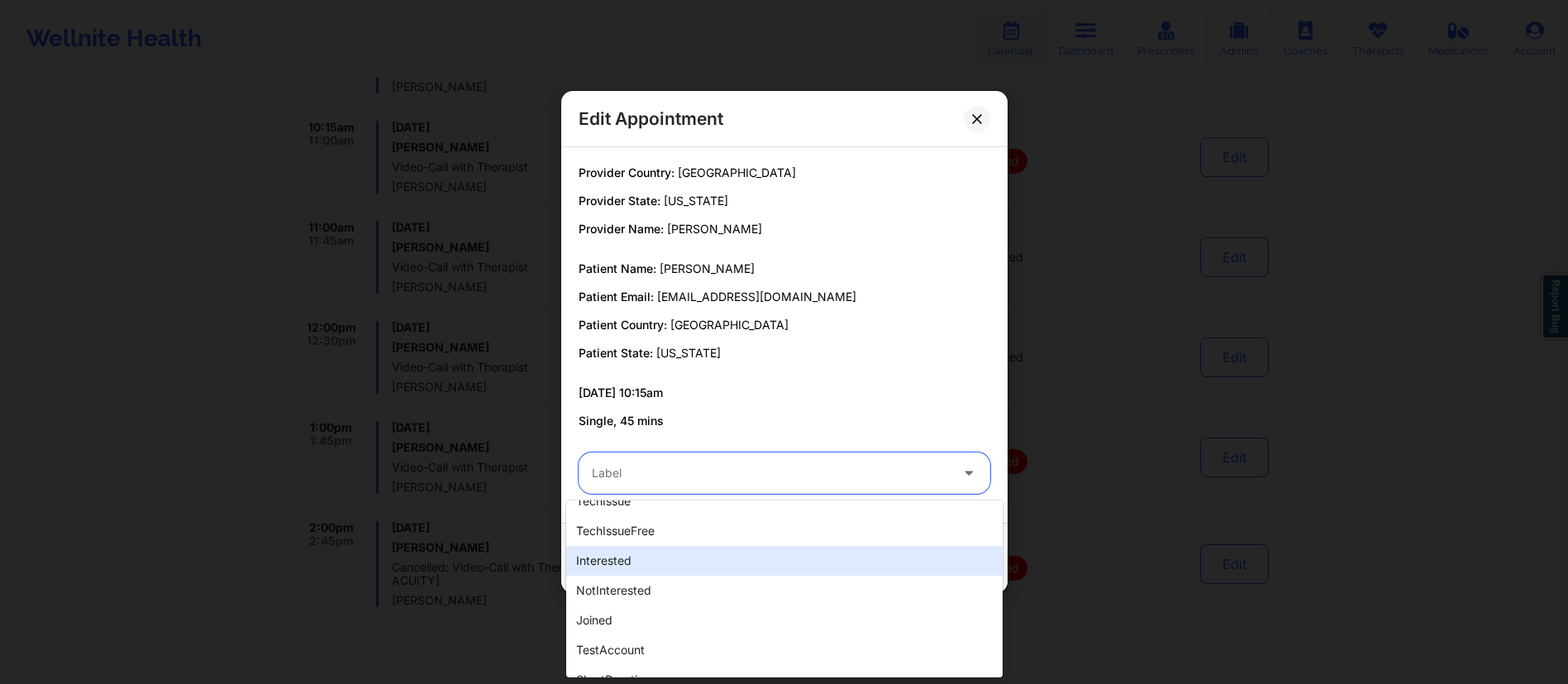
scroll to position [485, 0]
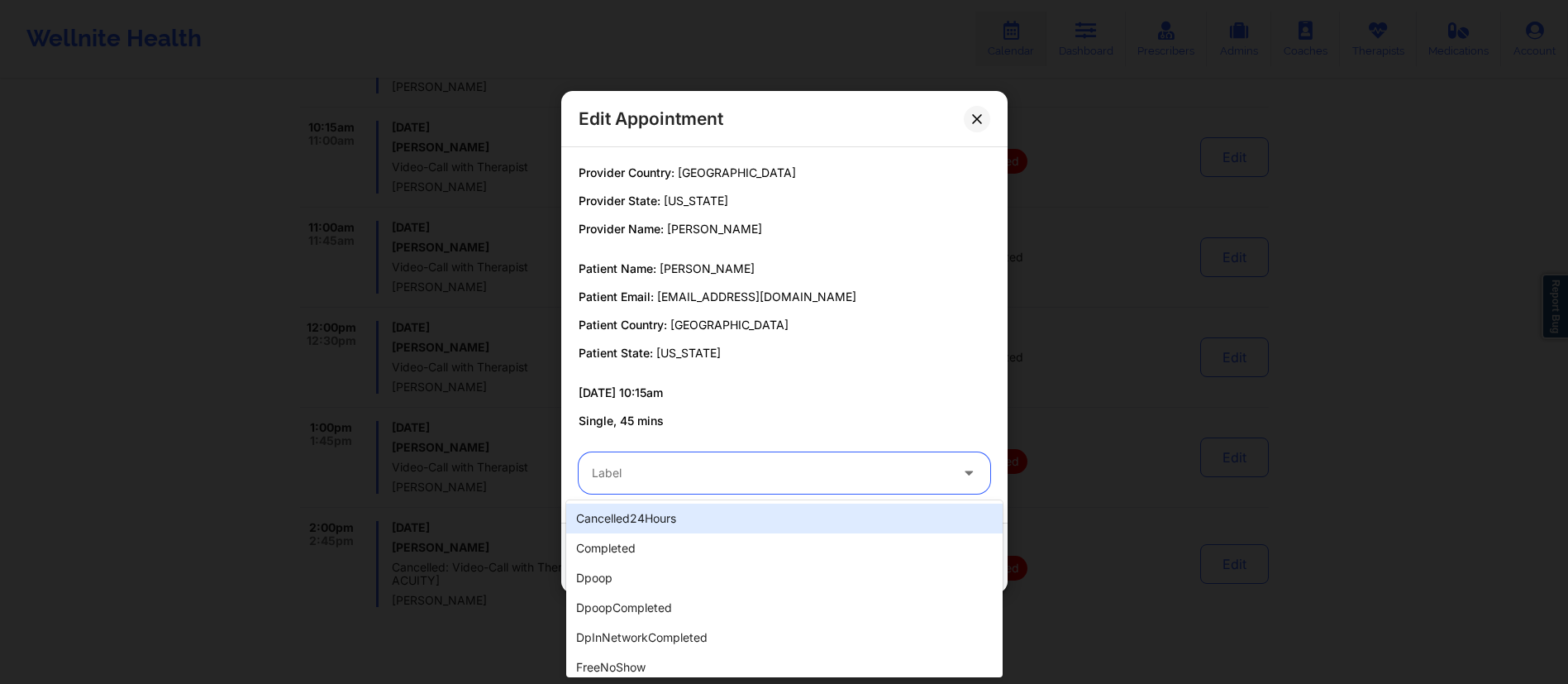
click at [685, 467] on div at bounding box center [770, 473] width 357 height 20
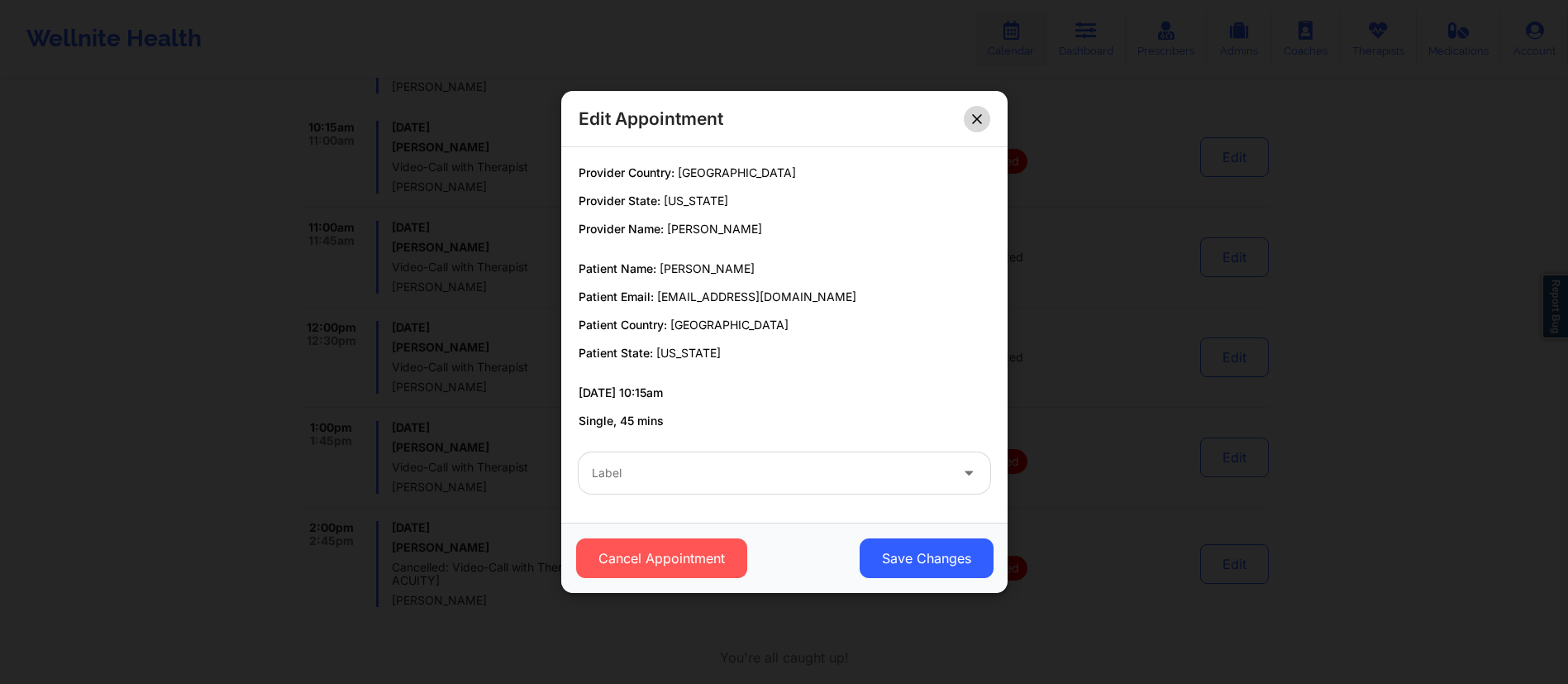
click at [991, 115] on button at bounding box center [977, 119] width 27 height 27
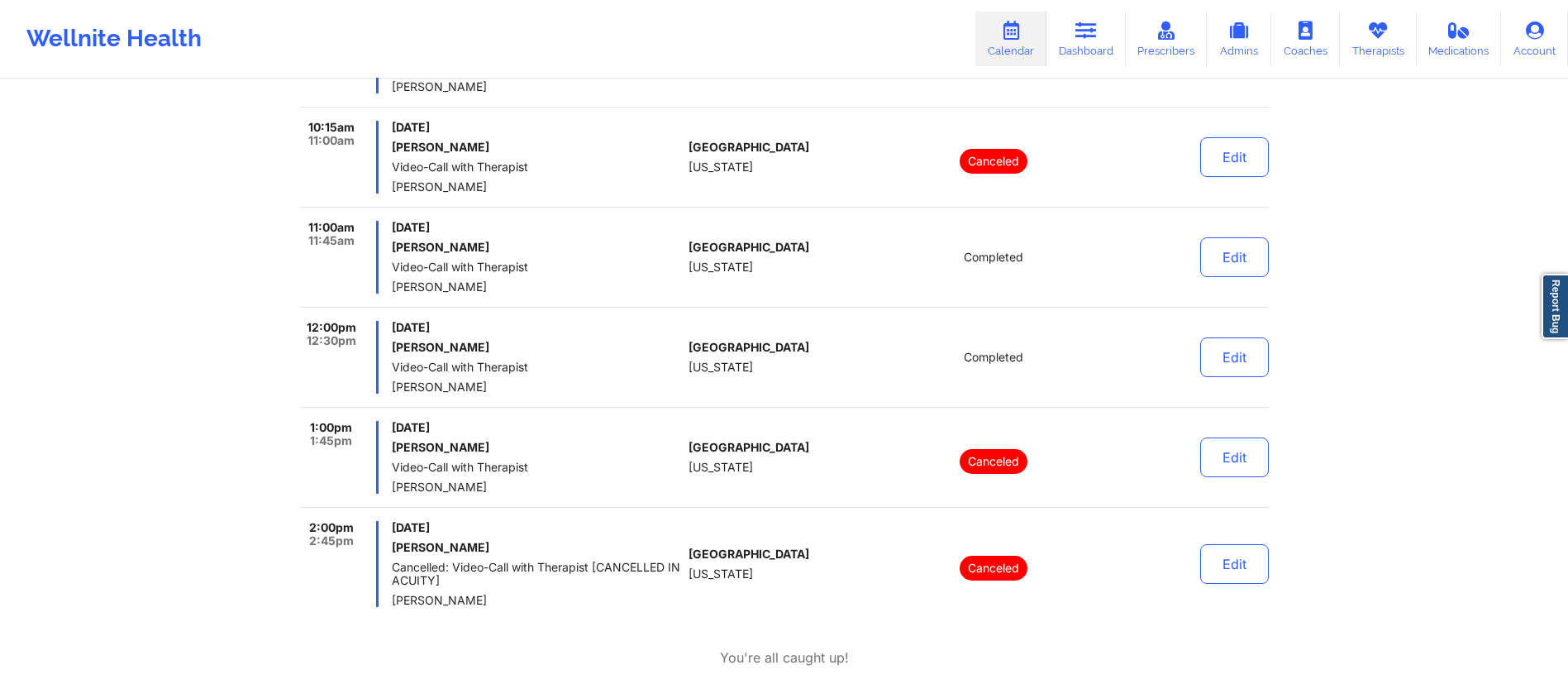
drag, startPoint x: 393, startPoint y: 248, endPoint x: 531, endPoint y: 246, distance: 138.0
click at [531, 246] on h6 "[PERSON_NAME]" at bounding box center [536, 247] width 290 height 13
copy h6 "[PERSON_NAME]"
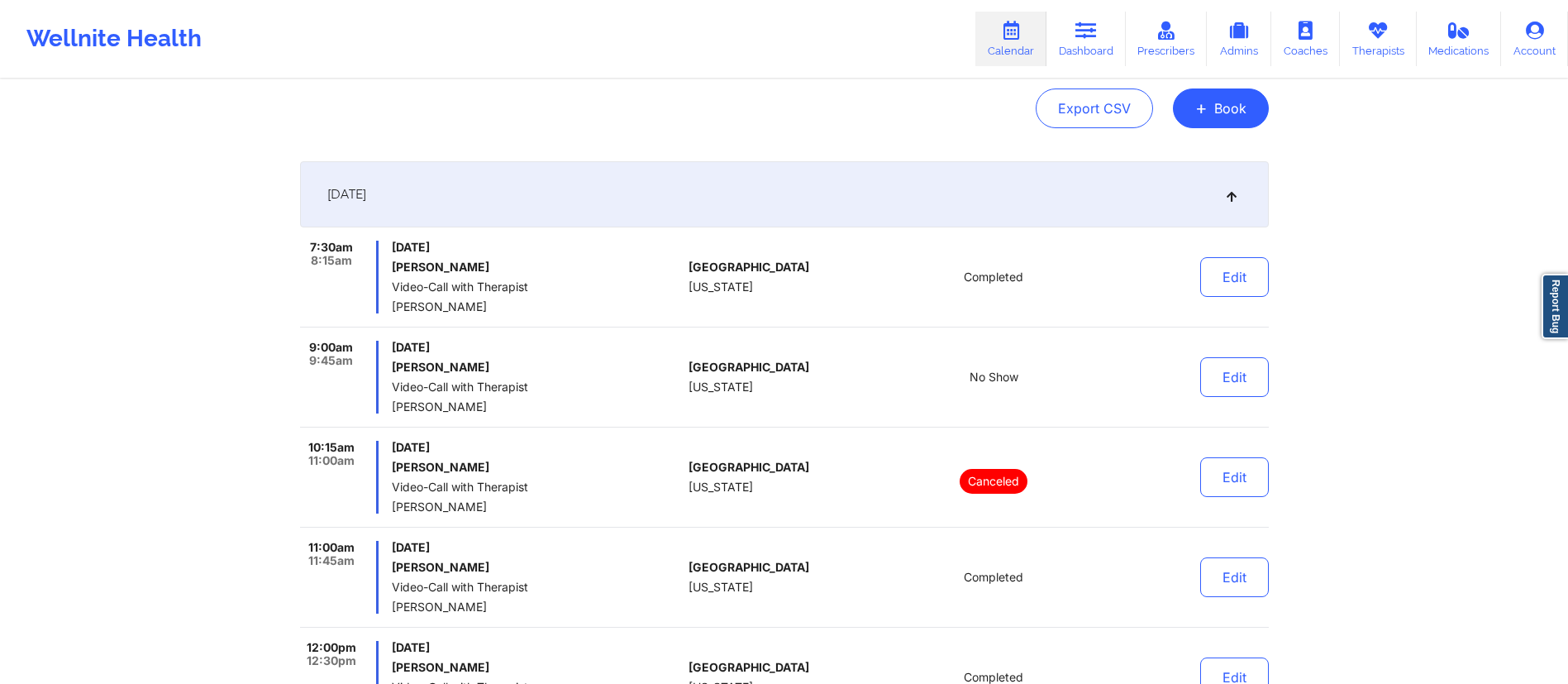
scroll to position [0, 0]
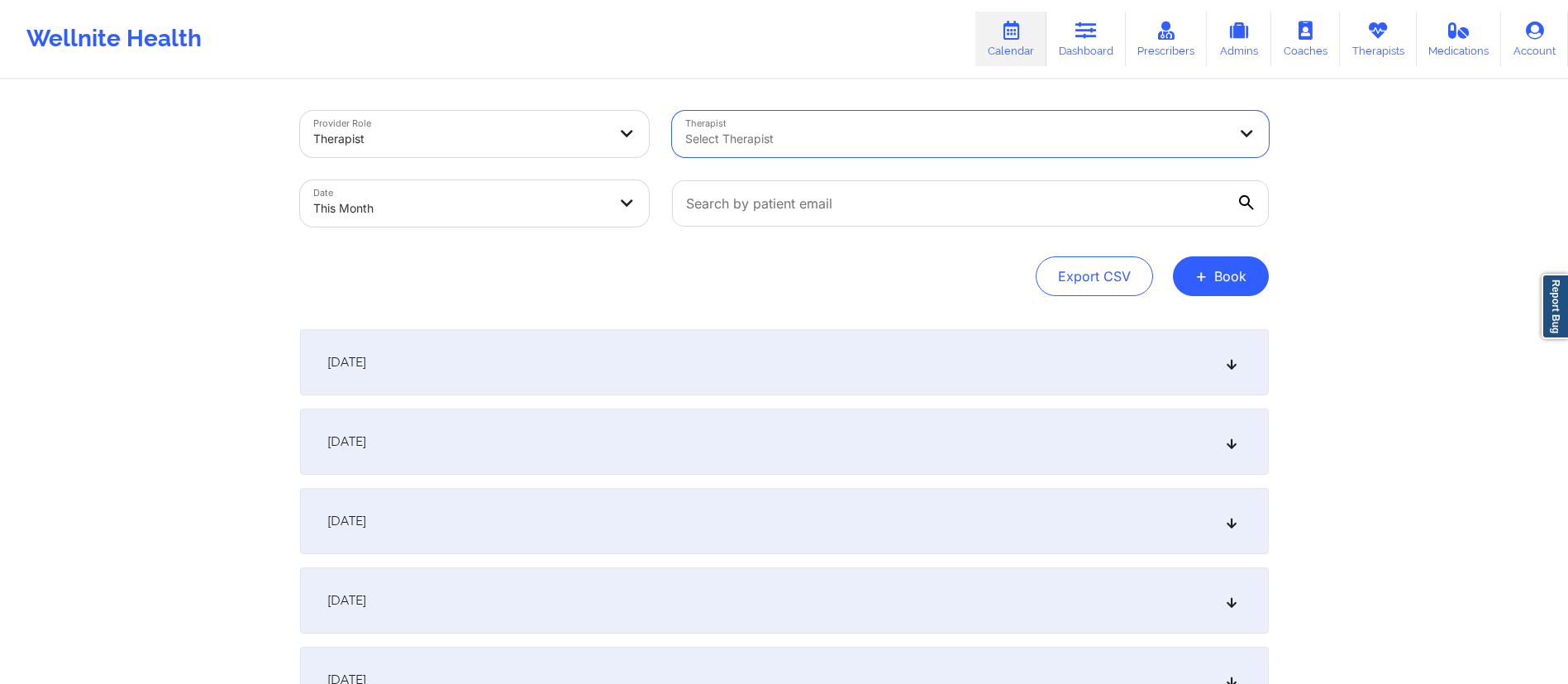
click at [741, 134] on div at bounding box center [956, 139] width 542 height 20
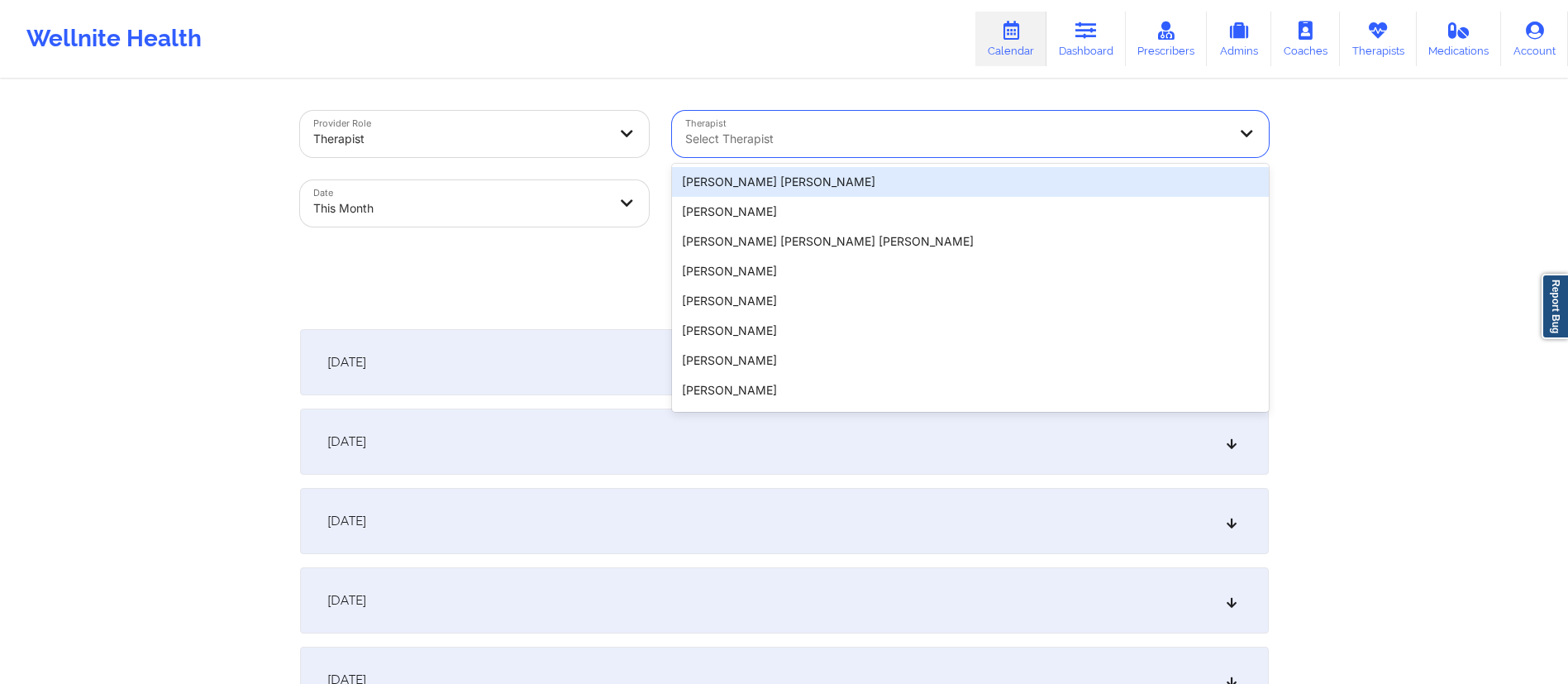
click at [391, 207] on body "Wellnite Health Calendar Dashboard Prescribers Admins Coaches Therapists Medica…" at bounding box center [784, 342] width 1568 height 684
select select "2025-9"
select select "2025-10"
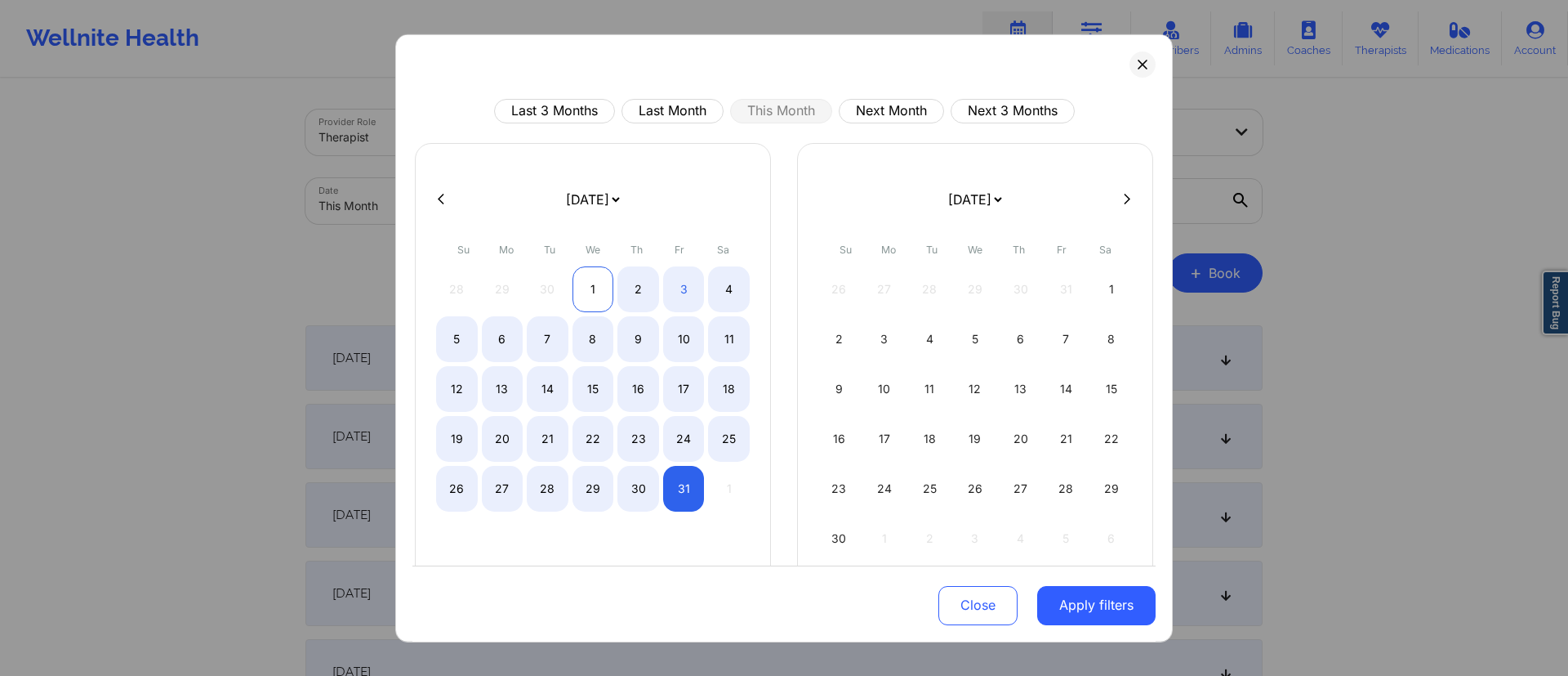
drag, startPoint x: 592, startPoint y: 291, endPoint x: 589, endPoint y: 302, distance: 11.4
click at [591, 291] on div "1" at bounding box center [593, 288] width 42 height 46
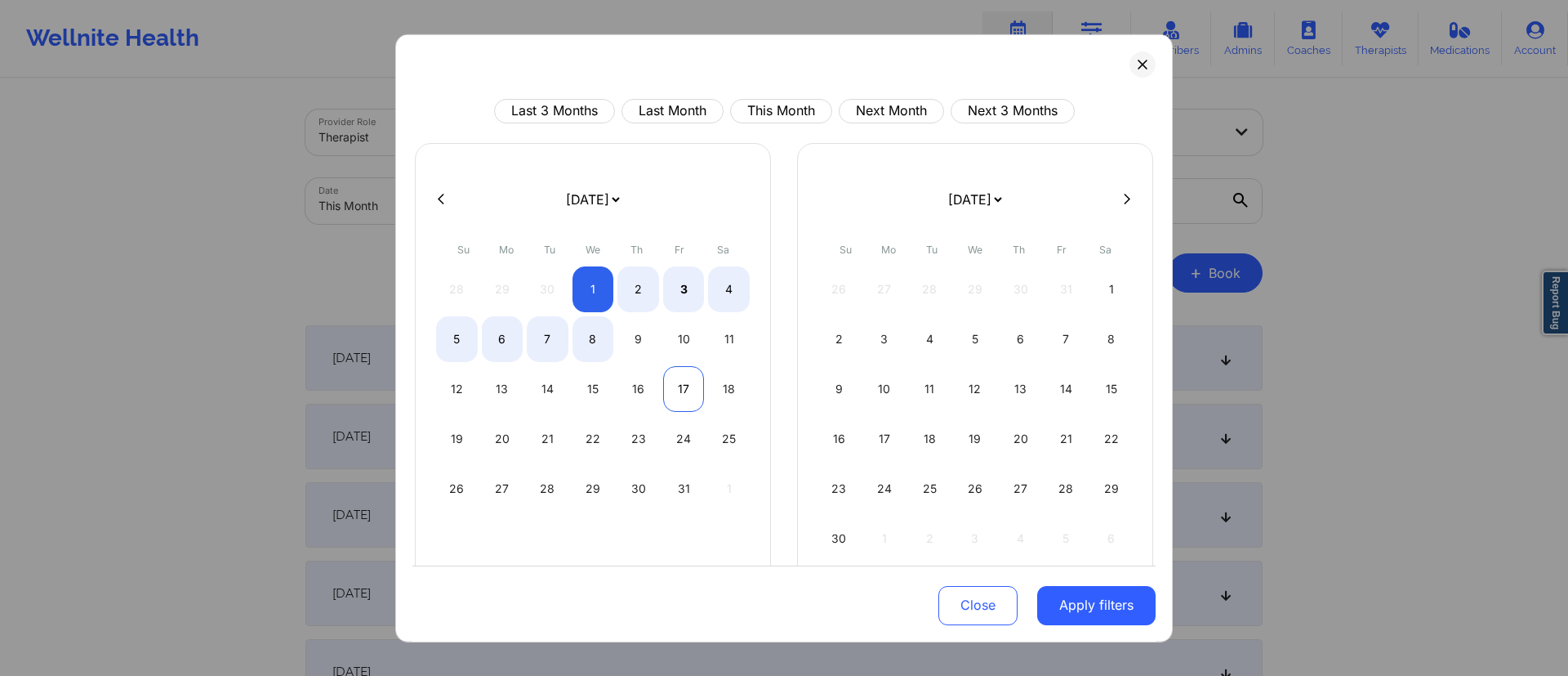
select select "2025-9"
select select "2025-10"
select select "2025-9"
select select "2025-10"
select select "2025-9"
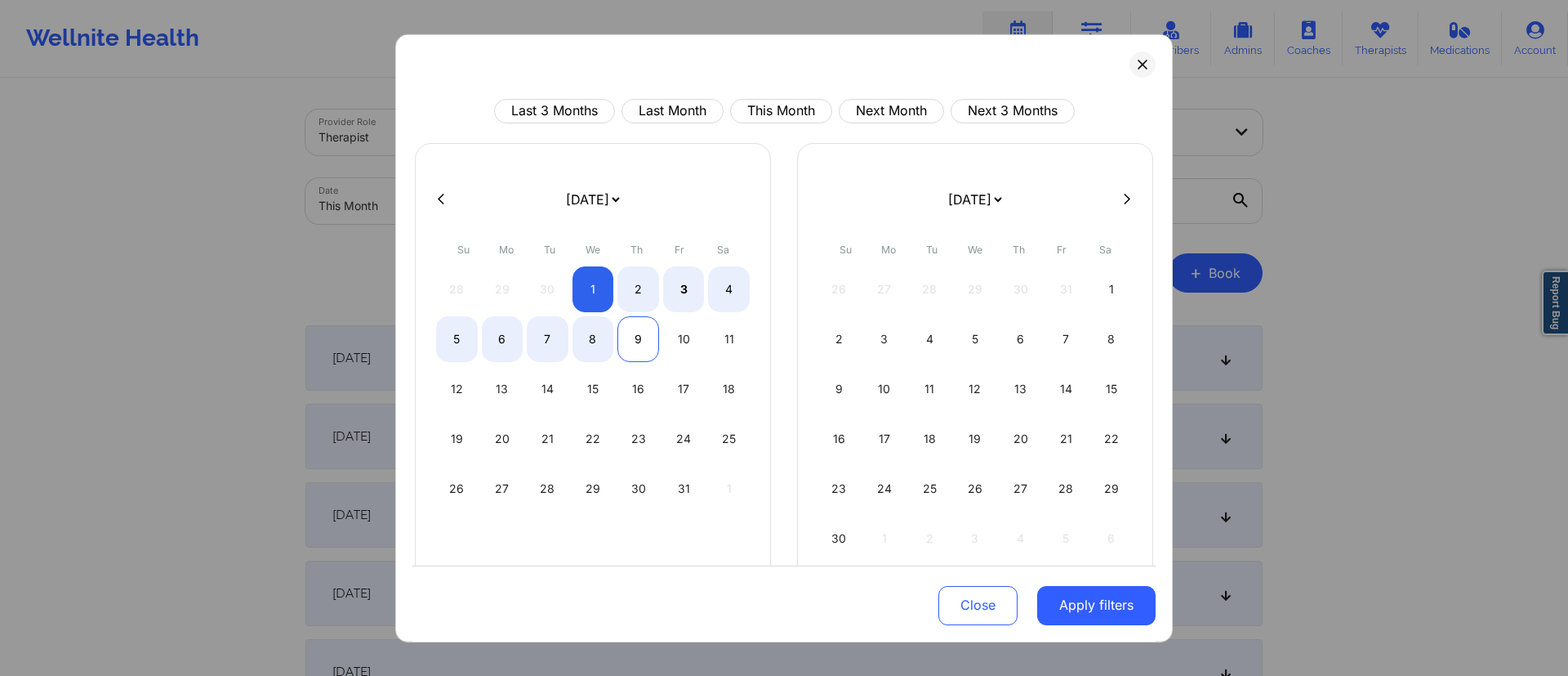
select select "2025-10"
select select "2025-9"
select select "2025-10"
select select "2025-9"
select select "2025-10"
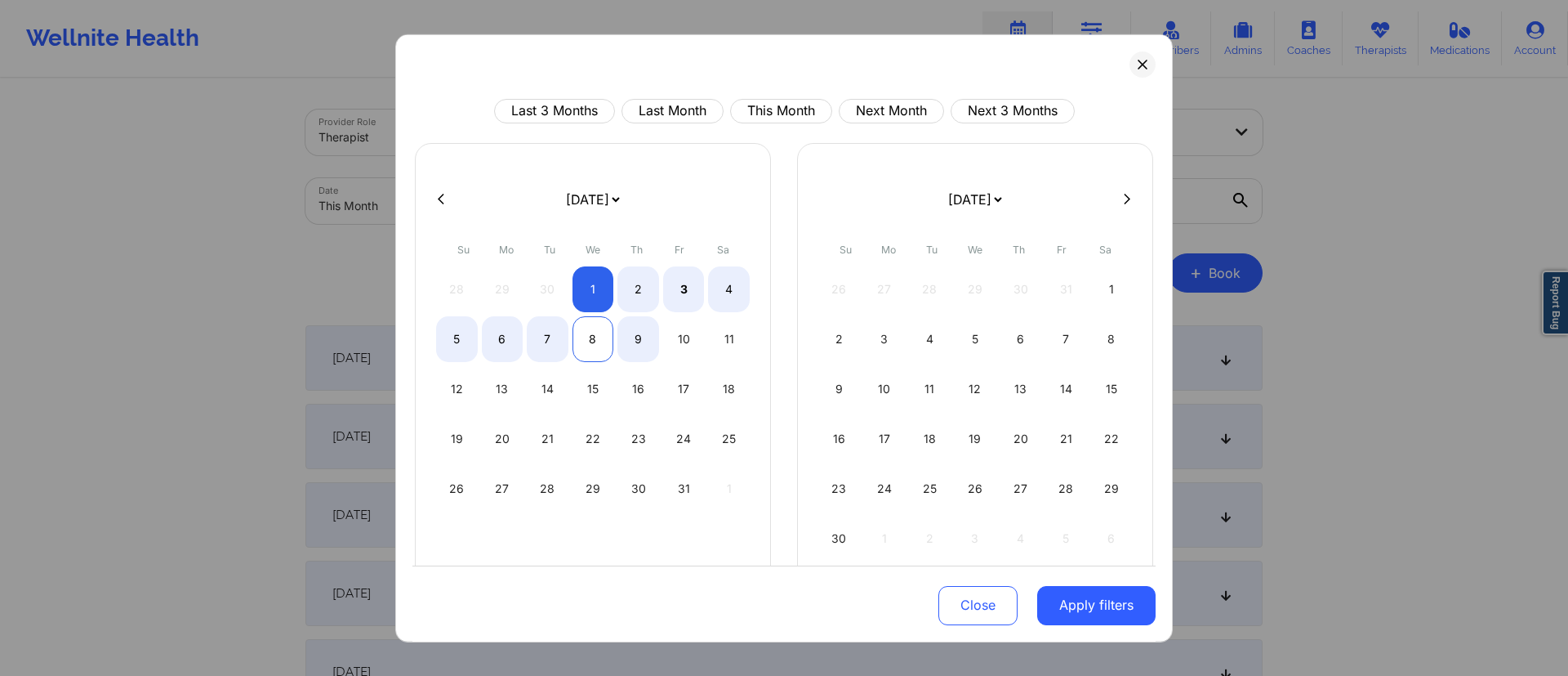
select select "2025-9"
select select "2025-10"
select select "2025-9"
select select "2025-10"
click at [676, 339] on div "10" at bounding box center [684, 338] width 42 height 46
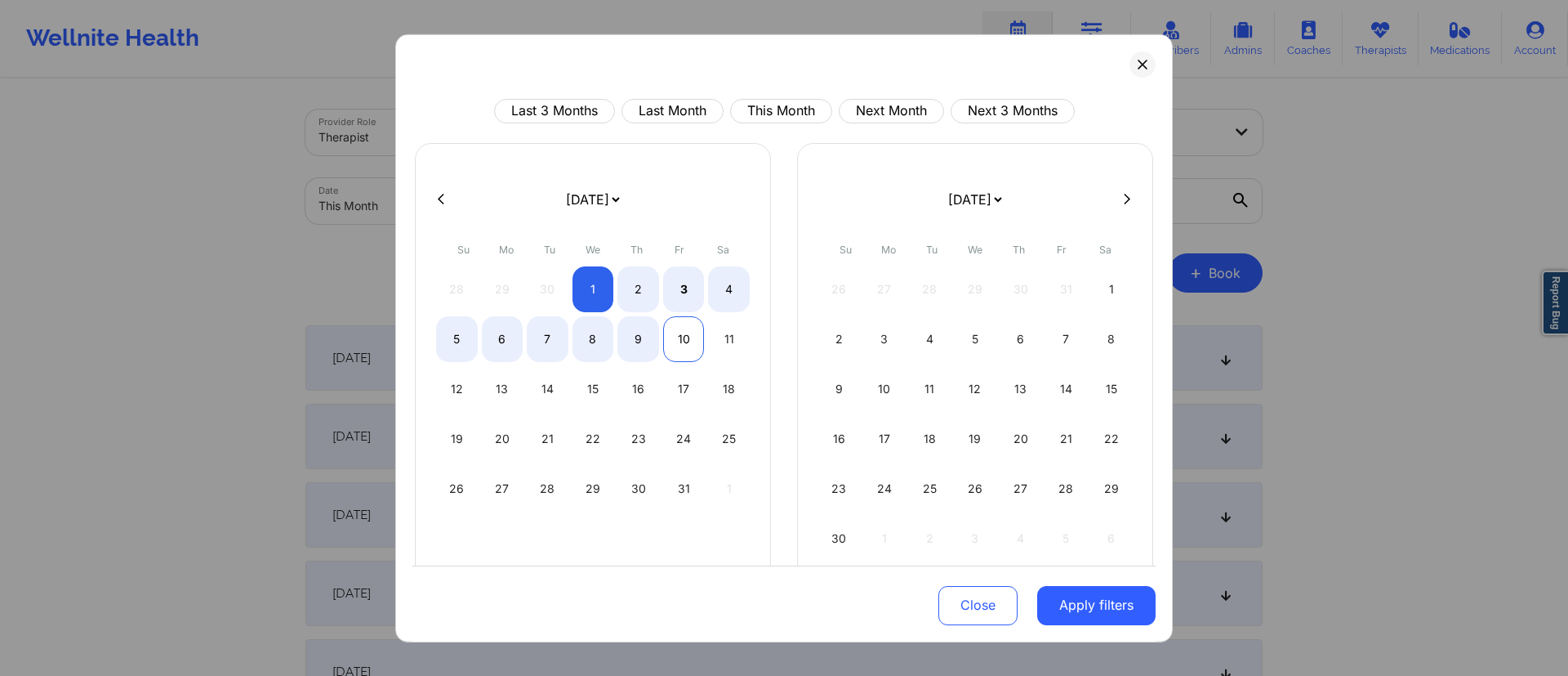
select select "2025-9"
select select "2025-10"
click at [1079, 608] on button "Apply filters" at bounding box center [1096, 605] width 118 height 39
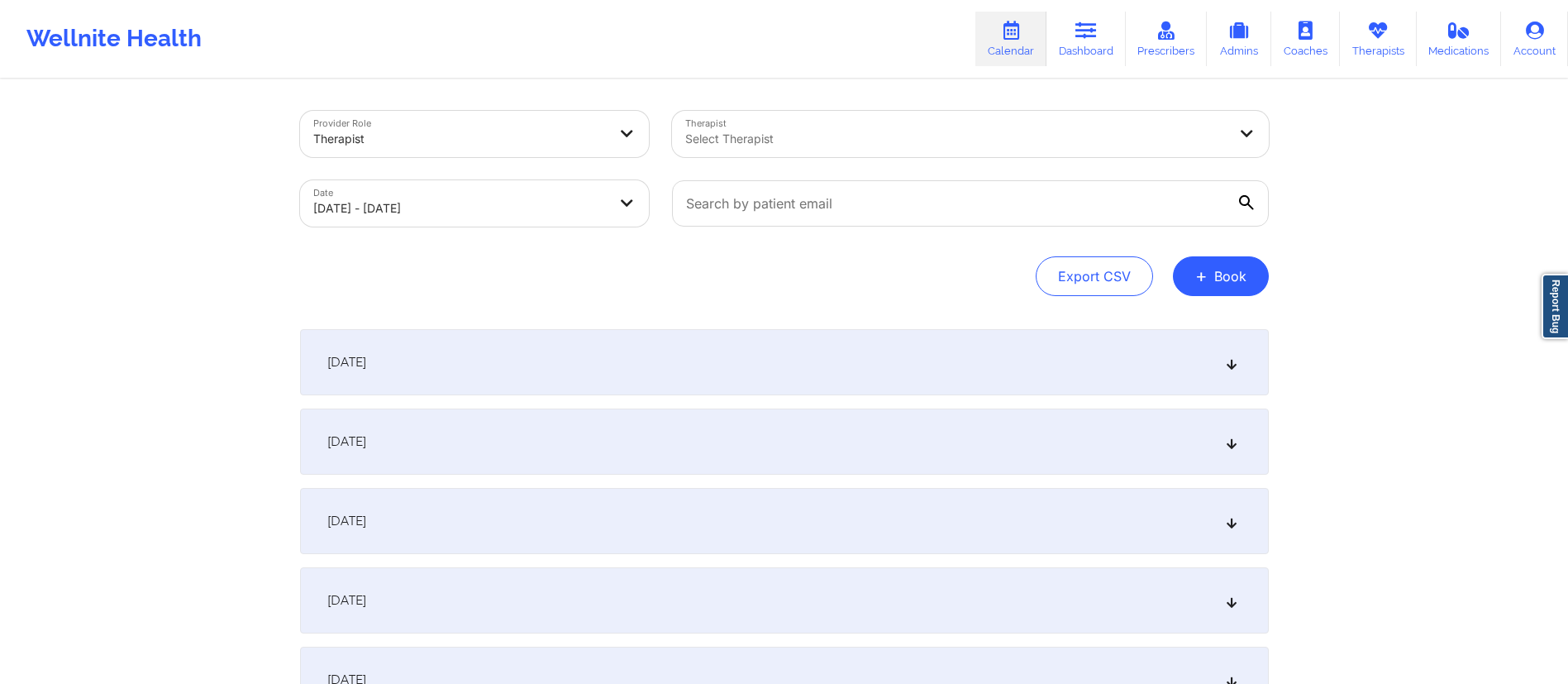
click at [639, 345] on div "October 1, 2025" at bounding box center [784, 362] width 968 height 66
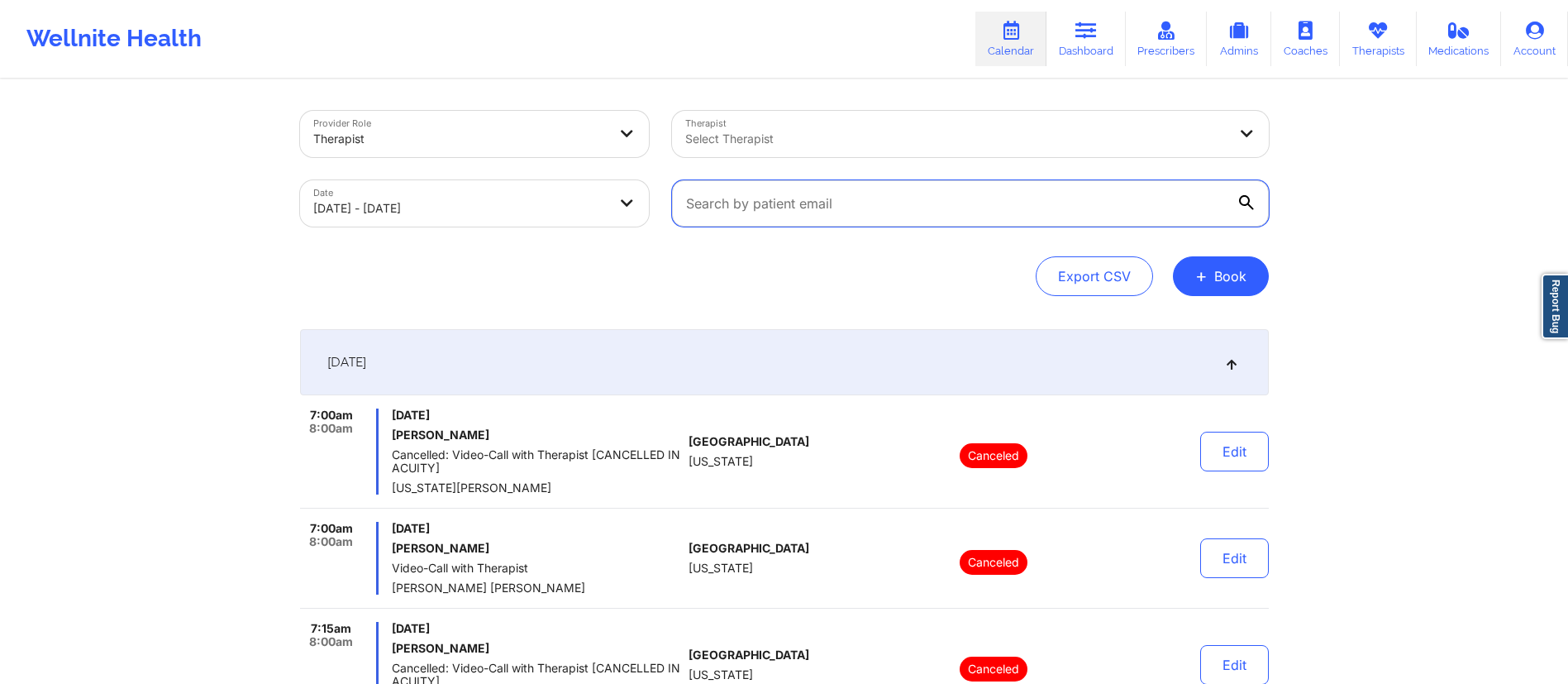
click at [783, 204] on input "text" at bounding box center [970, 204] width 596 height 46
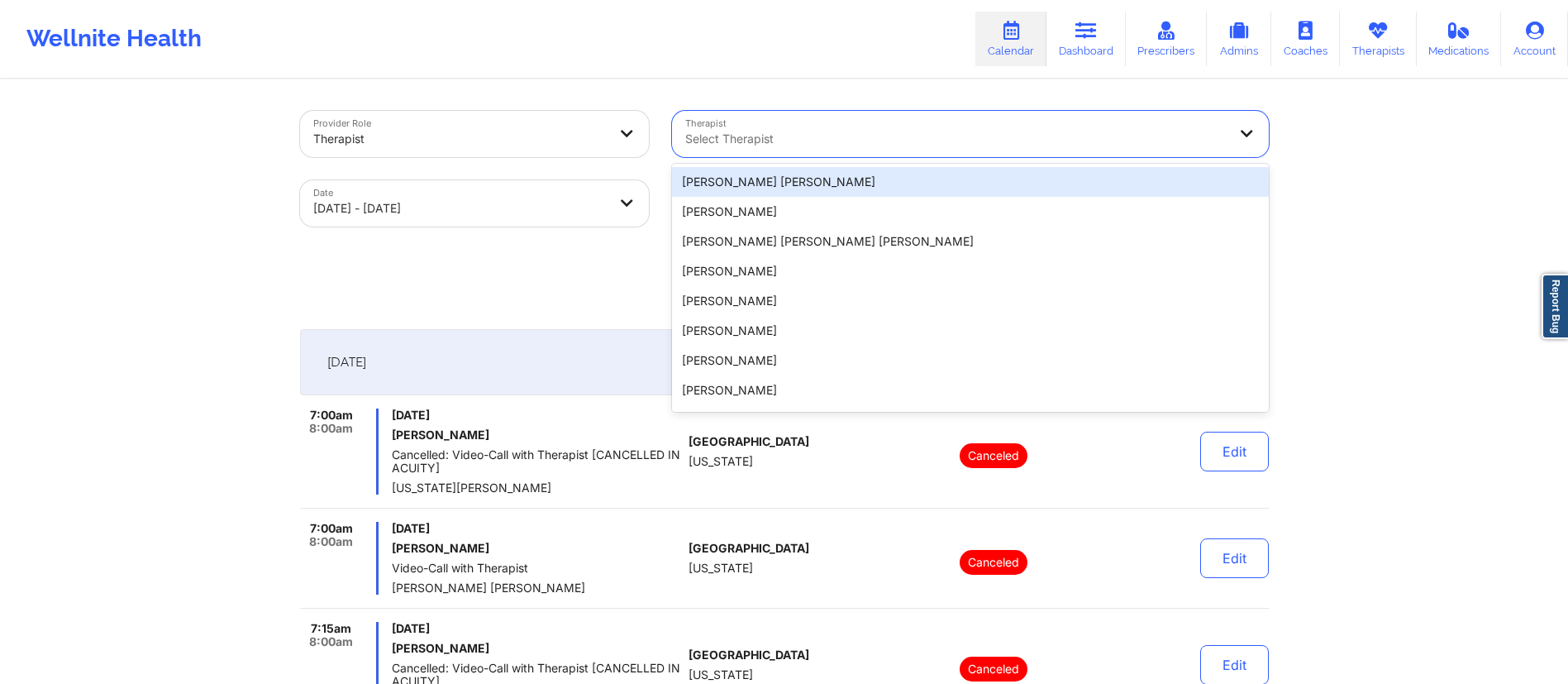
click at [754, 139] on div at bounding box center [956, 139] width 542 height 20
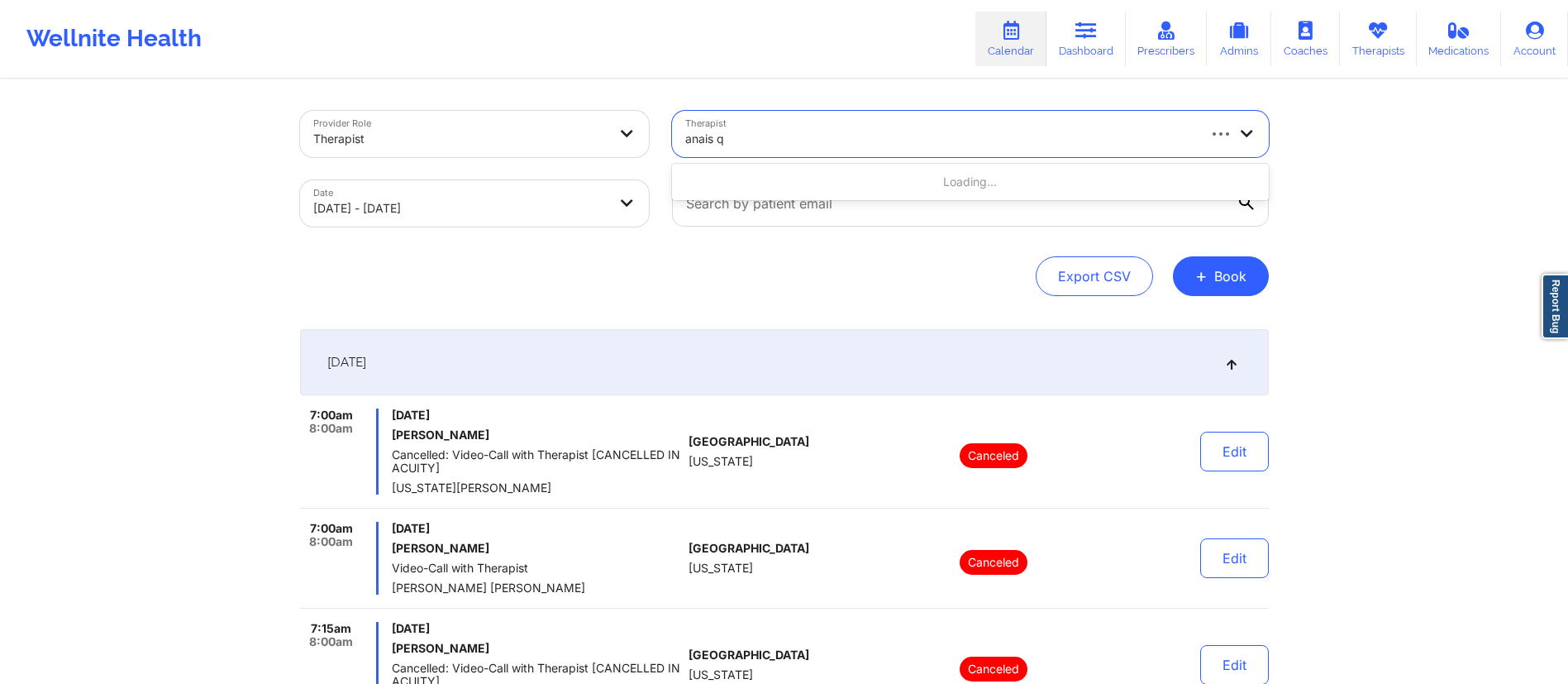
type input "anais qu"
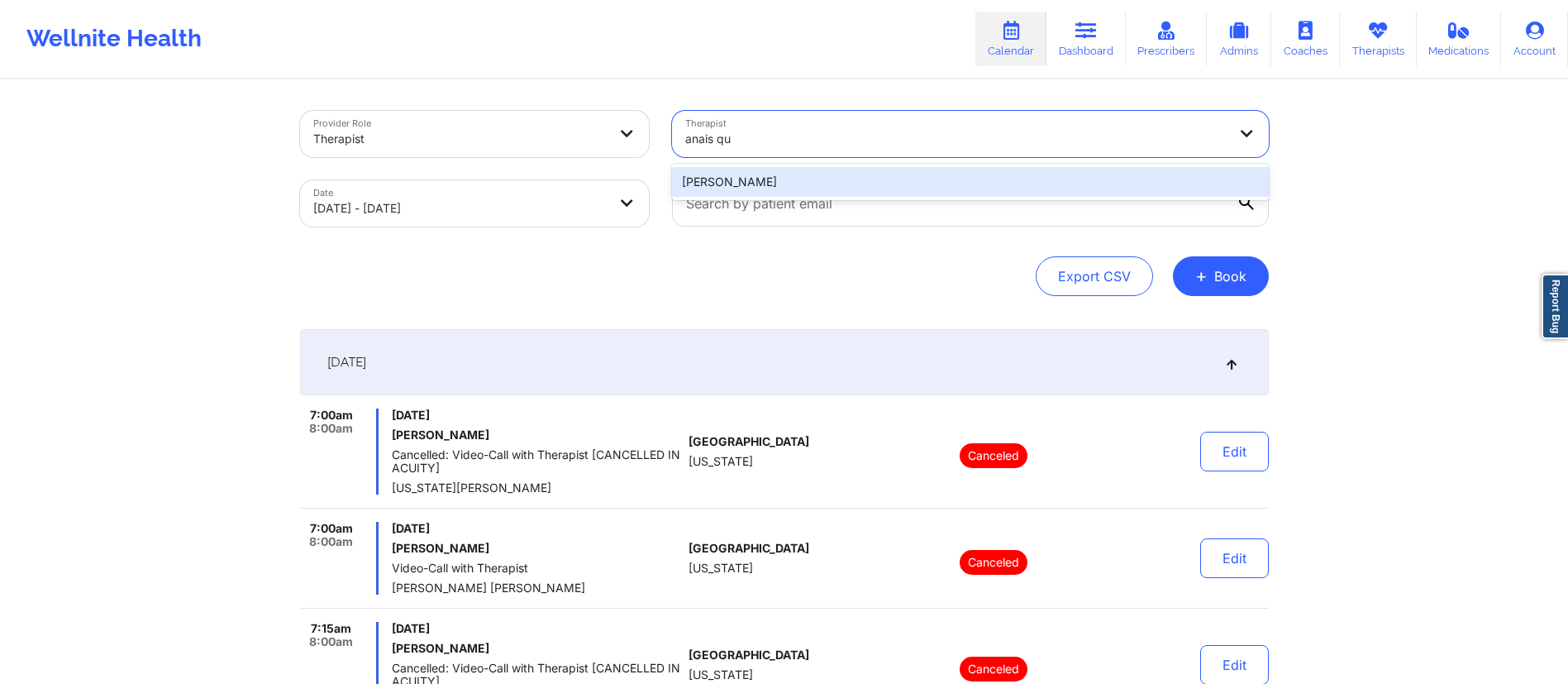
click at [782, 175] on div "Anais Quiñonez" at bounding box center [970, 182] width 596 height 30
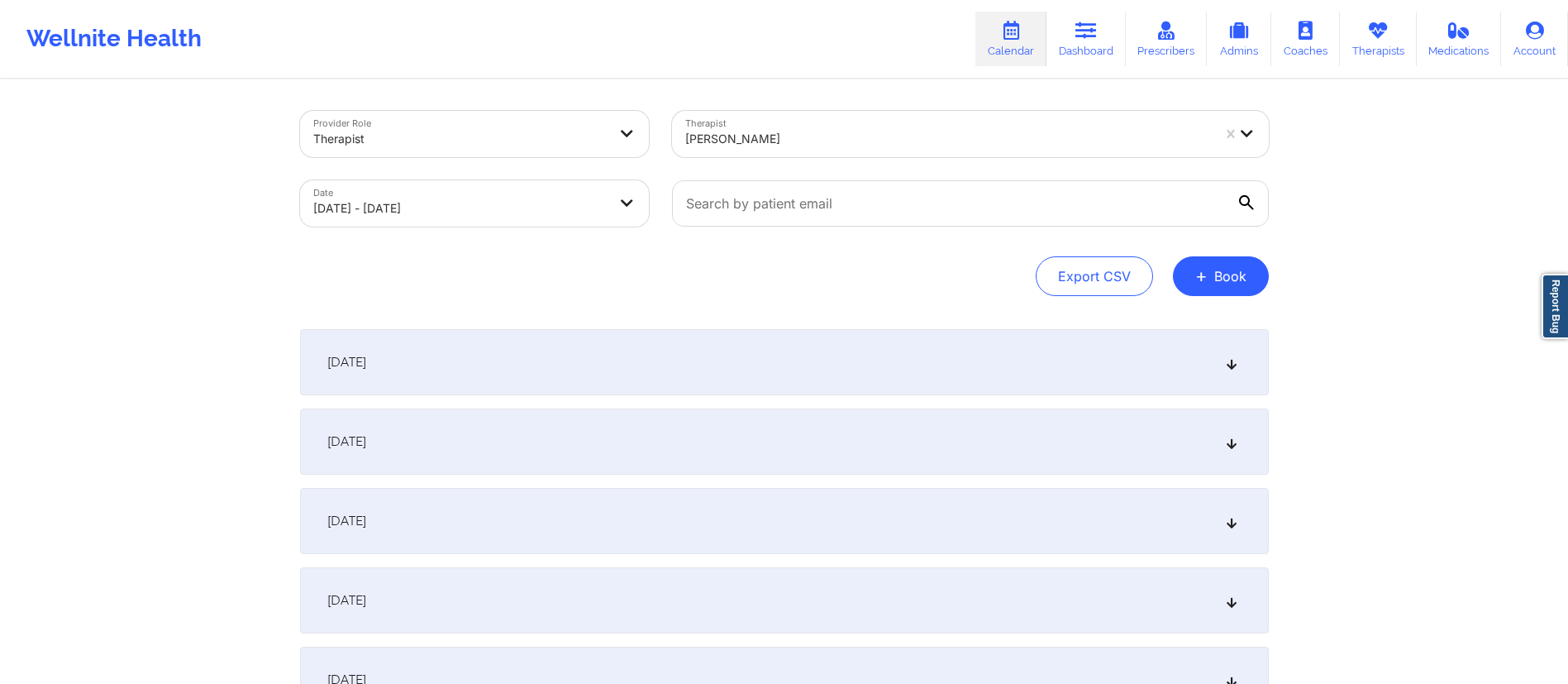
click at [655, 367] on div "October 1, 2025" at bounding box center [784, 362] width 968 height 66
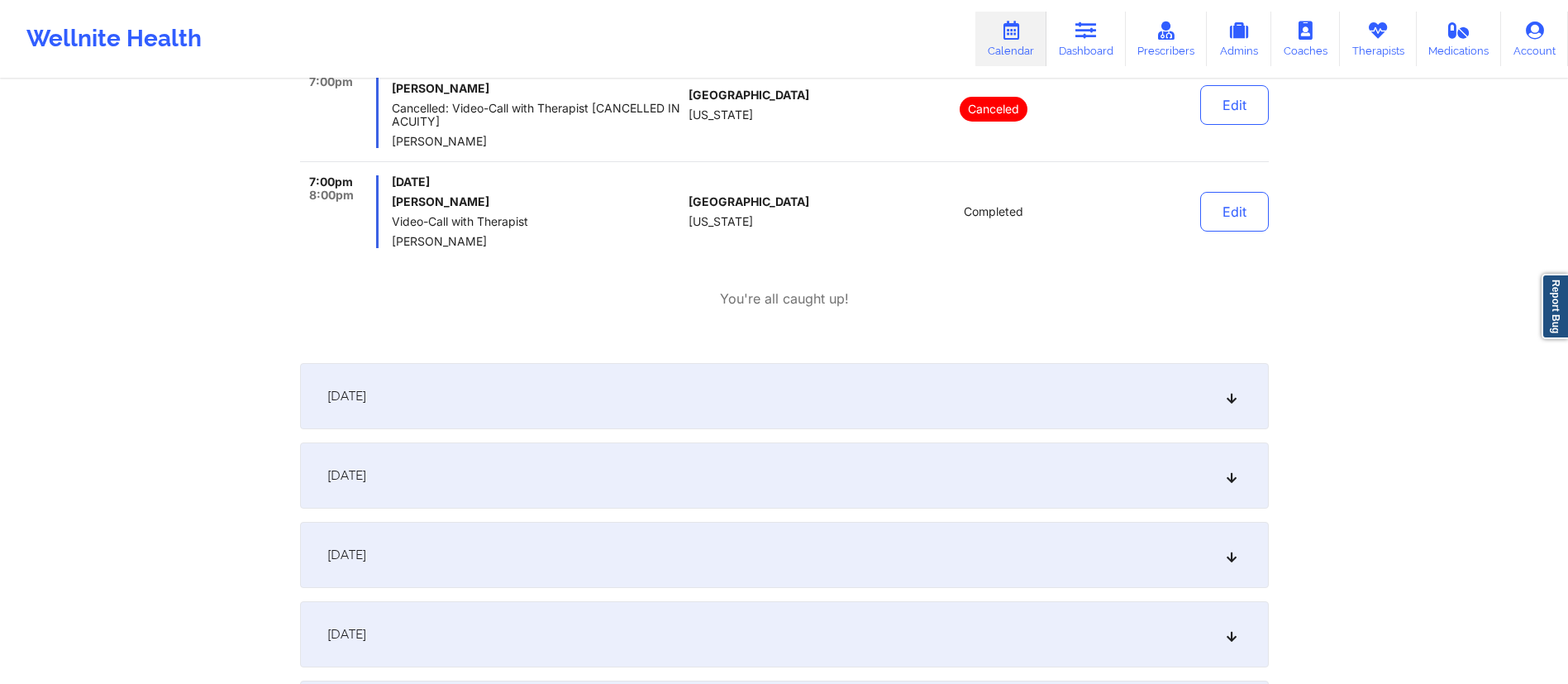
scroll to position [1801, 0]
click at [651, 398] on div "October 2, 2025" at bounding box center [784, 395] width 968 height 66
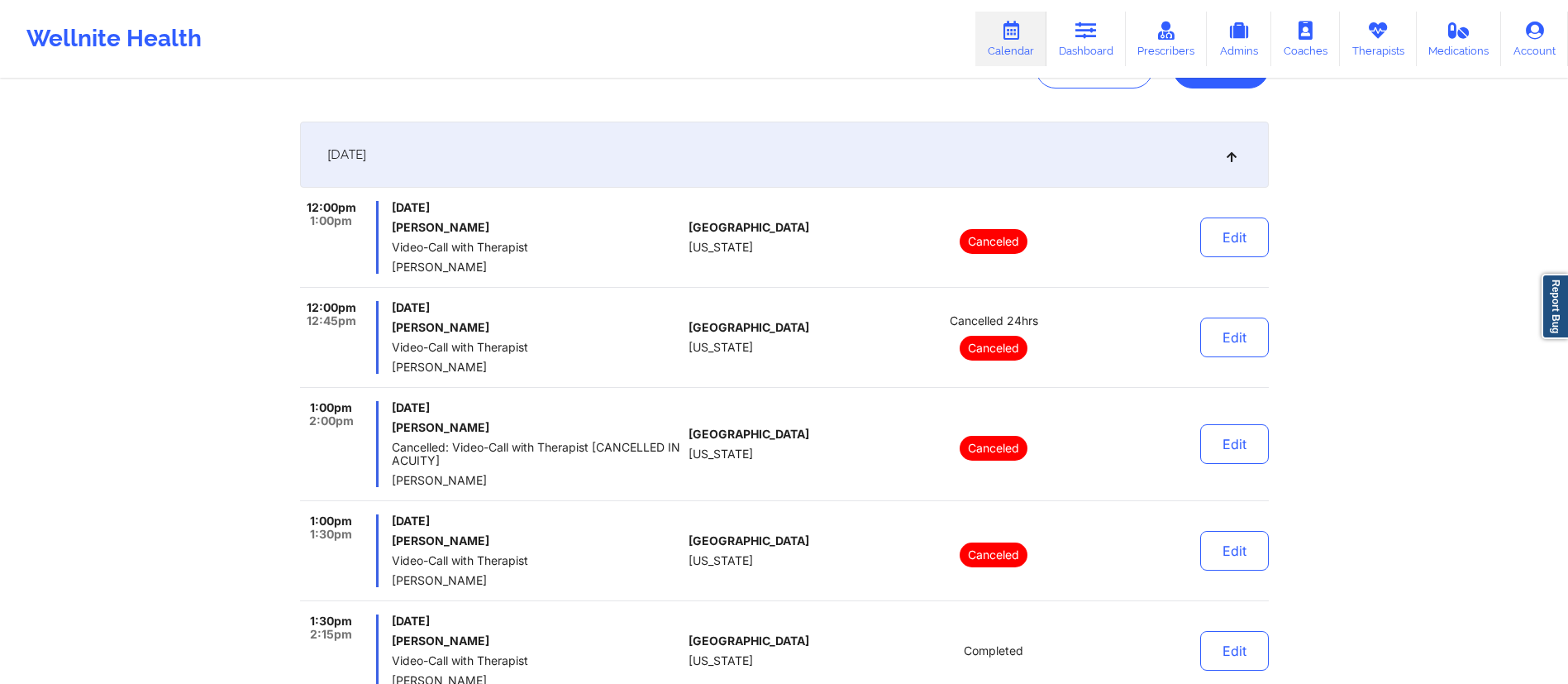
scroll to position [0, 0]
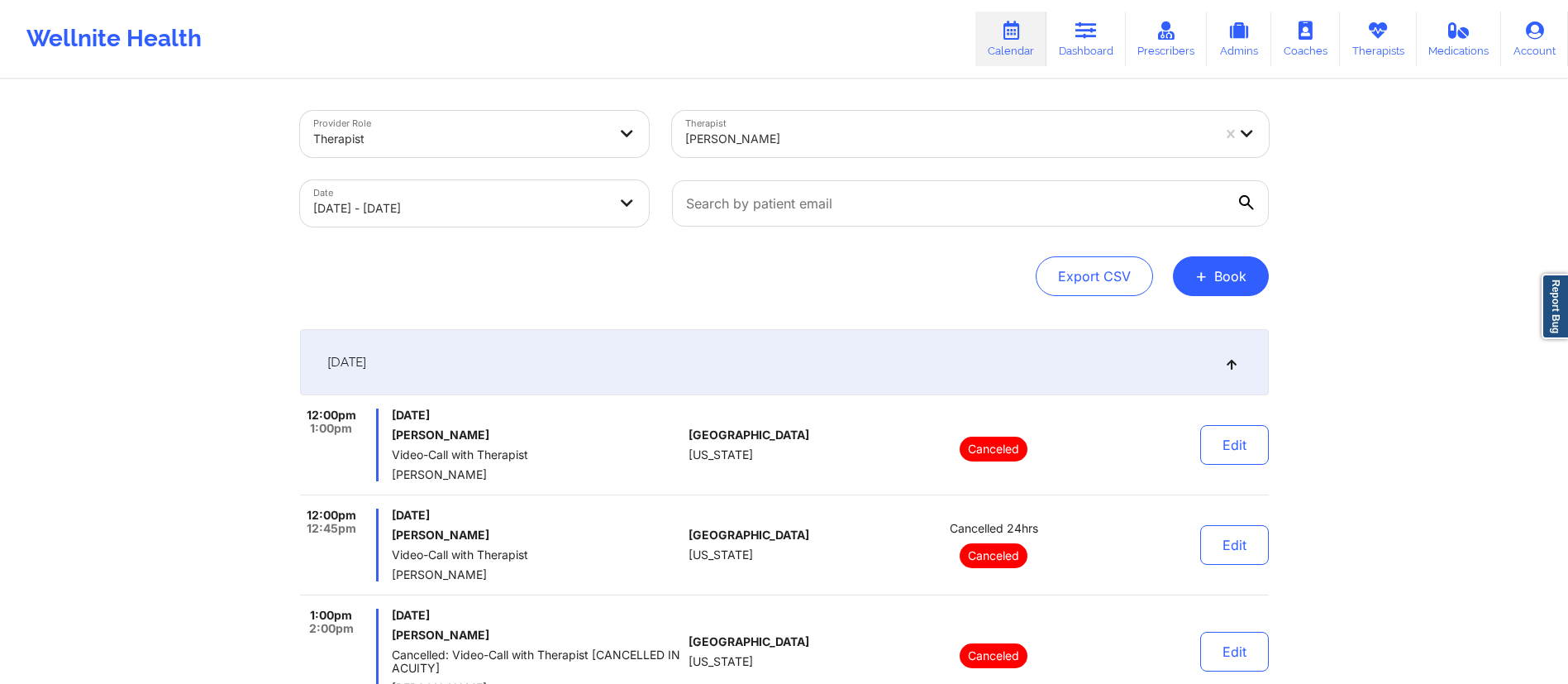
click at [662, 361] on div "October 1, 2025" at bounding box center [784, 362] width 968 height 66
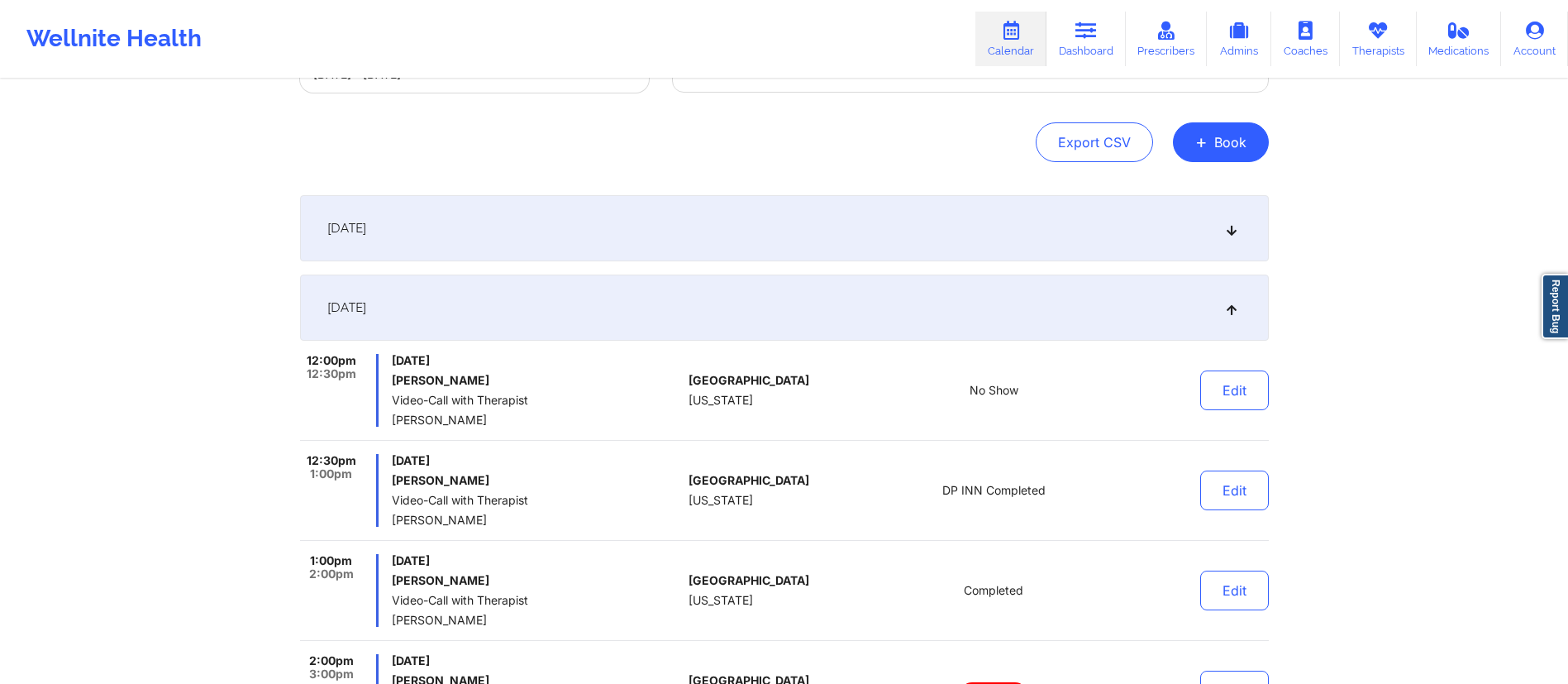
scroll to position [136, 0]
click at [667, 312] on div "October 2, 2025" at bounding box center [784, 306] width 968 height 66
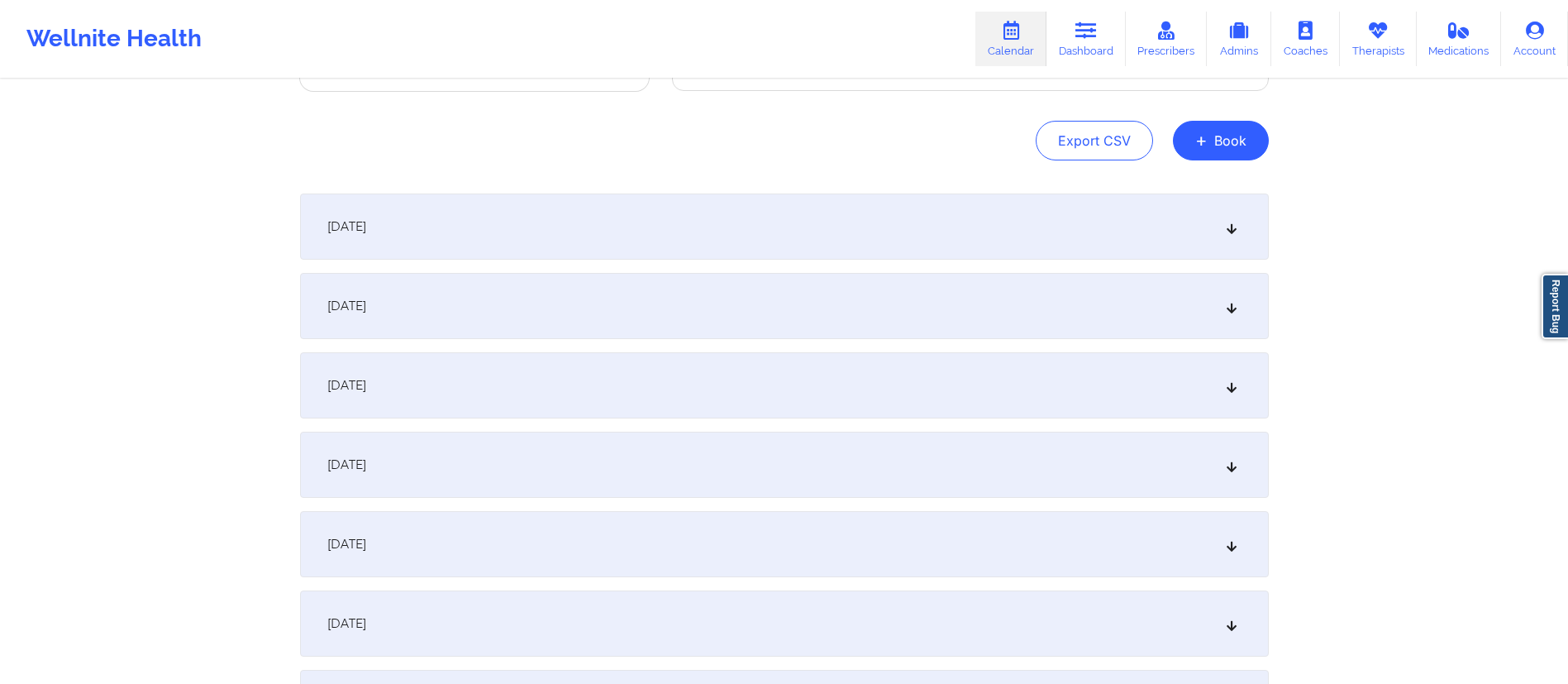
scroll to position [0, 0]
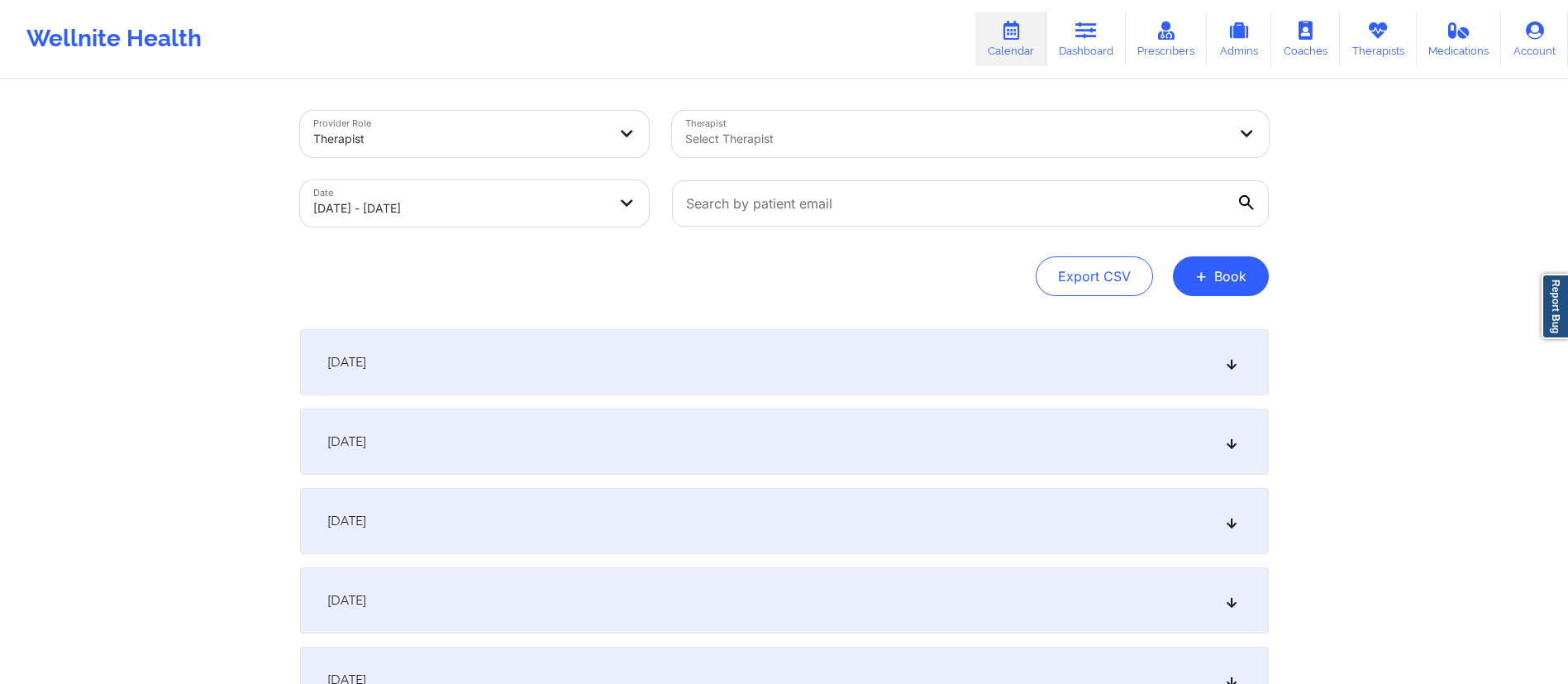
click at [651, 360] on div "October 1, 2025" at bounding box center [784, 362] width 968 height 66
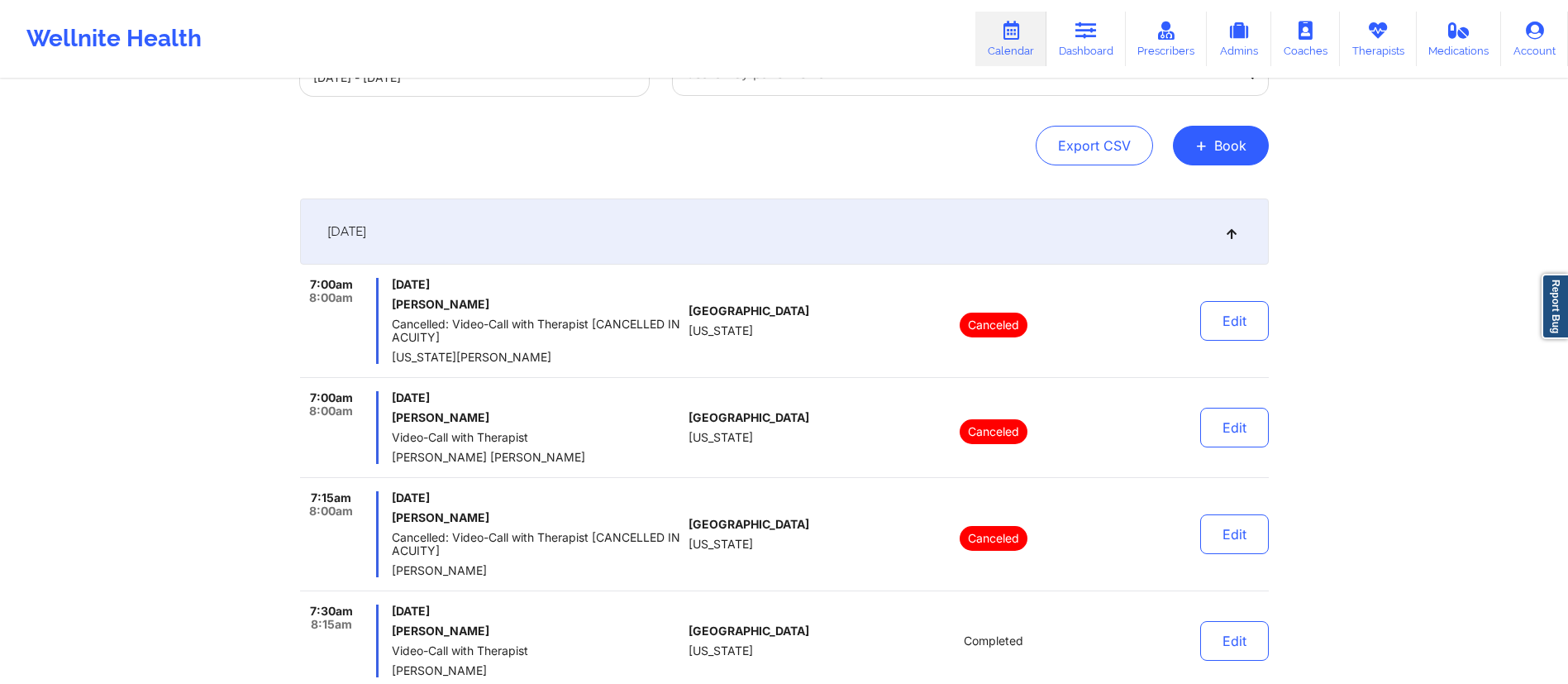
scroll to position [131, 0]
click at [1225, 319] on button "Edit" at bounding box center [1234, 320] width 69 height 39
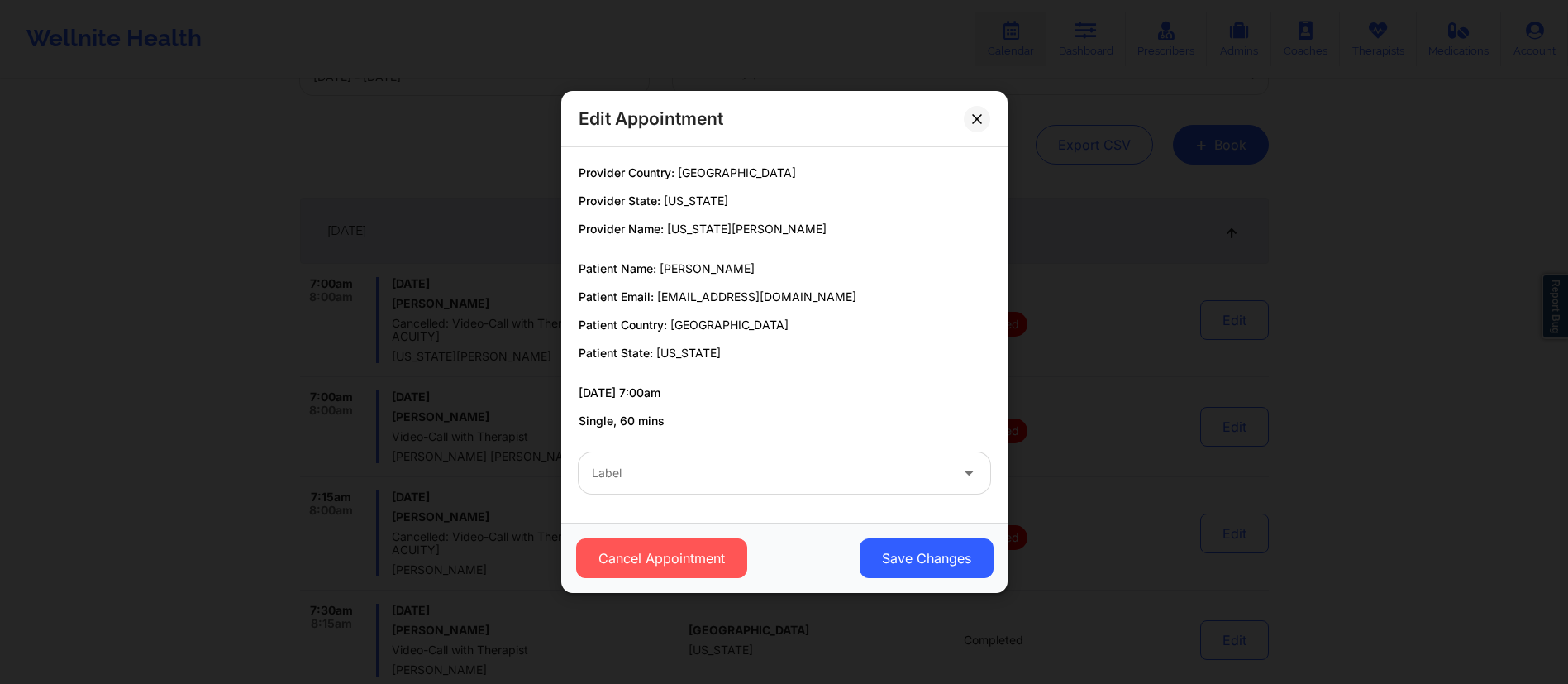
click at [687, 478] on div at bounding box center [770, 473] width 357 height 20
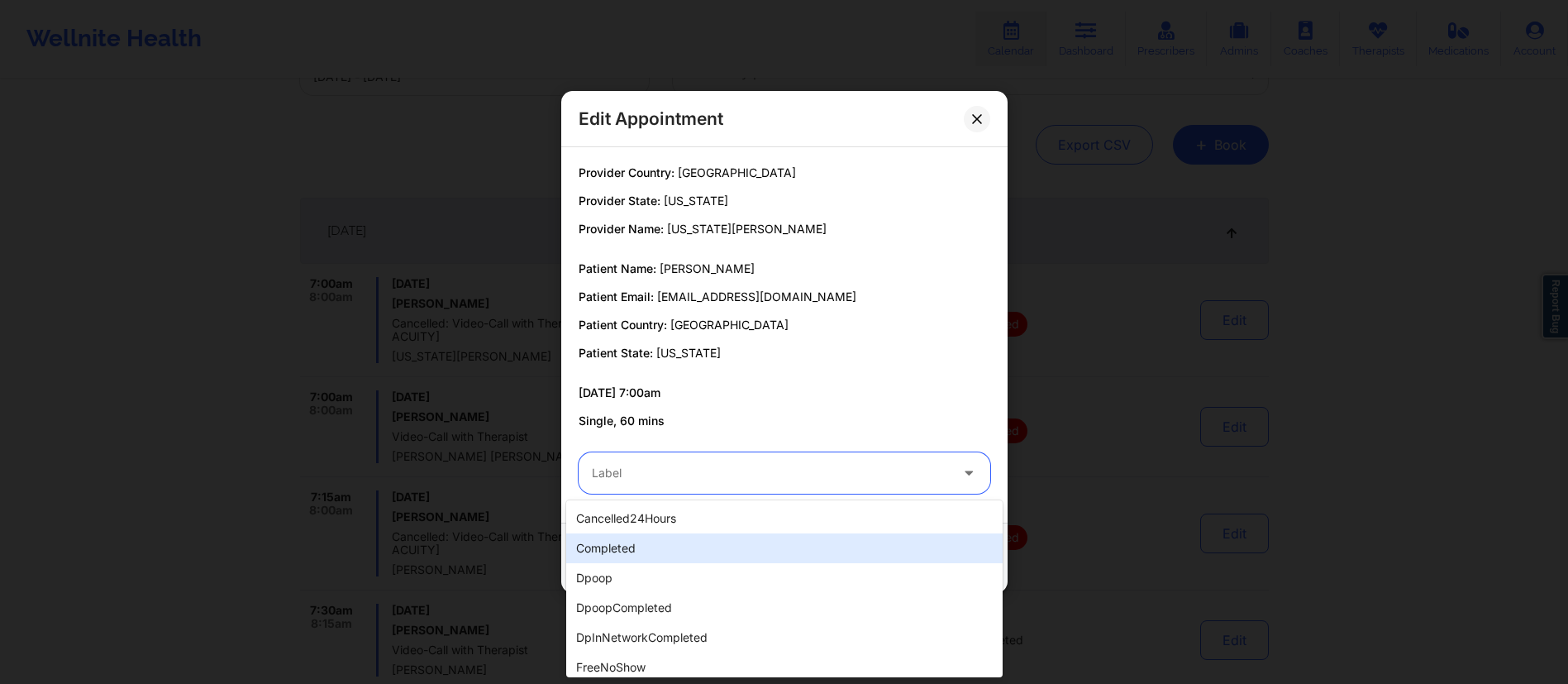
click at [678, 535] on div "completed" at bounding box center [784, 547] width 436 height 30
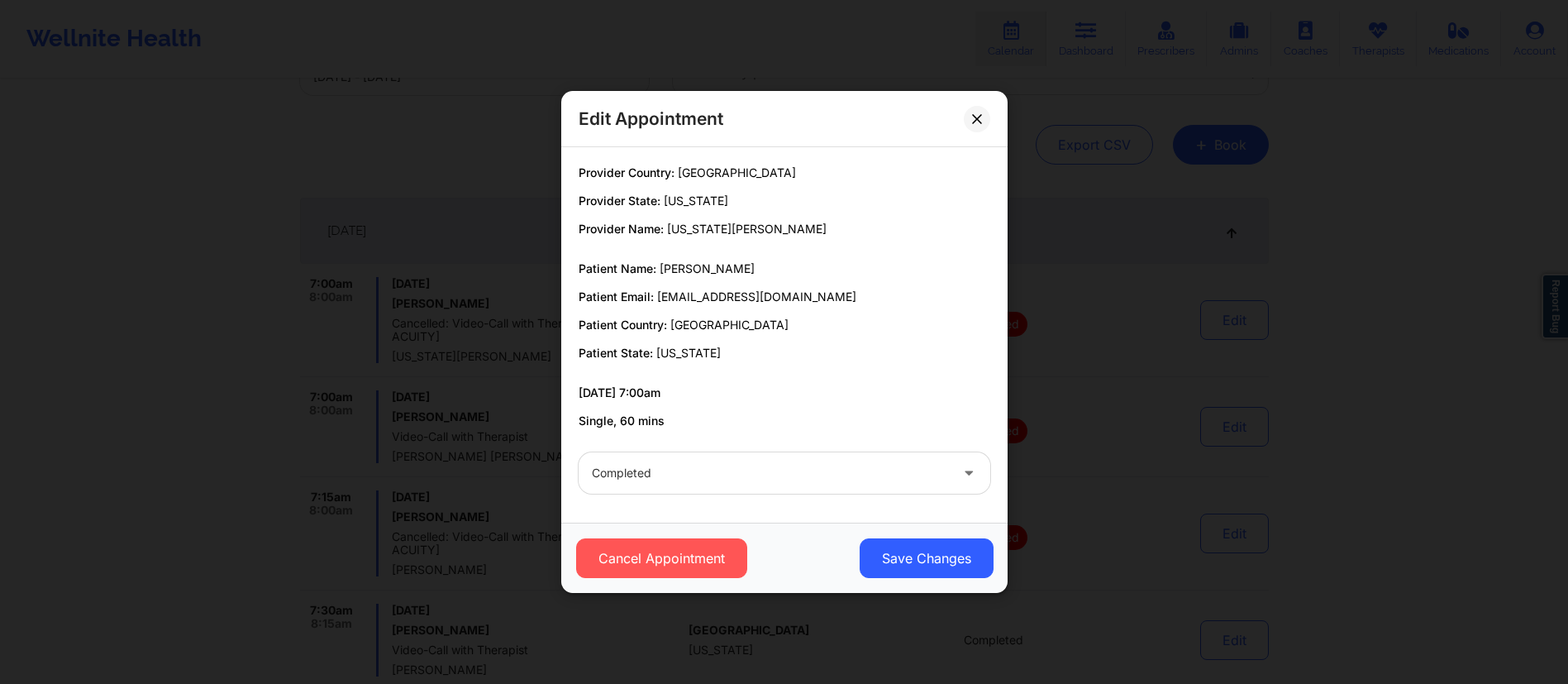
click at [1089, 379] on div "Edit Appointment Provider Country: United States Provider State: Florida Provid…" at bounding box center [784, 342] width 1568 height 684
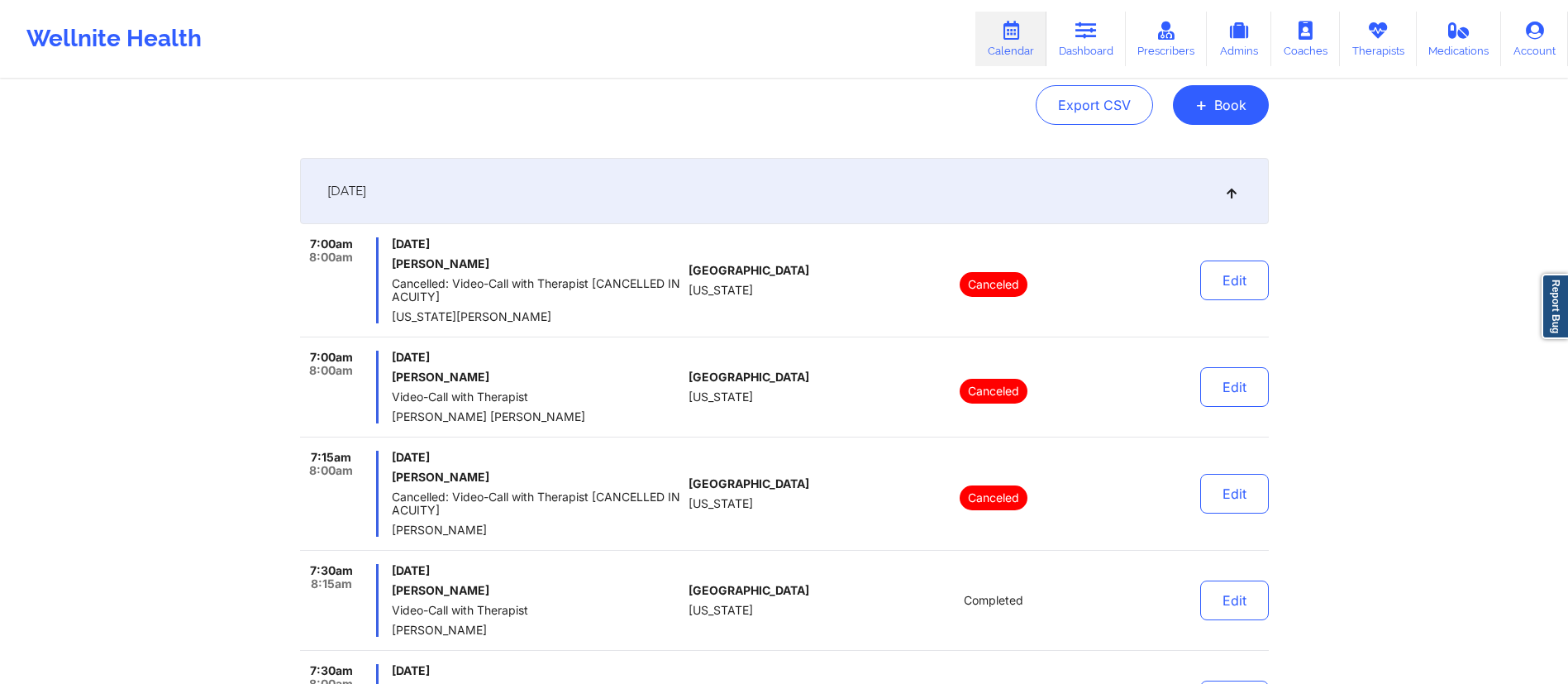
scroll to position [106, 0]
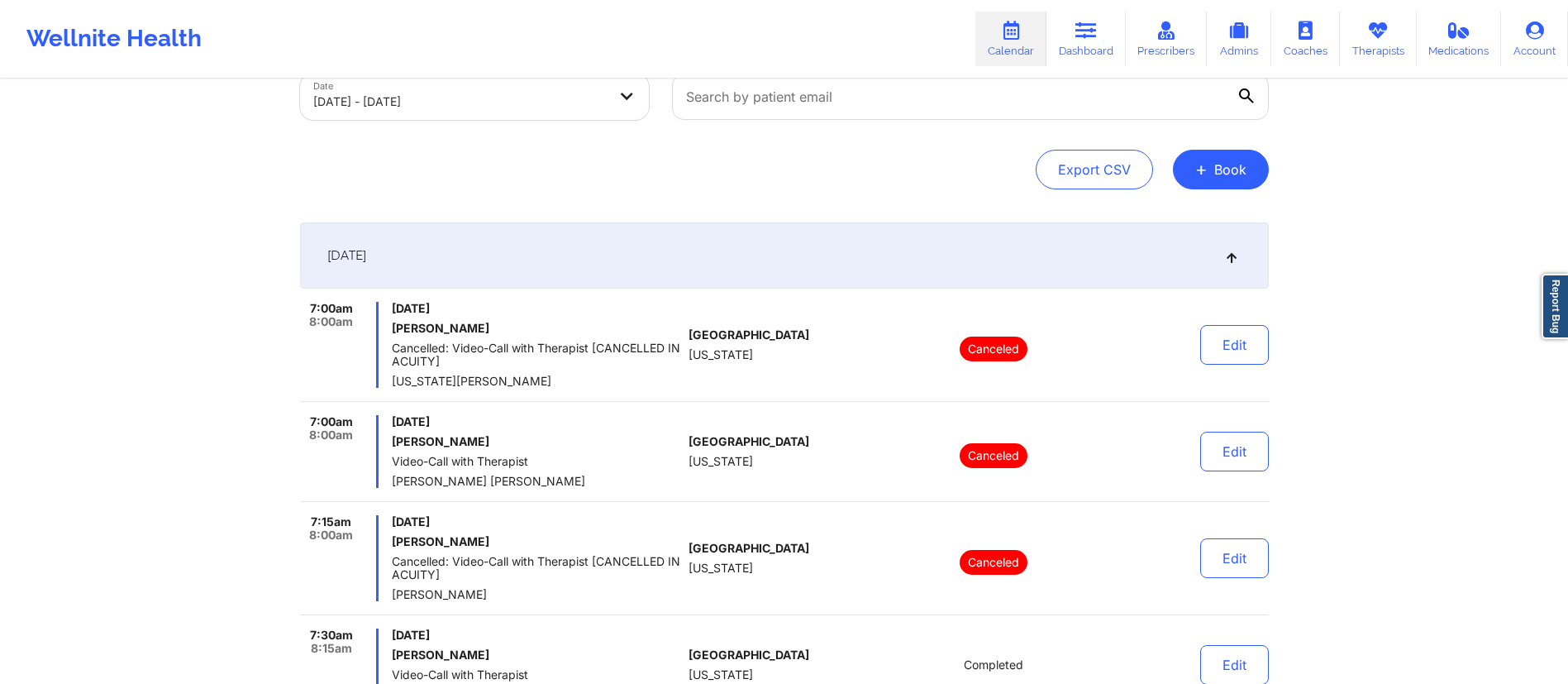
click at [840, 247] on div "October 1, 2025" at bounding box center [784, 256] width 968 height 66
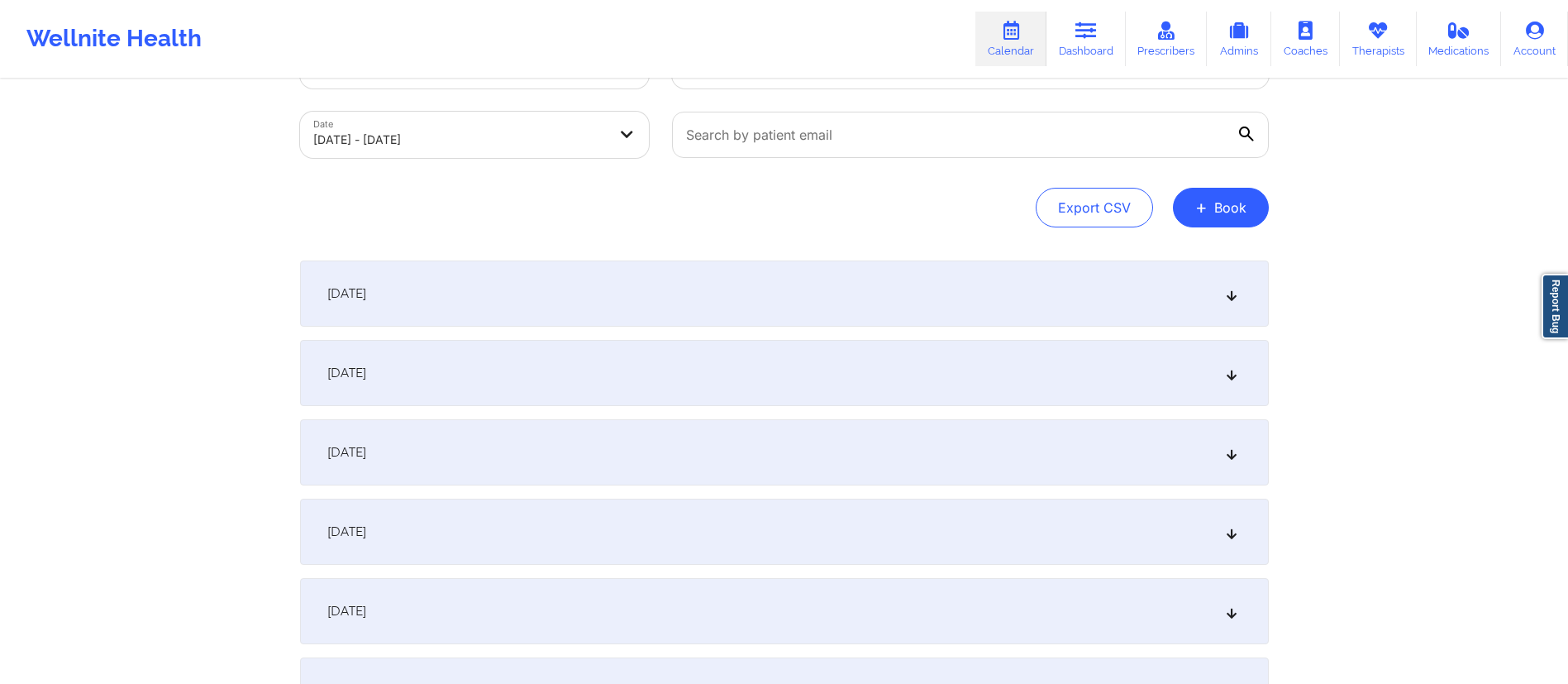
scroll to position [67, 0]
click at [1066, 218] on button "Export CSV" at bounding box center [1093, 209] width 117 height 39
select select "2025-8"
select select "2025-9"
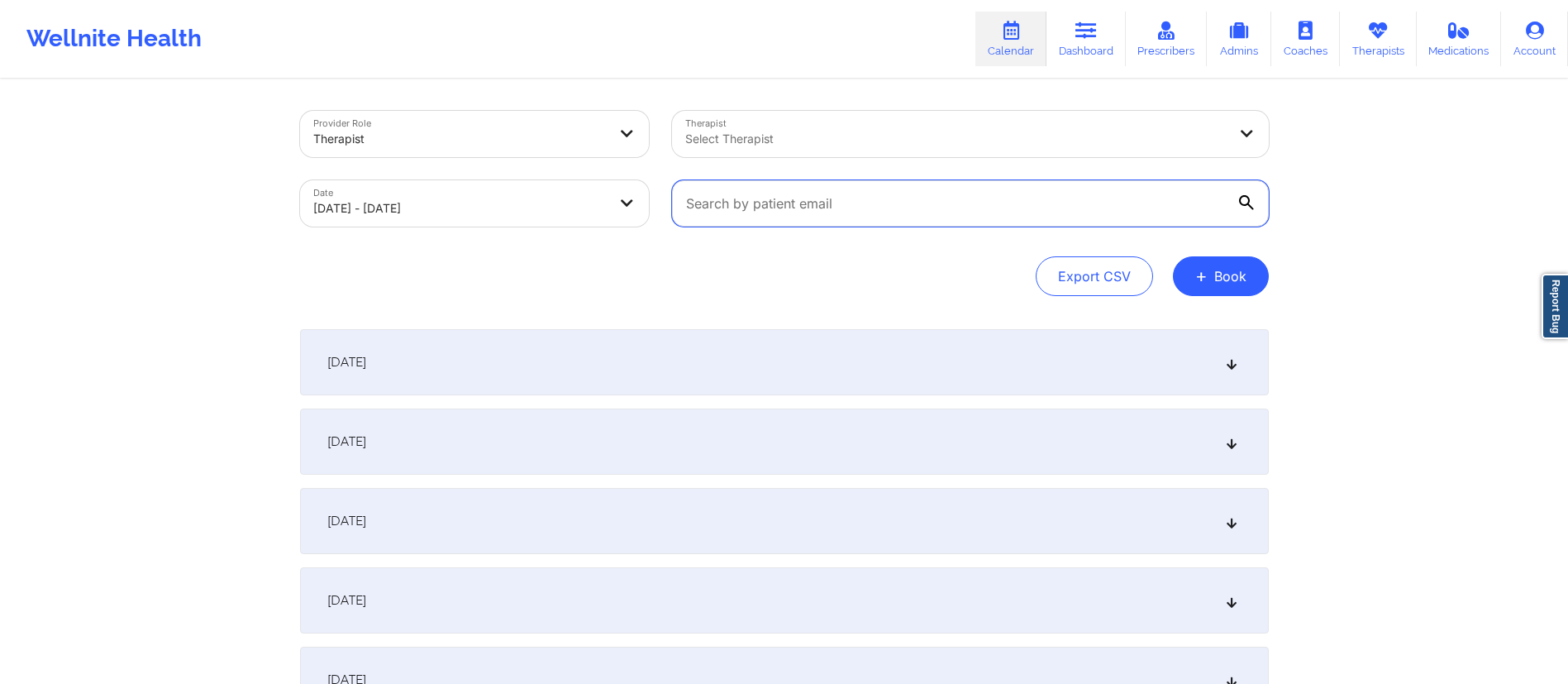
click at [925, 200] on input "text" at bounding box center [970, 204] width 596 height 46
paste input "[EMAIL_ADDRESS][DOMAIN_NAME]"
type input "[EMAIL_ADDRESS][DOMAIN_NAME]"
drag, startPoint x: 879, startPoint y: 205, endPoint x: 586, endPoint y: 215, distance: 293.2
click at [586, 215] on div "Provider Role Therapist Therapist Select Therapist Date 10/01/2025 - 10/10/2025…" at bounding box center [784, 168] width 991 height 139
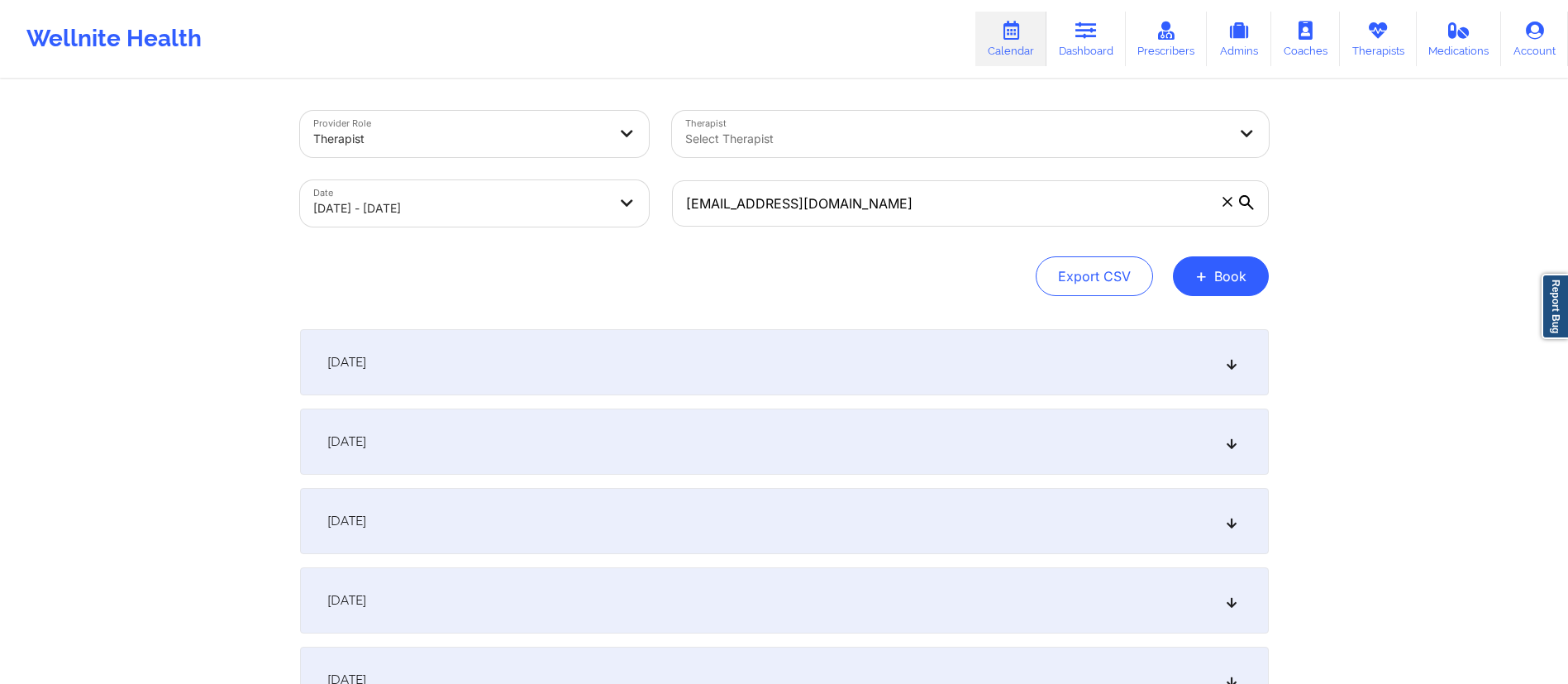
click at [644, 437] on div "October 2, 2025" at bounding box center [784, 442] width 968 height 66
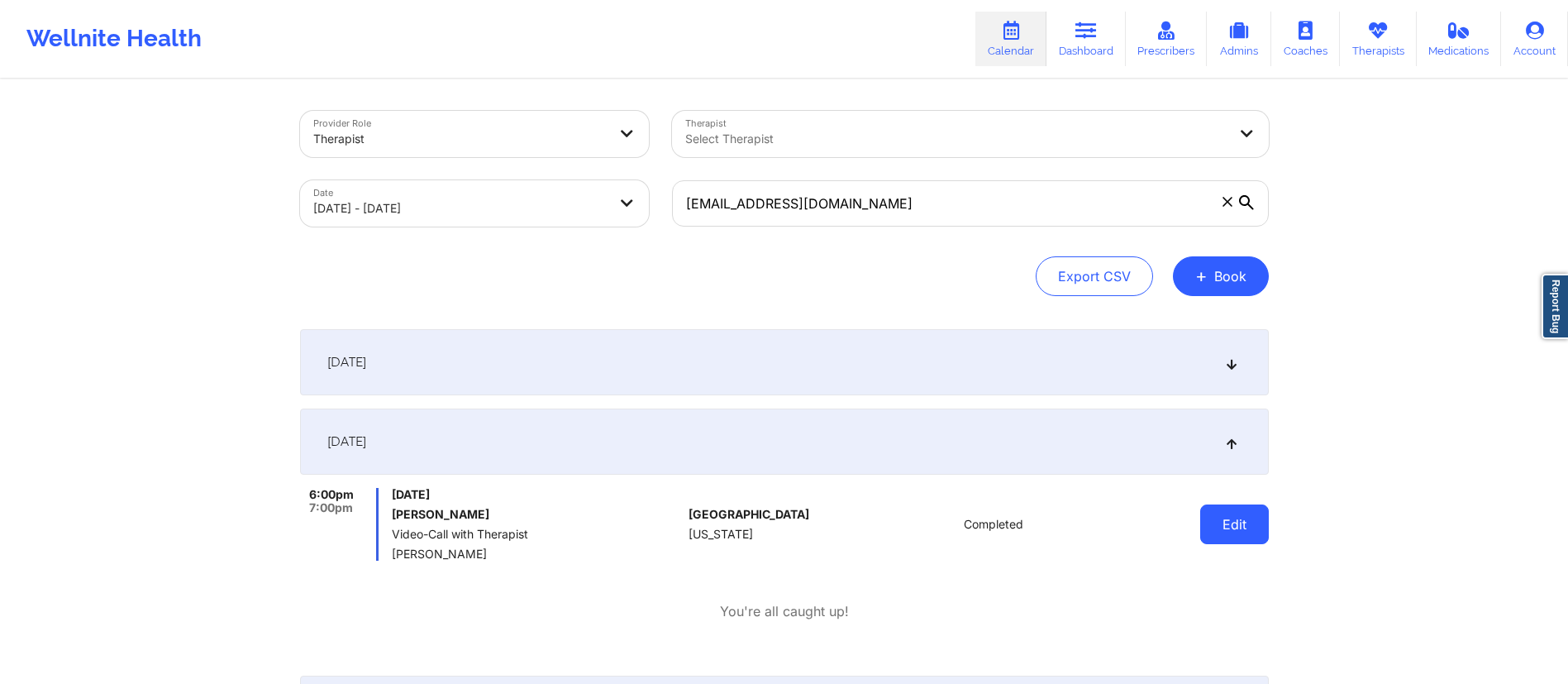
click at [1245, 526] on button "Edit" at bounding box center [1234, 524] width 69 height 39
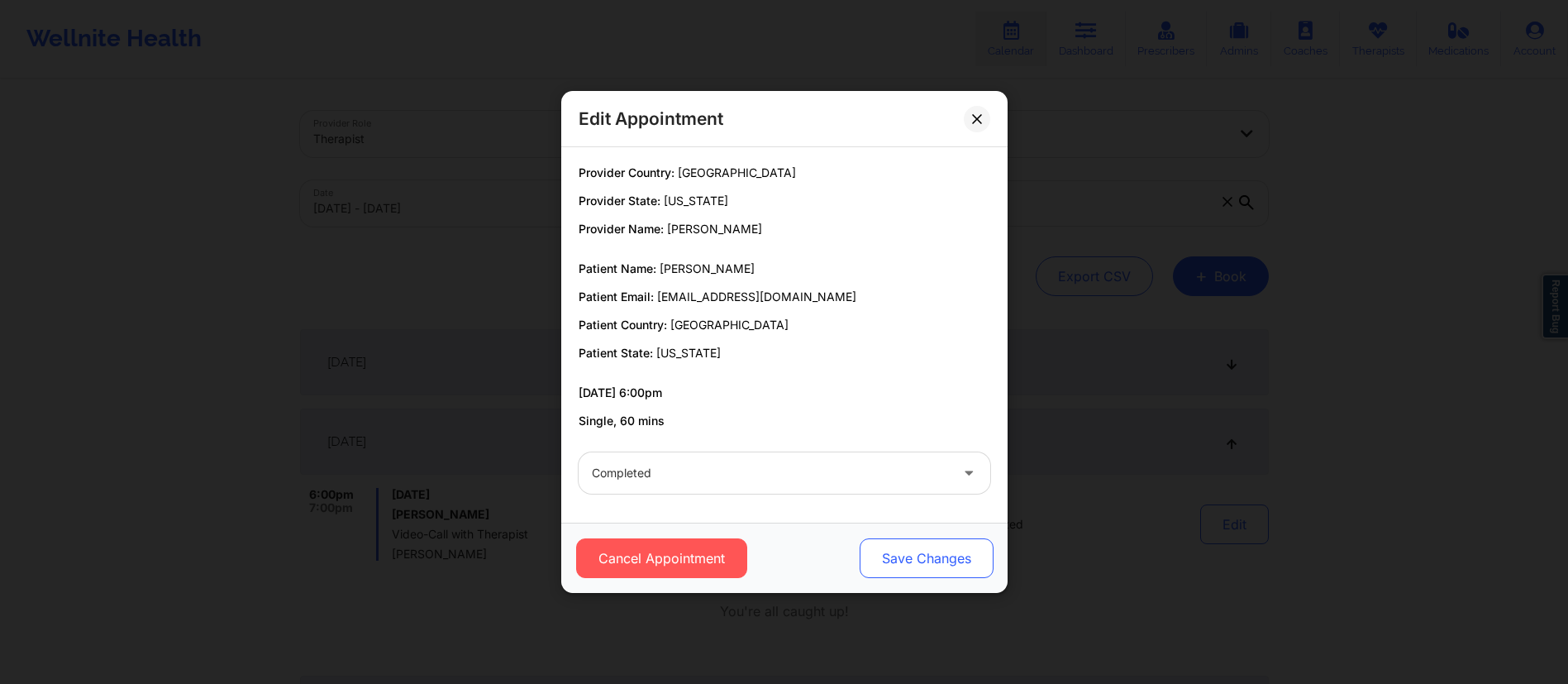
click at [933, 557] on button "Save Changes" at bounding box center [926, 558] width 134 height 39
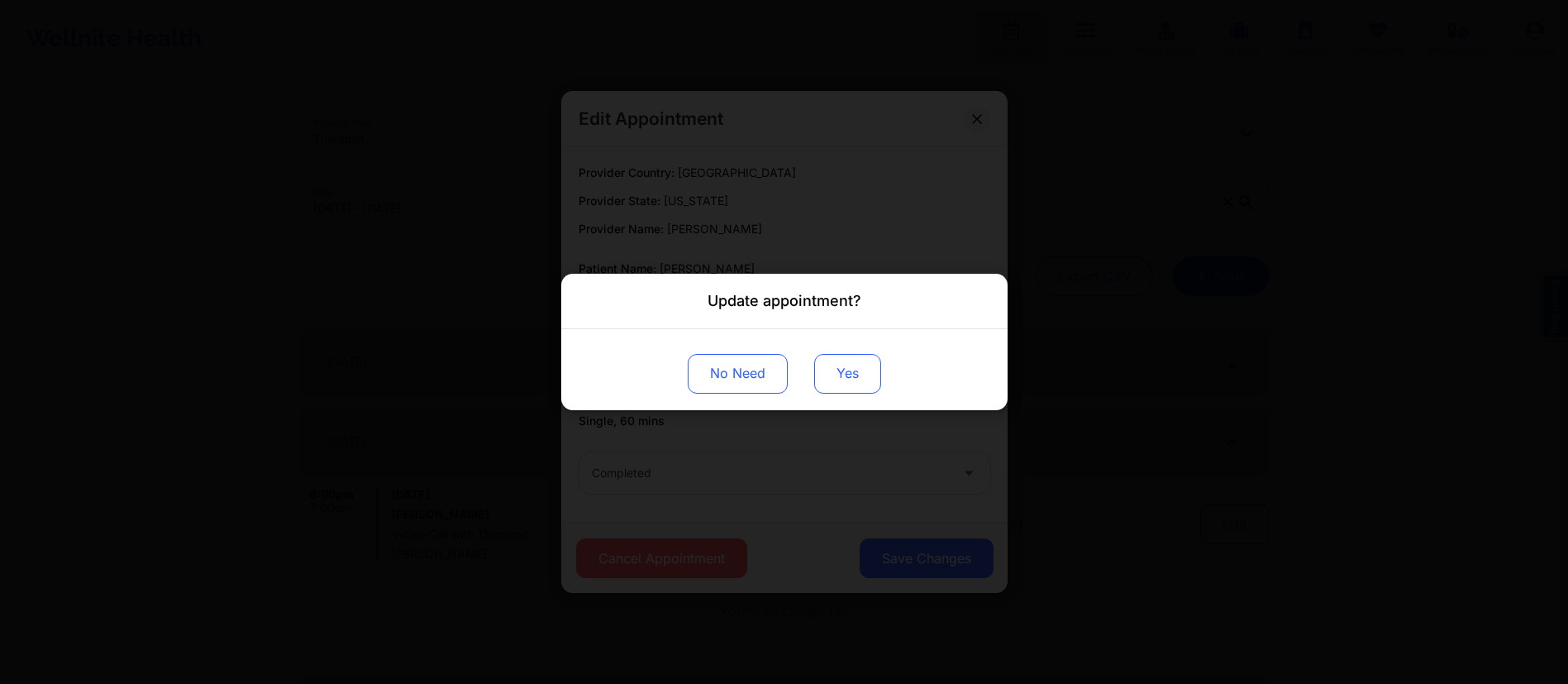
click at [841, 375] on button "Yes" at bounding box center [847, 374] width 67 height 39
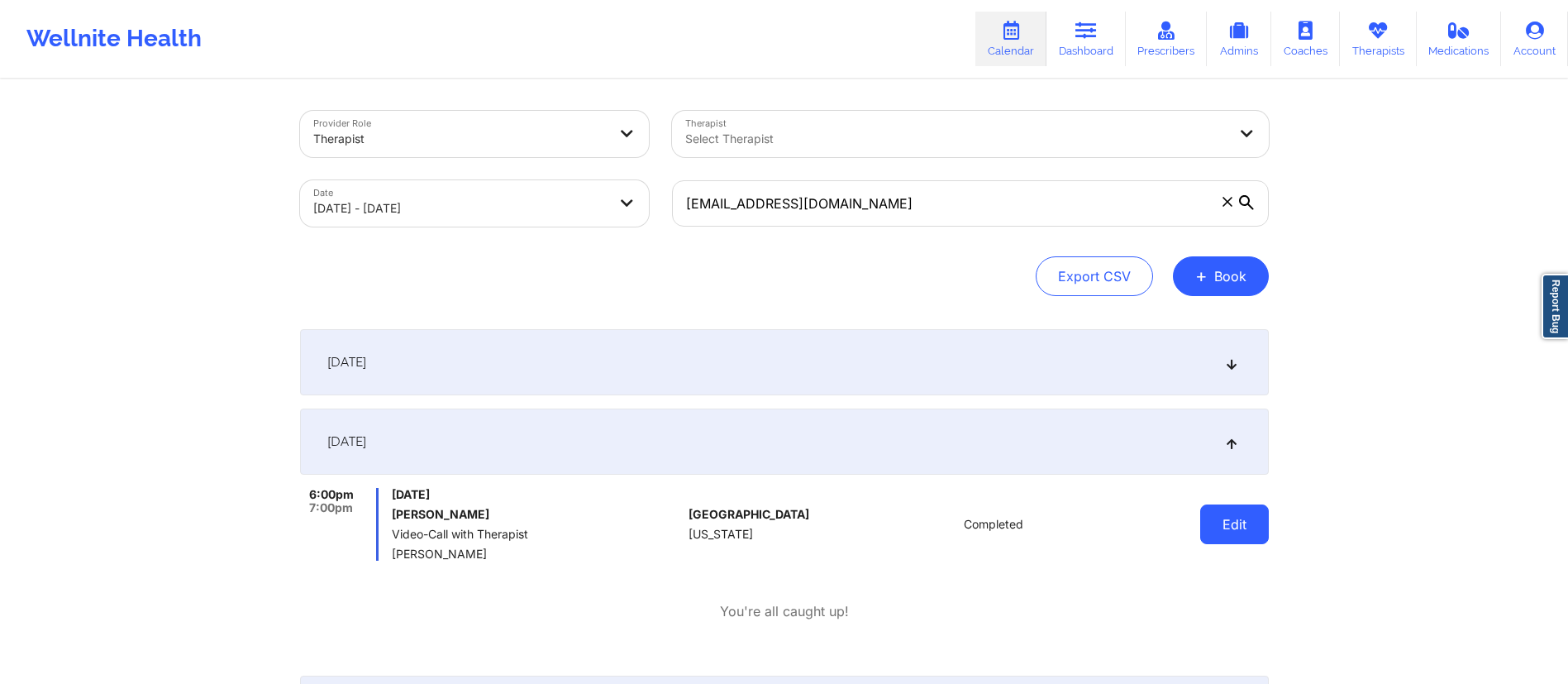
click at [1243, 527] on button "Edit" at bounding box center [1234, 524] width 69 height 39
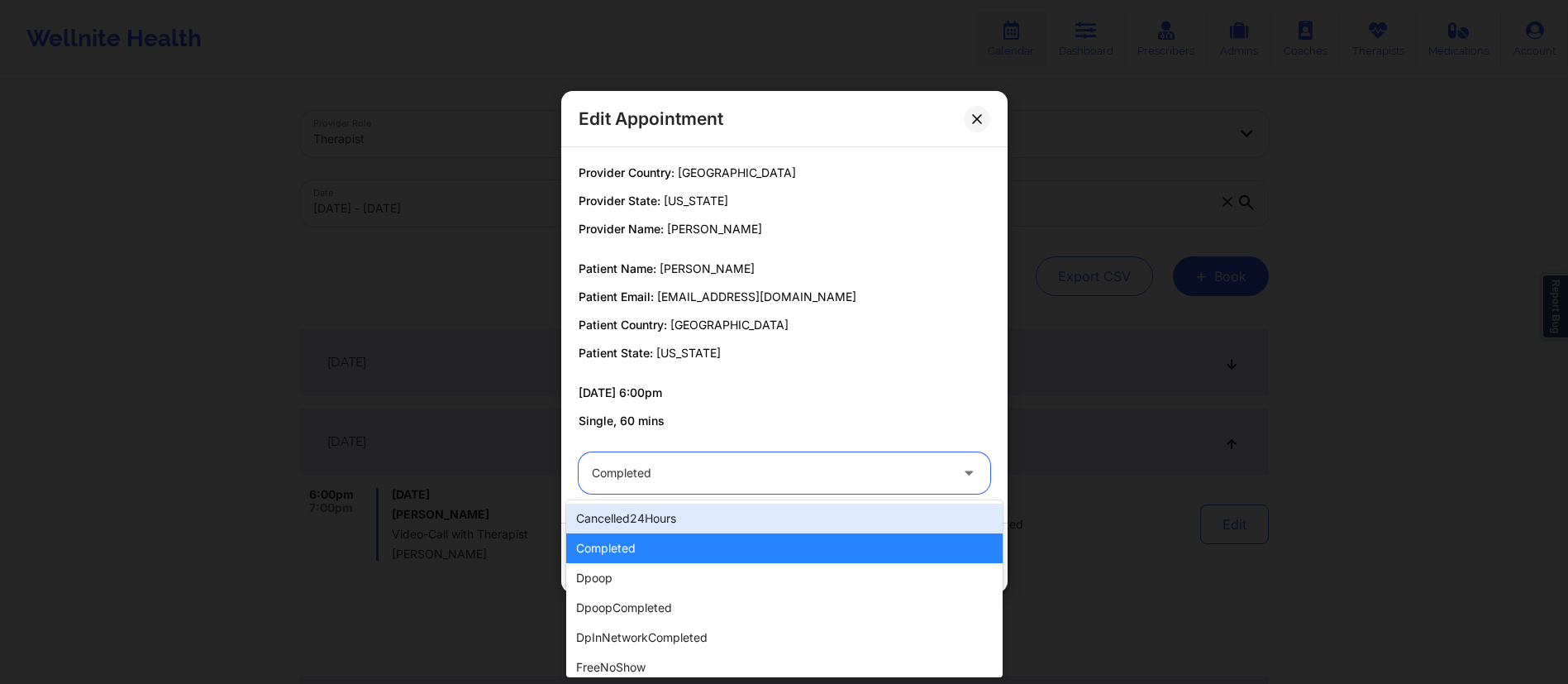
click at [706, 466] on div at bounding box center [770, 473] width 357 height 20
click at [656, 515] on div "cancelled24Hours" at bounding box center [784, 518] width 436 height 30
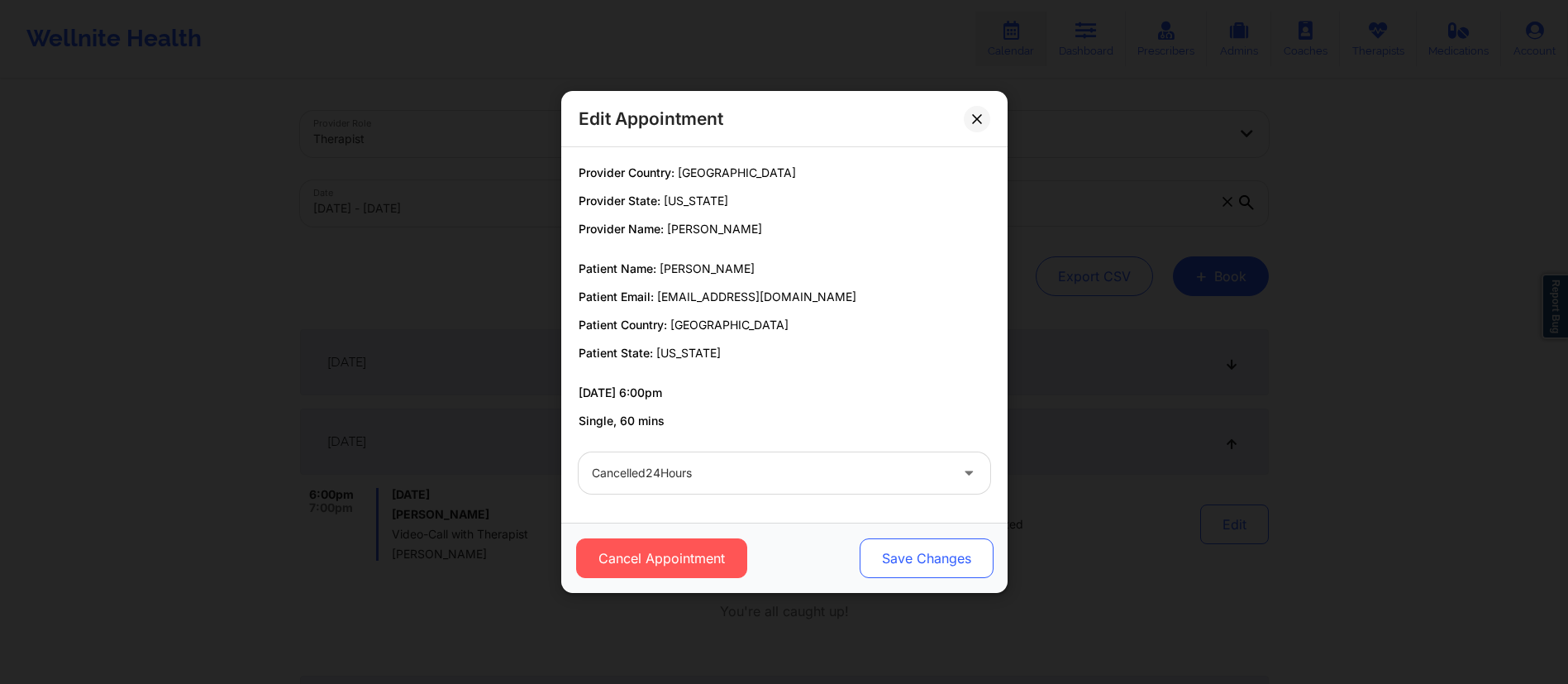
click at [934, 558] on button "Save Changes" at bounding box center [926, 558] width 134 height 39
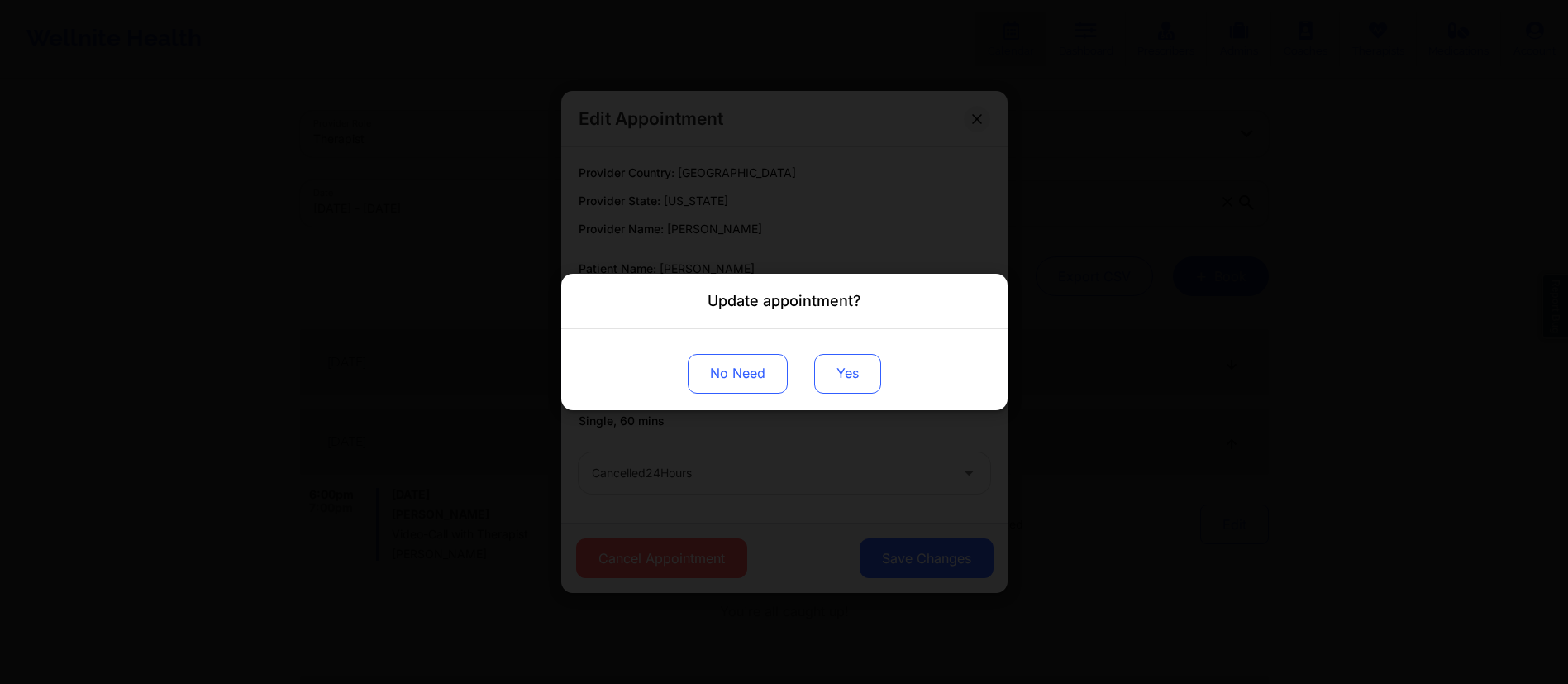
click at [852, 379] on button "Yes" at bounding box center [847, 374] width 67 height 39
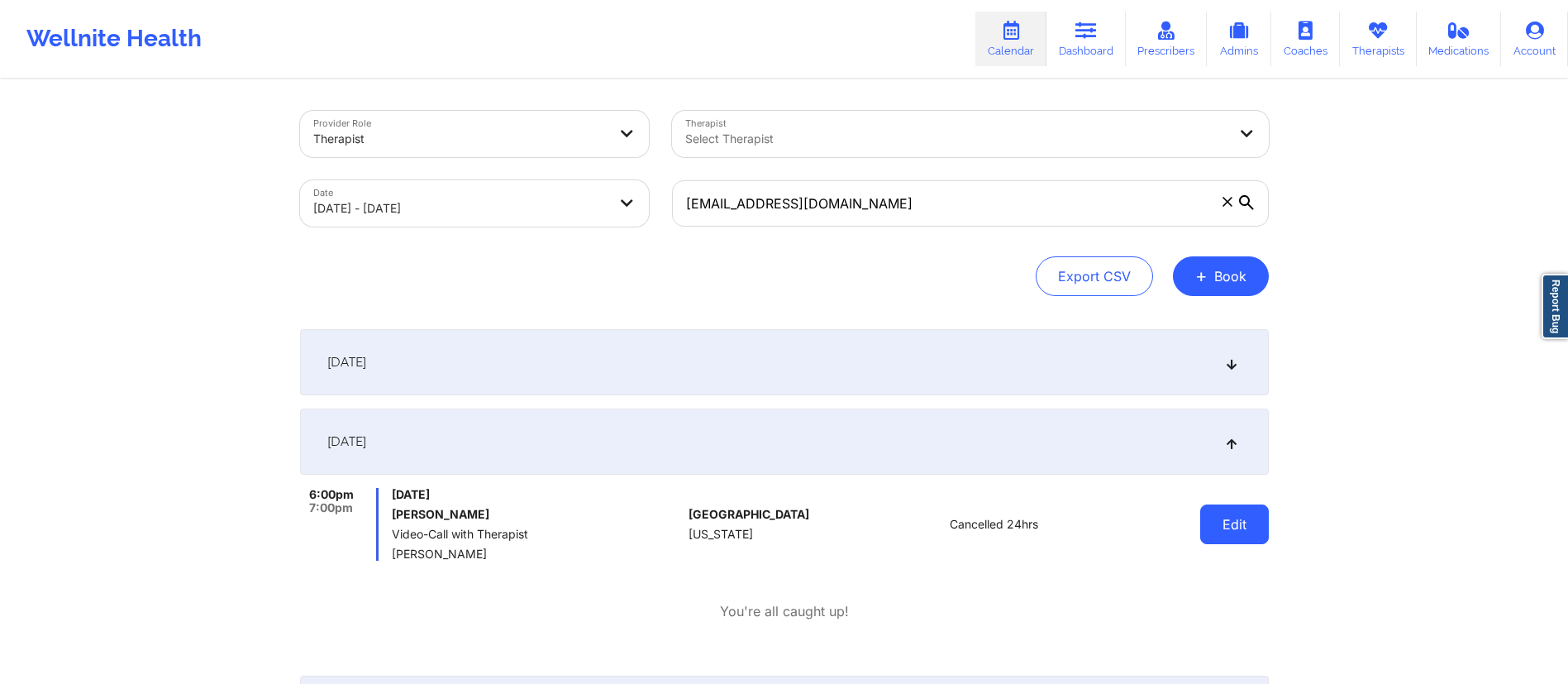
click at [1251, 525] on button "Edit" at bounding box center [1234, 524] width 69 height 39
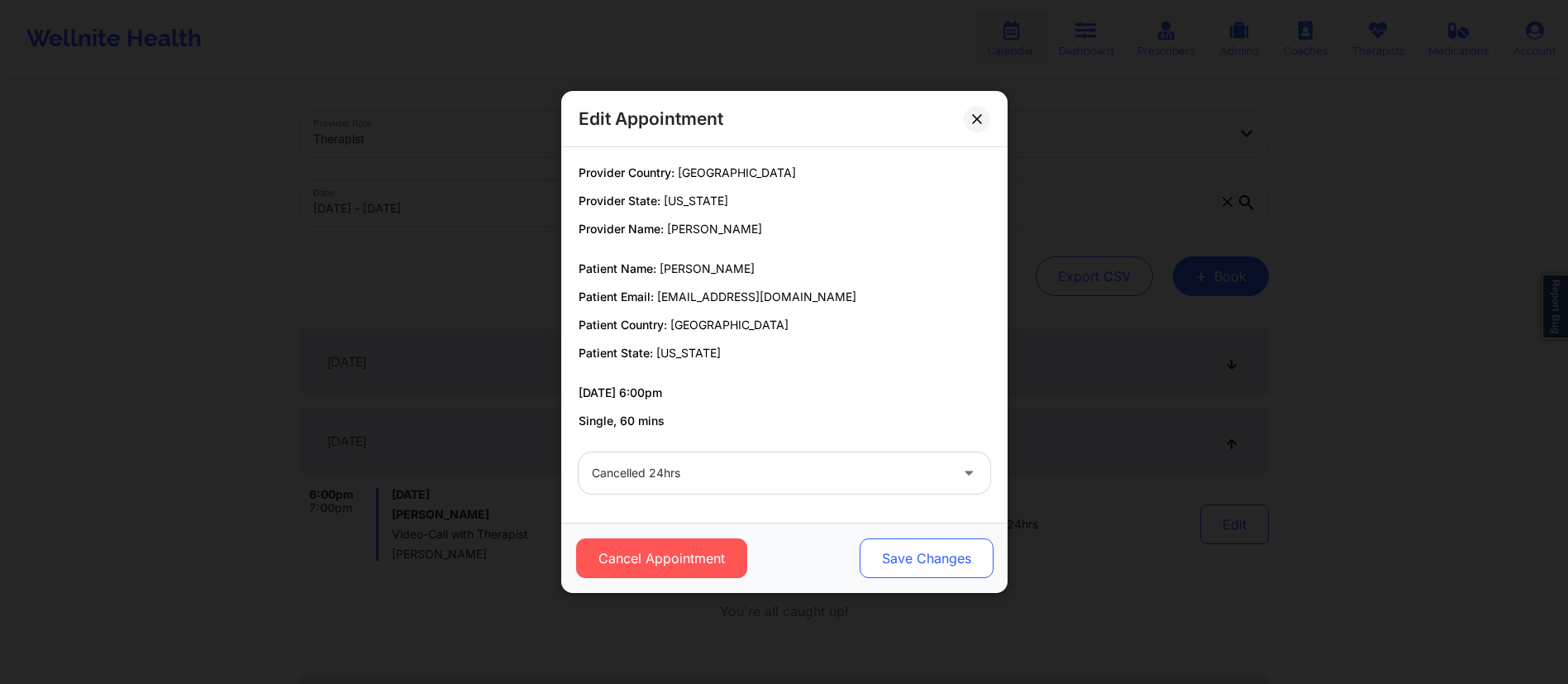
click at [932, 553] on button "Save Changes" at bounding box center [926, 558] width 134 height 39
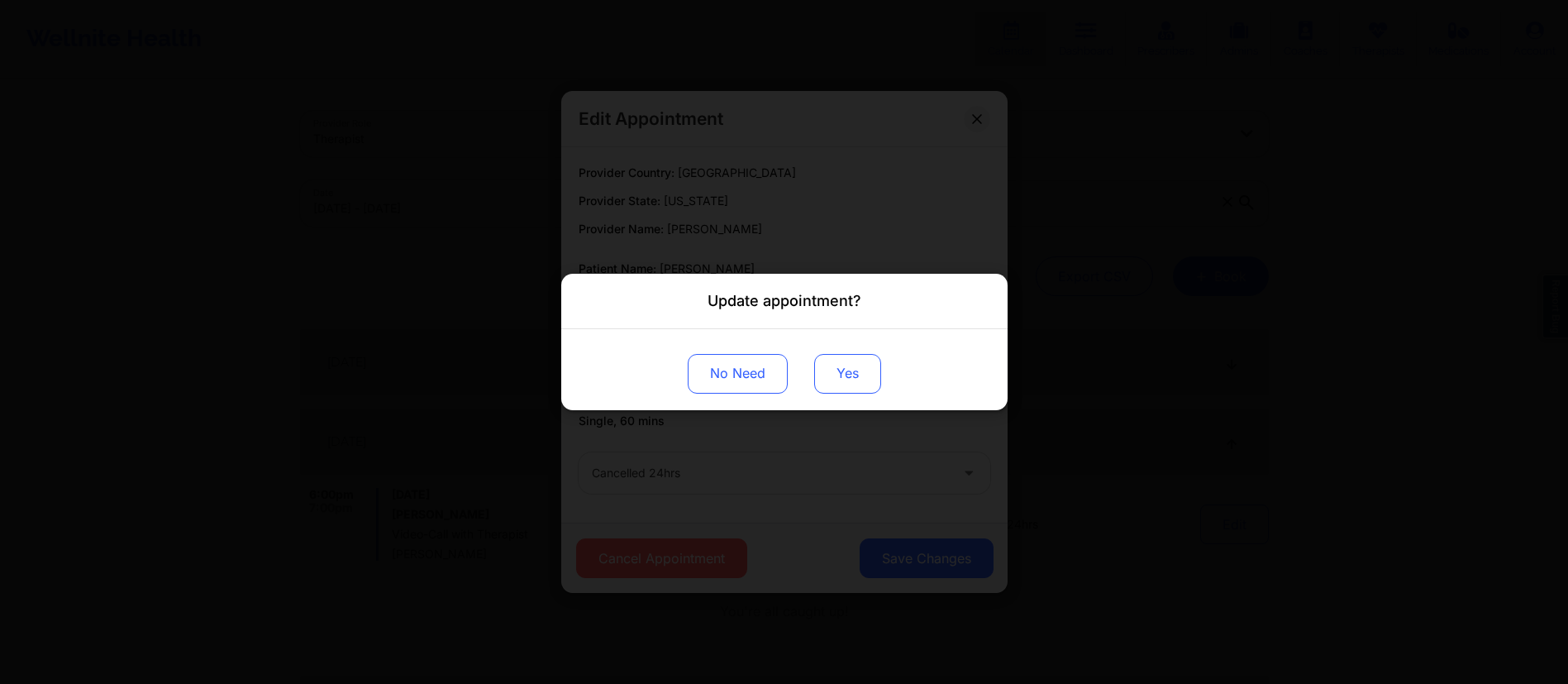
click at [849, 375] on button "Yes" at bounding box center [847, 374] width 67 height 39
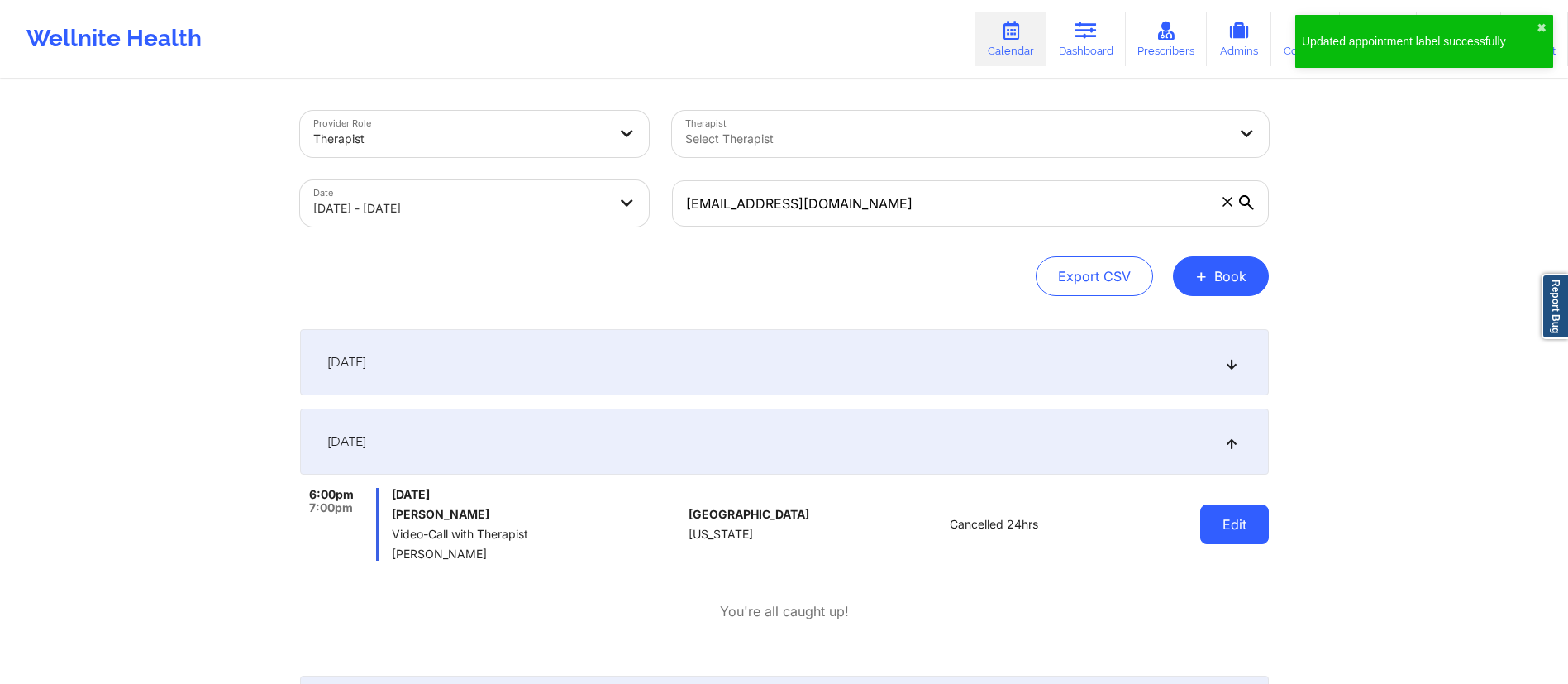
click at [1234, 524] on button "Edit" at bounding box center [1234, 524] width 69 height 39
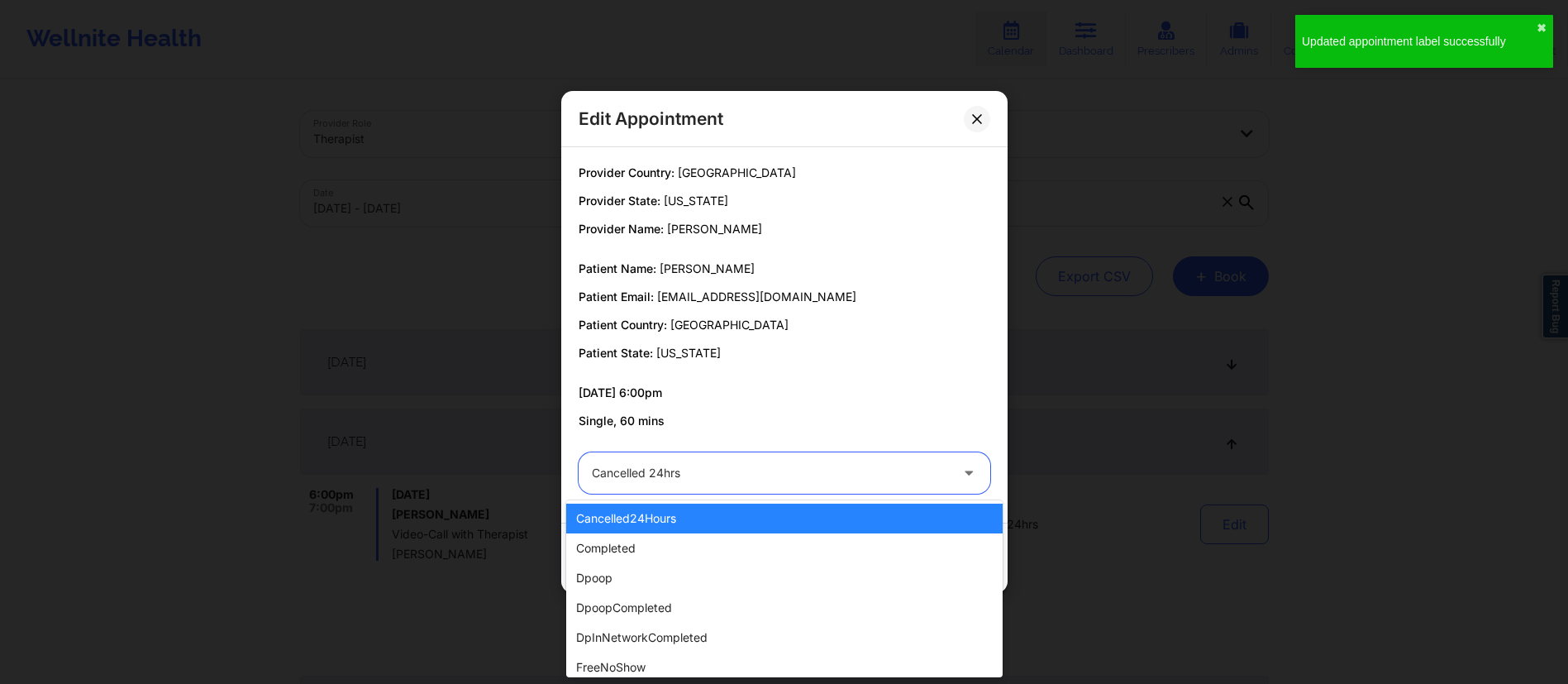
click at [704, 453] on div "Cancelled 24hrs" at bounding box center [770, 473] width 357 height 41
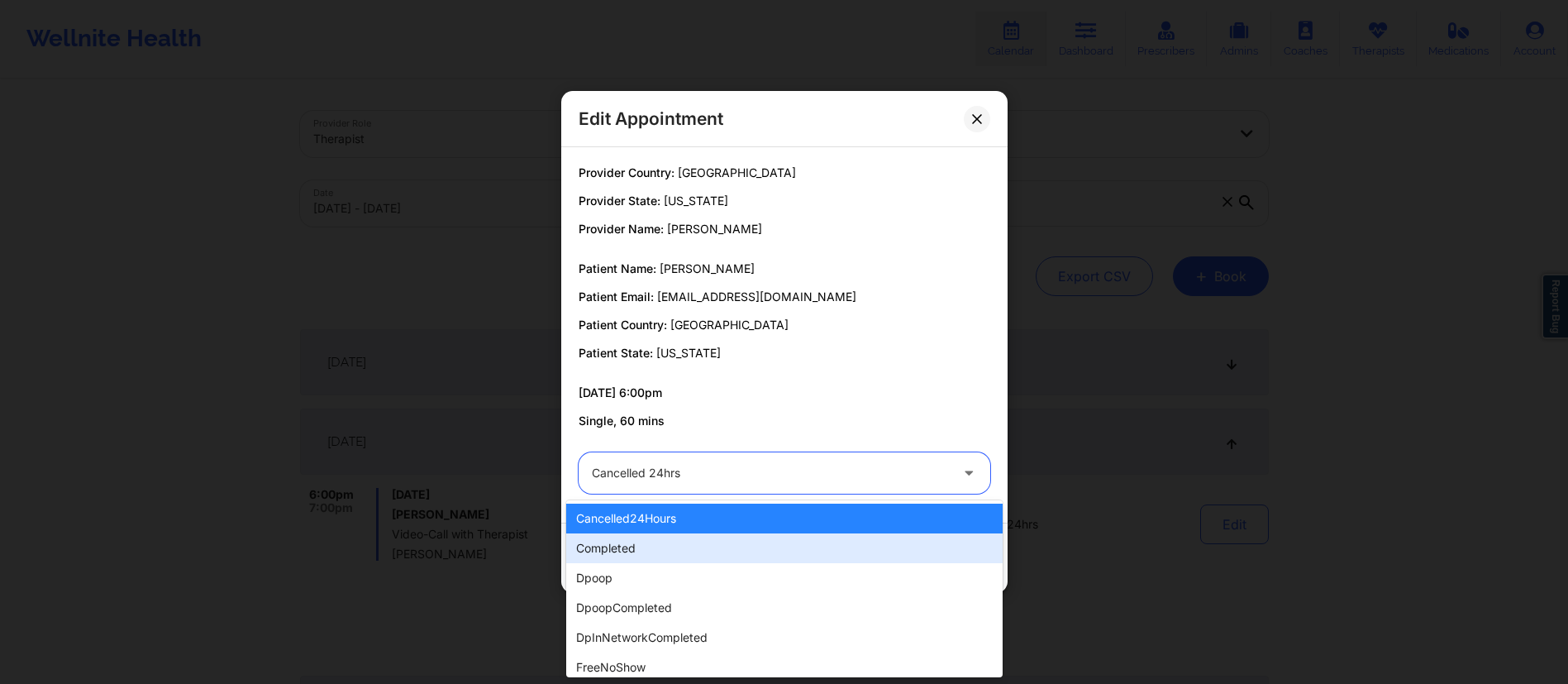
click at [660, 541] on div "completed" at bounding box center [784, 547] width 436 height 30
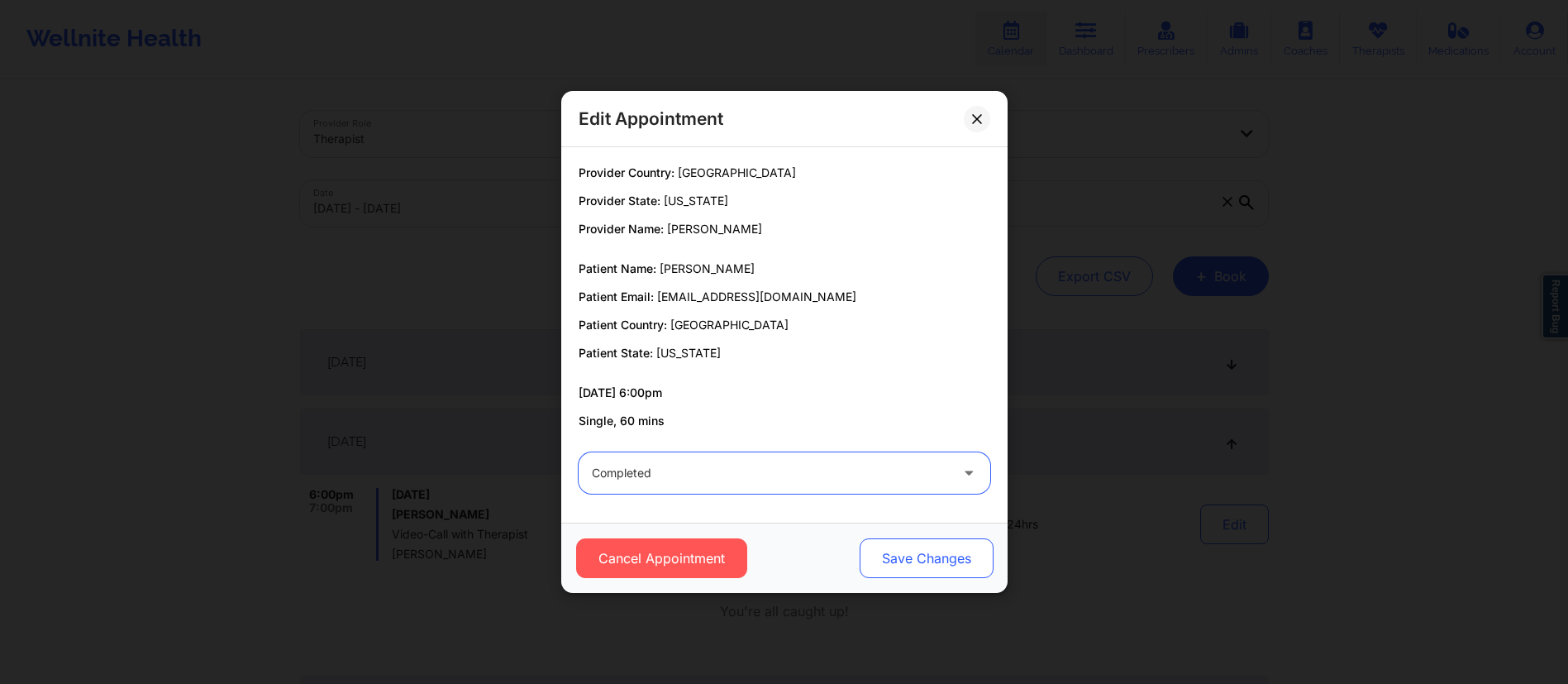
click at [940, 560] on button "Save Changes" at bounding box center [926, 558] width 134 height 39
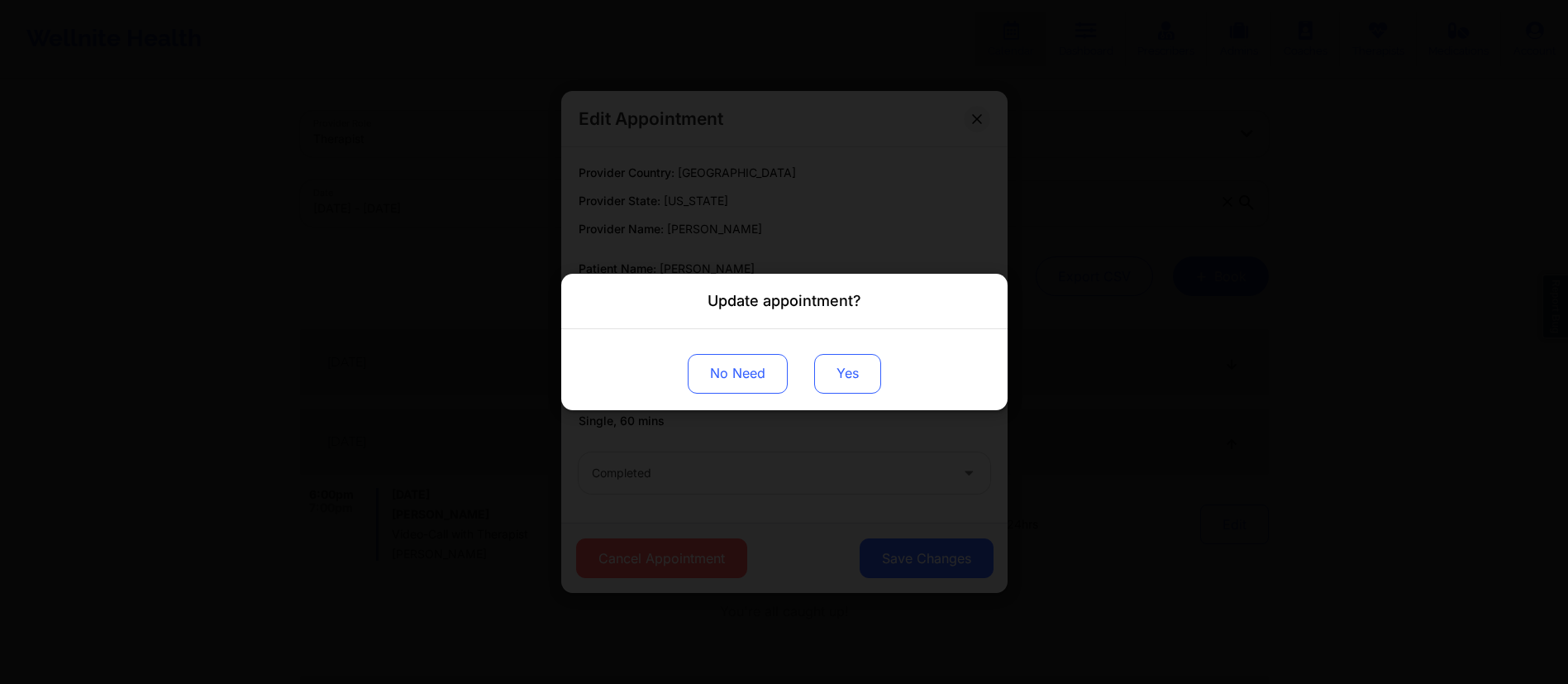
click at [851, 377] on button "Yes" at bounding box center [847, 374] width 67 height 39
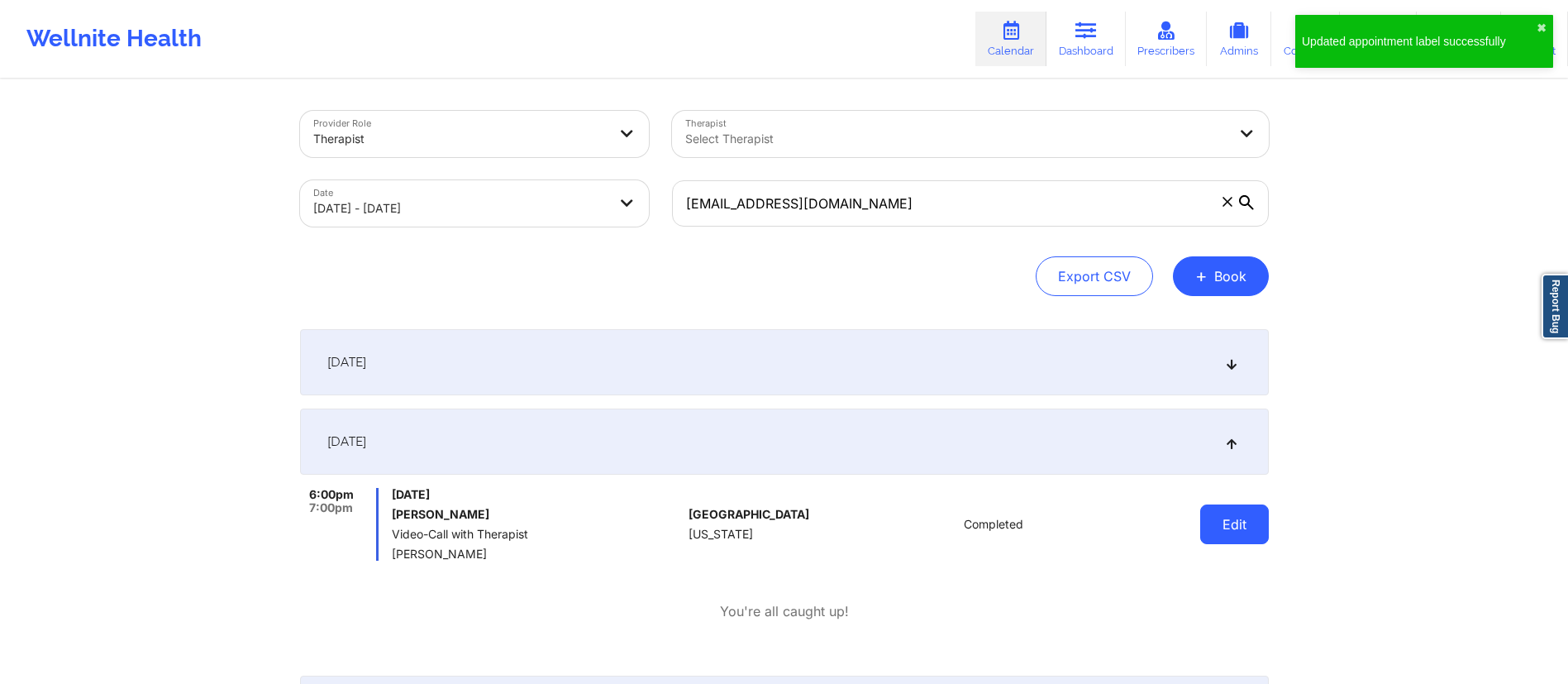
click at [1247, 531] on button "Edit" at bounding box center [1234, 524] width 69 height 39
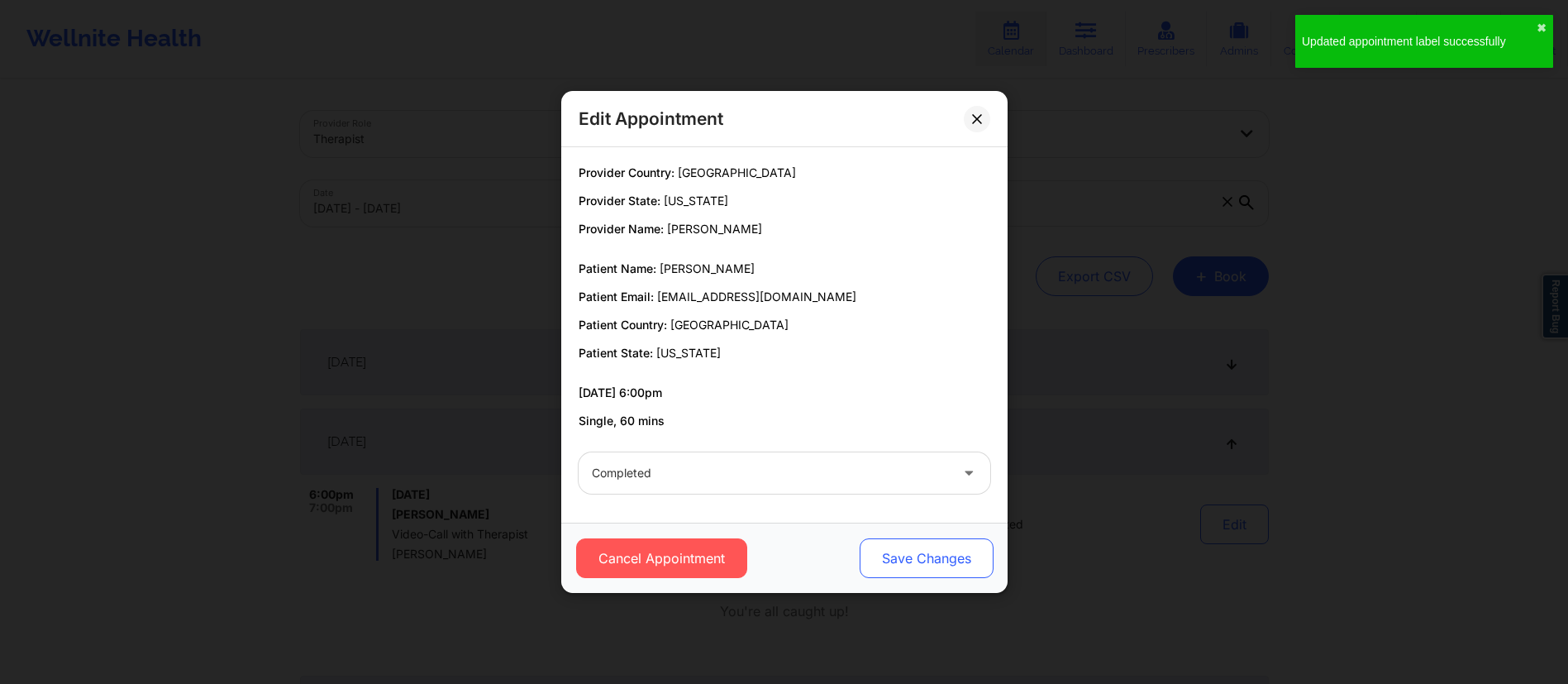
click at [913, 543] on button "Save Changes" at bounding box center [926, 558] width 134 height 39
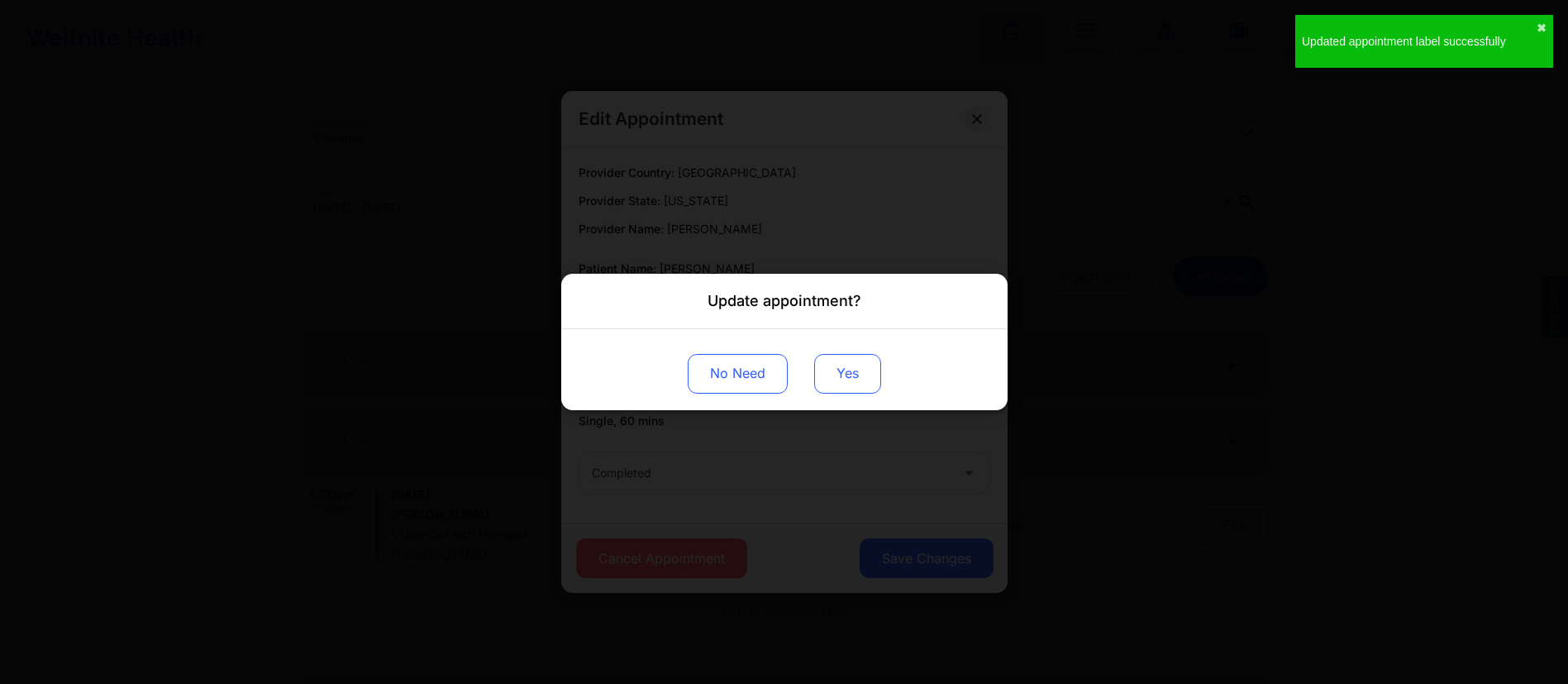
click at [870, 381] on button "Yes" at bounding box center [847, 374] width 67 height 39
